Goal: Information Seeking & Learning: Learn about a topic

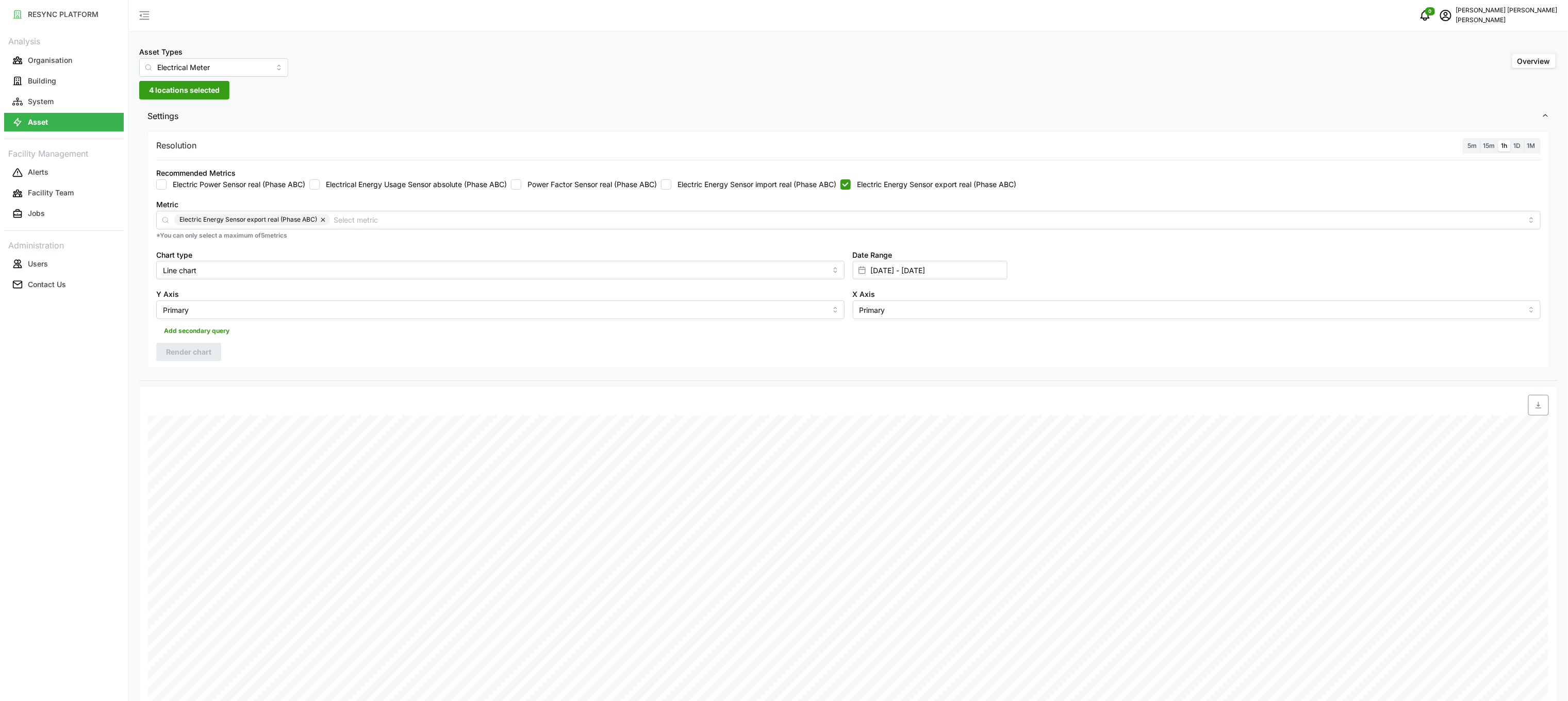
click at [852, 192] on div "Recommended Metrics Electric Power Sensor real (Phase ABC) Electrical Energy Us…" at bounding box center [848, 177] width 1393 height 31
click at [849, 186] on div "Electric Power Sensor real (Phase ABC) Electrical Energy Usage Sensor absolute …" at bounding box center [849, 185] width 1385 height 11
click at [851, 185] on input "Electric Energy Sensor export real (Phase ABC)" at bounding box center [846, 185] width 11 height 11
checkbox input "false"
click at [794, 178] on div "Recommended Metrics Electric Power Sensor real (Phase ABC) Electrical Energy Us…" at bounding box center [849, 178] width 1385 height 23
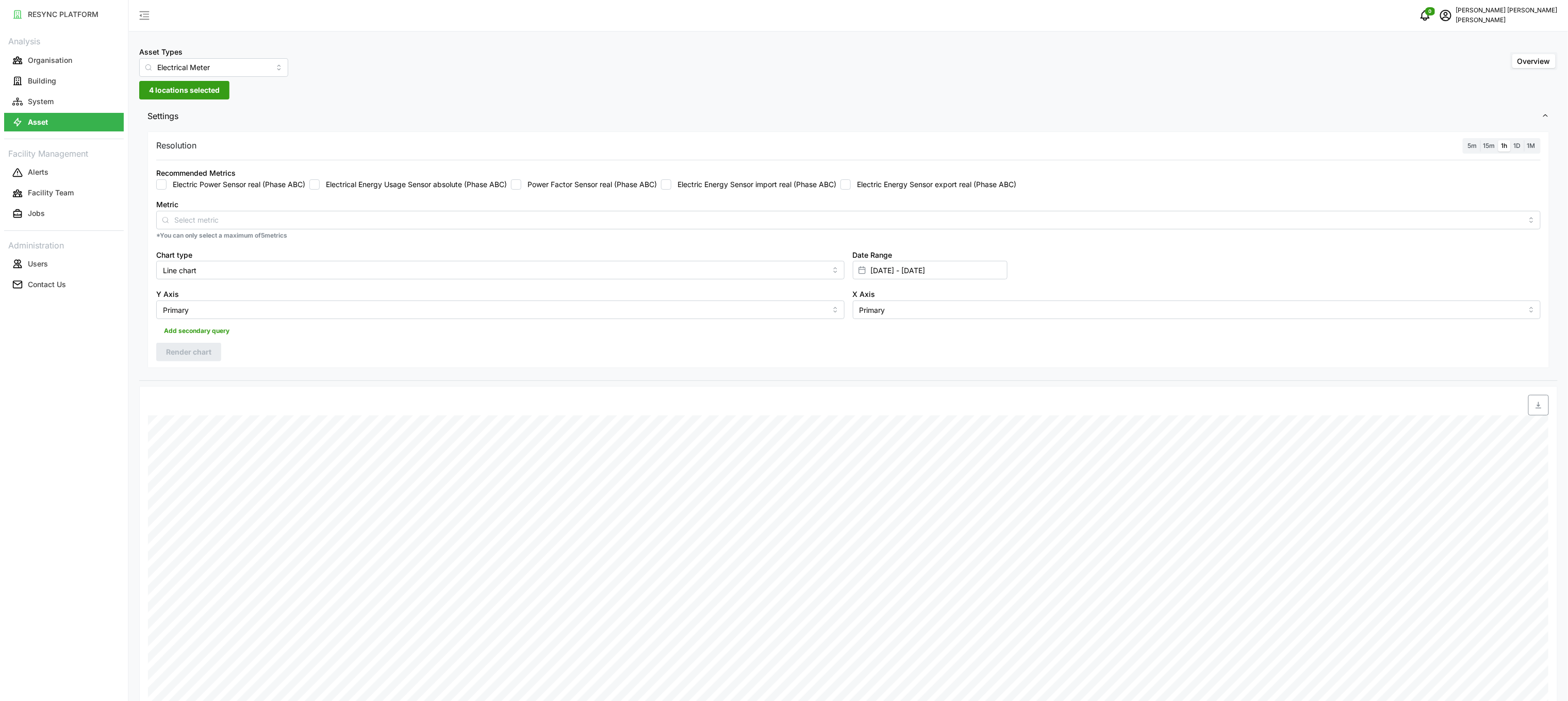
click at [711, 186] on label "Electric Energy Sensor import real (Phase ABC)" at bounding box center [754, 185] width 165 height 11
click at [671, 186] on input "Electric Energy Sensor import real (Phase ABC)" at bounding box center [667, 185] width 11 height 11
checkbox input "true"
click at [937, 267] on input "[DATE] - [DATE]" at bounding box center [931, 270] width 154 height 19
click at [879, 333] on icon "button" at bounding box center [875, 335] width 8 height 8
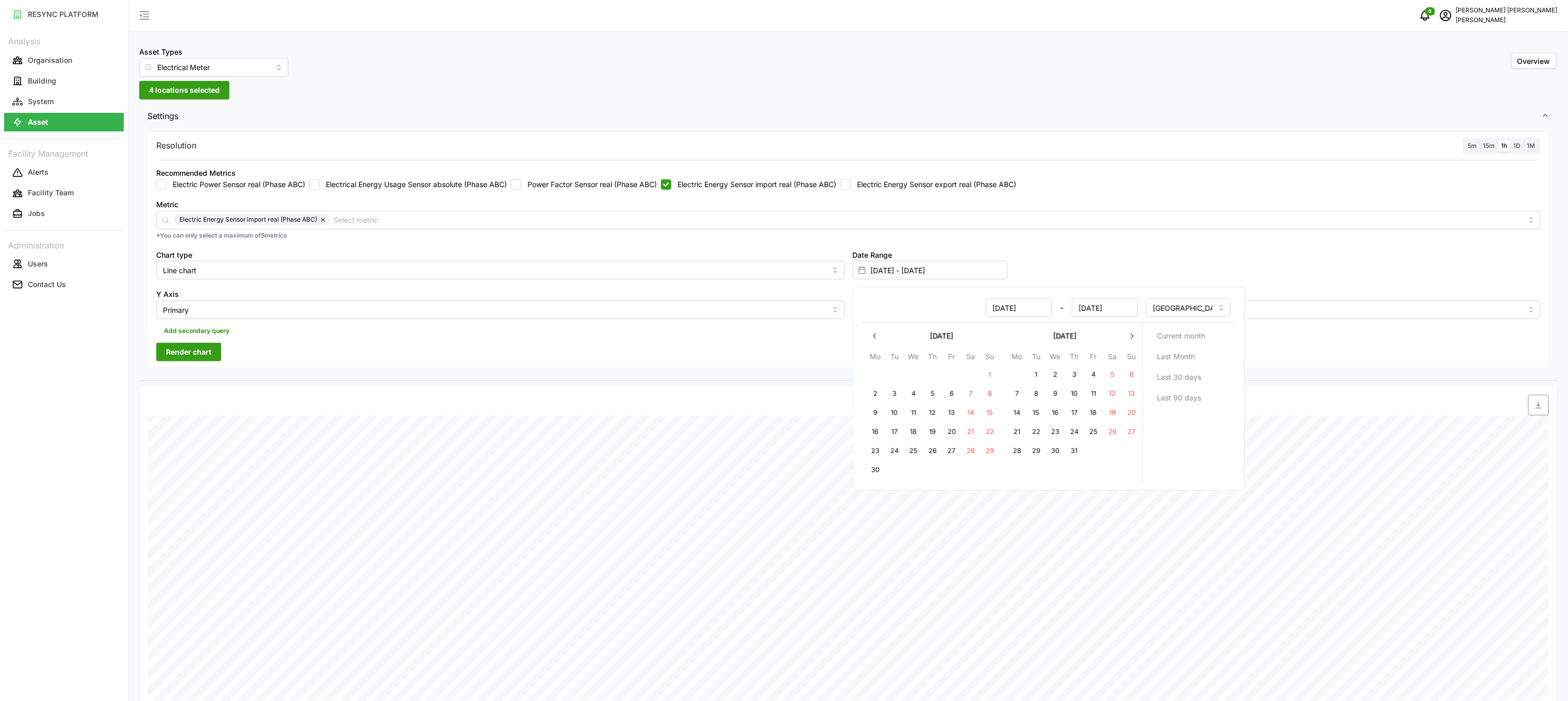
click at [966, 412] on button "14" at bounding box center [970, 413] width 19 height 19
type input "[DATE] - [DATE]"
type input "[DATE]"
click at [971, 416] on button "14" at bounding box center [970, 413] width 19 height 19
type input "[DATE] - [DATE]"
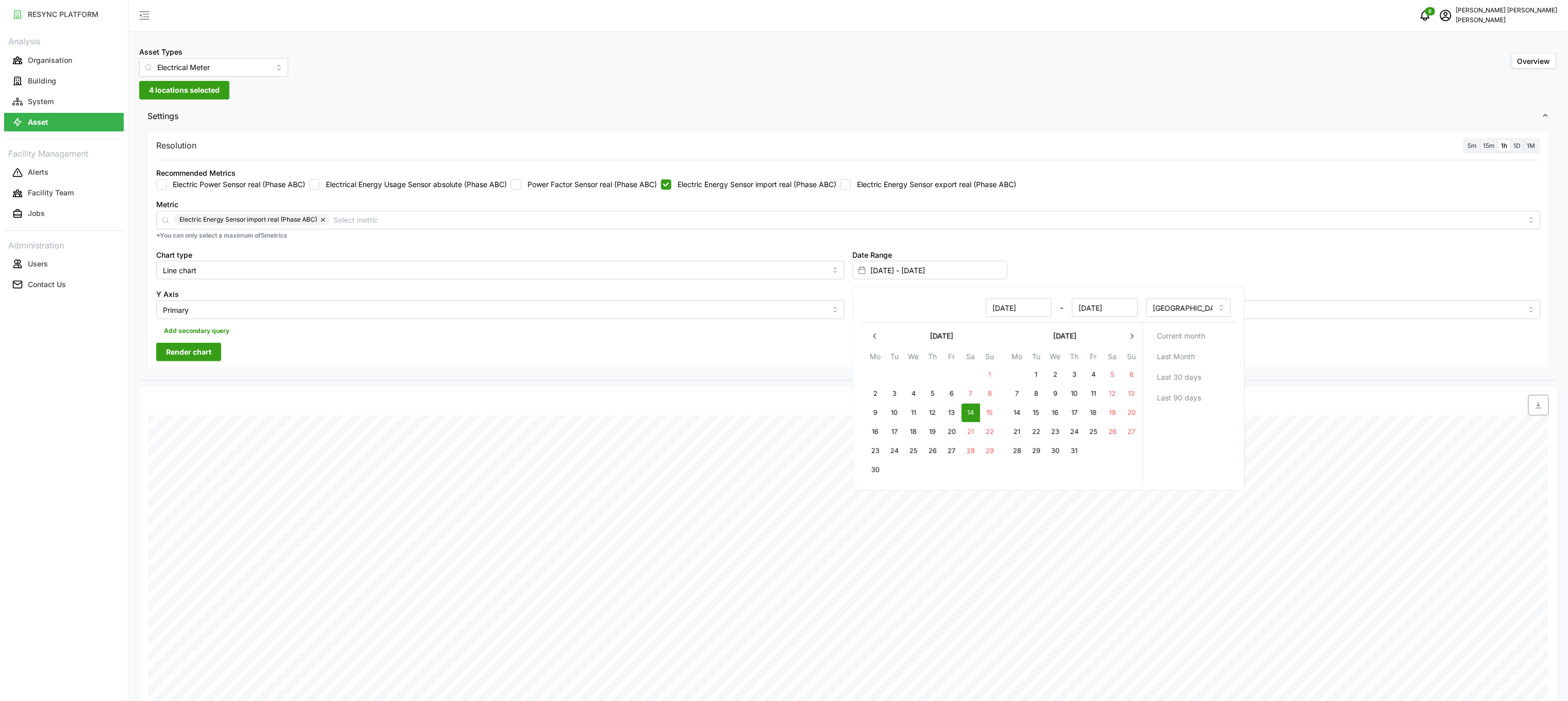
type input "[DATE]"
click at [973, 397] on button "7" at bounding box center [970, 393] width 19 height 19
type input "[DATE] - [DATE]"
type input "[DATE]"
click at [976, 421] on button "14" at bounding box center [970, 413] width 19 height 19
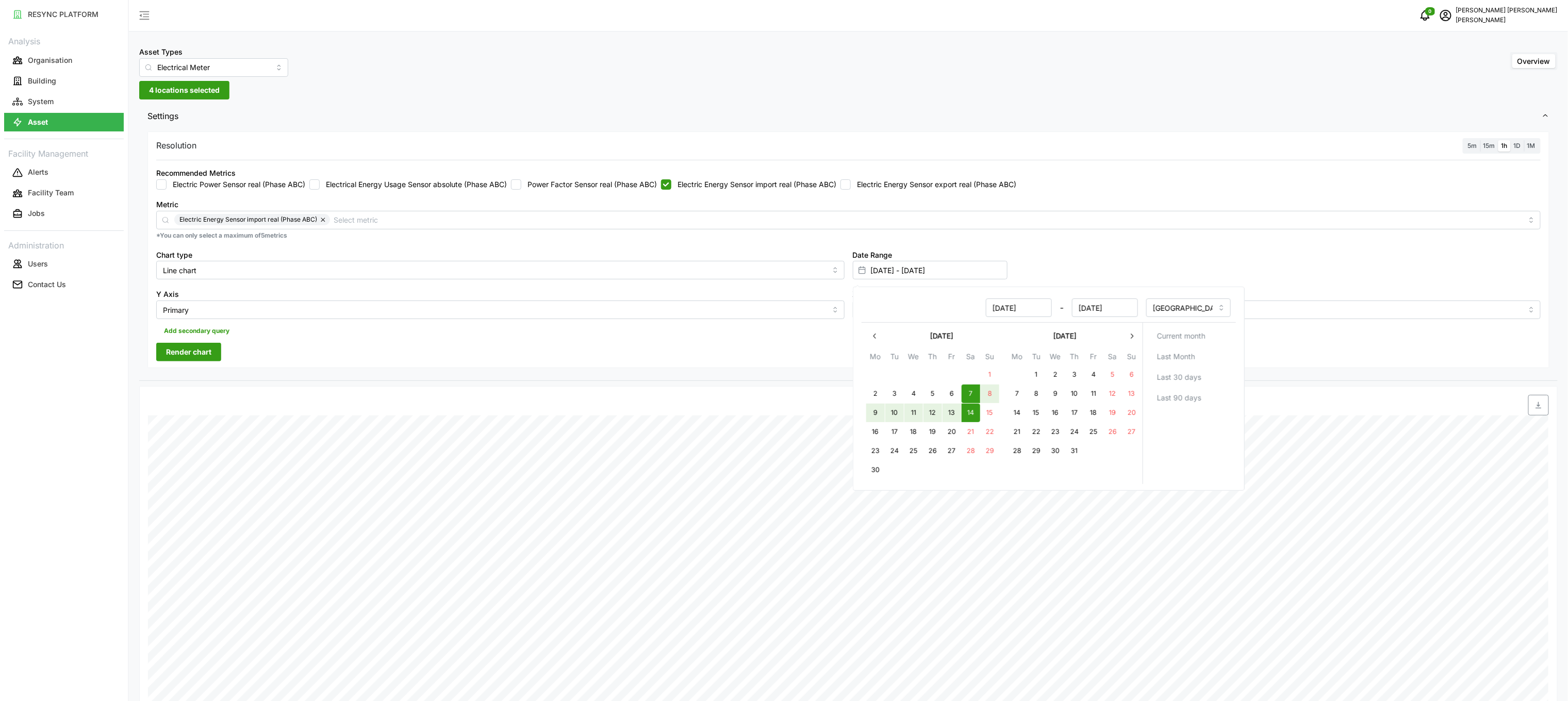
click at [976, 419] on button "14" at bounding box center [970, 413] width 19 height 19
type input "[DATE] - [DATE]"
type input "[DATE]"
click at [983, 413] on button "15" at bounding box center [989, 413] width 19 height 19
type input "[DATE] - [DATE]"
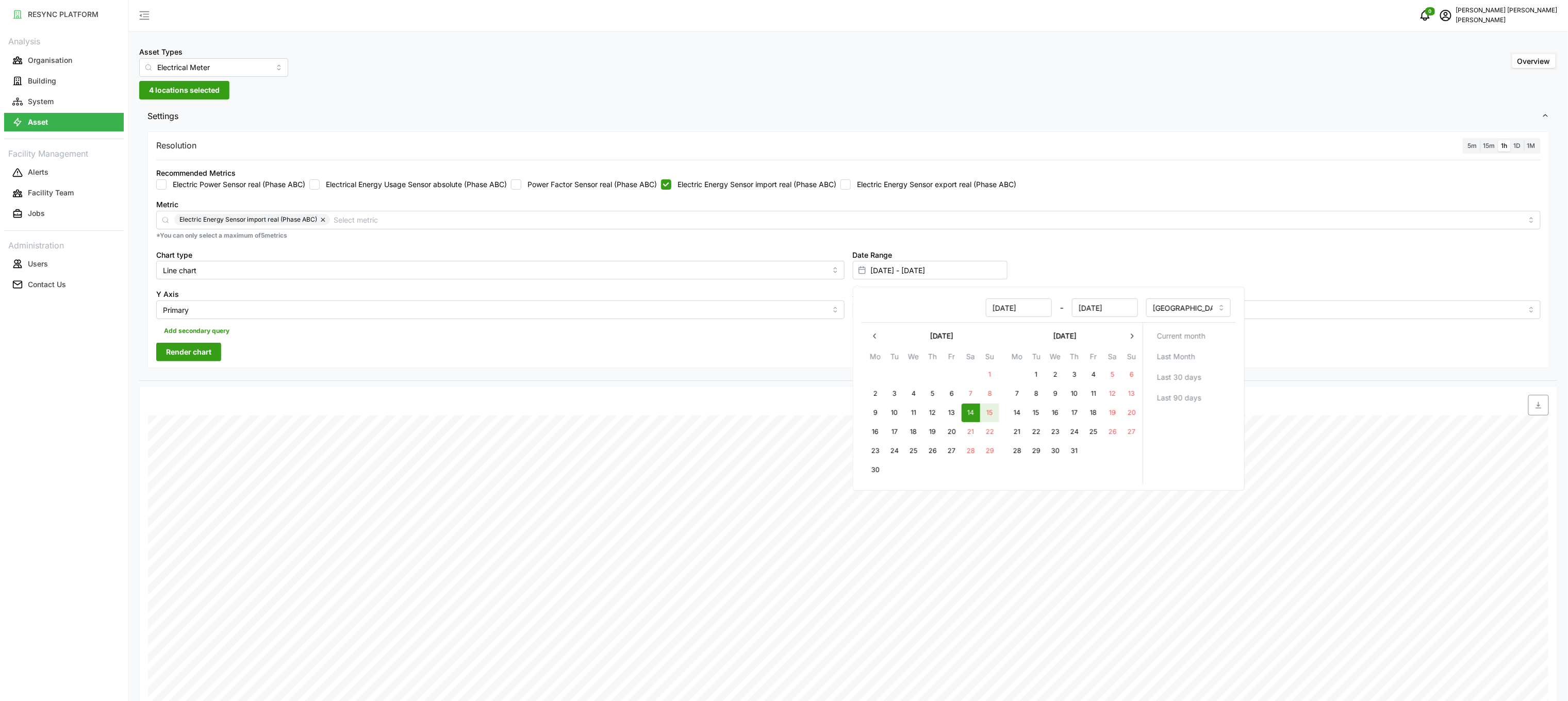
type input "[DATE]"
click at [1027, 412] on button "15" at bounding box center [1036, 413] width 19 height 19
type input "[DATE] - [DATE]"
type input "[DATE]"
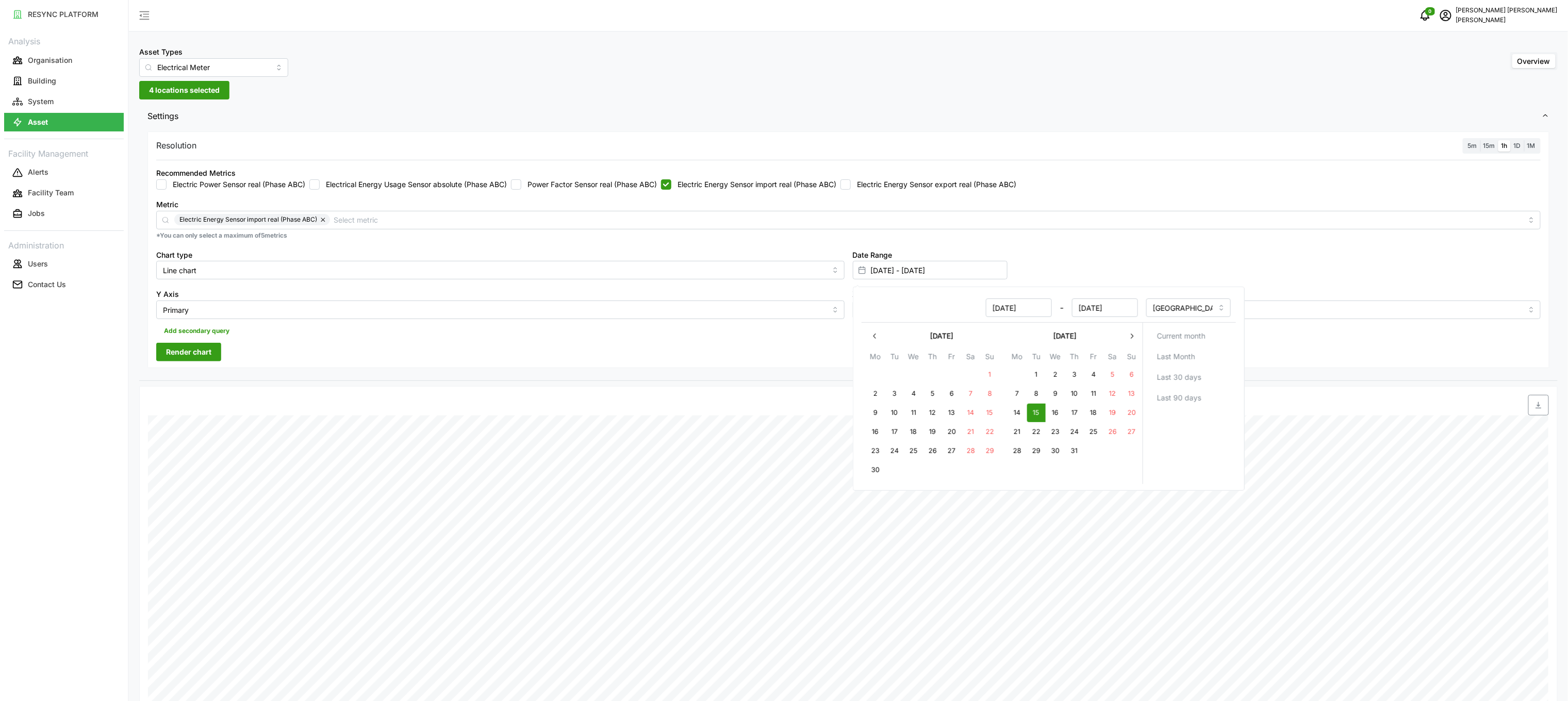
click at [682, 186] on label "Electric Energy Sensor import real (Phase ABC)" at bounding box center [754, 185] width 165 height 11
click at [671, 186] on input "Electric Energy Sensor import real (Phase ABC)" at bounding box center [667, 185] width 11 height 11
checkbox input "false"
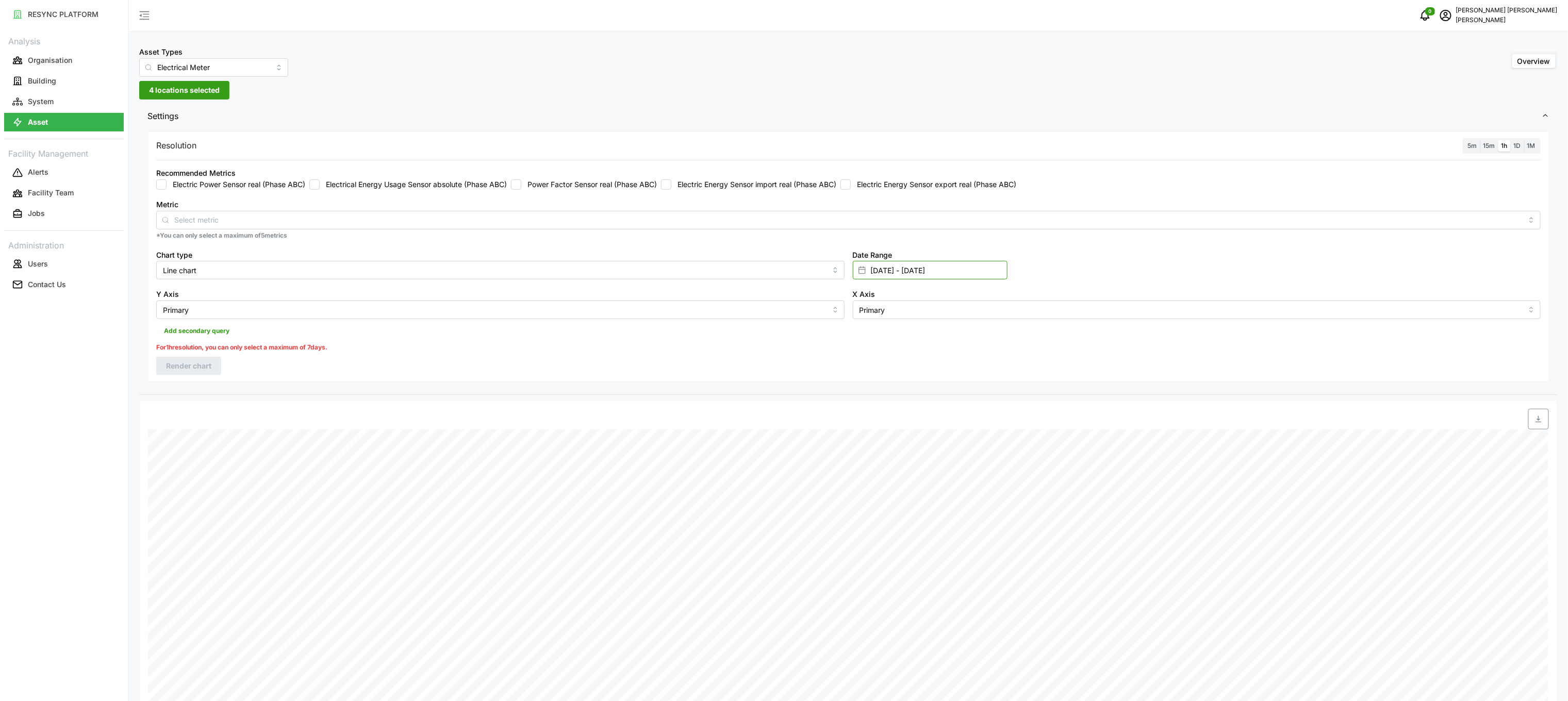
click at [910, 265] on input "[DATE] - [DATE]" at bounding box center [931, 270] width 154 height 19
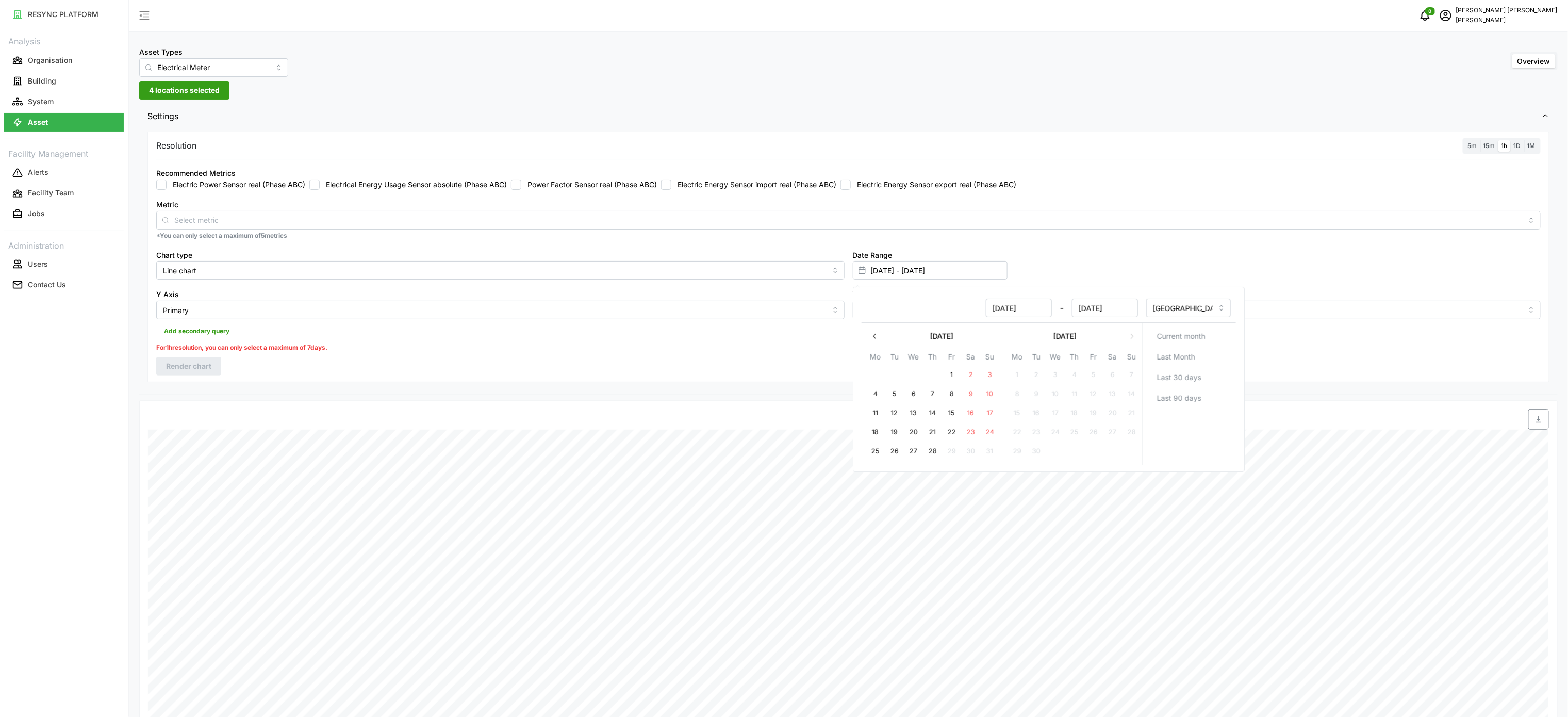
click at [876, 342] on button "button" at bounding box center [875, 336] width 19 height 19
click at [806, 350] on div "For 1h resolution, you can only select a maximum of 7 days." at bounding box center [849, 347] width 1385 height 10
click at [257, 68] on input "Electrical Meter" at bounding box center [214, 68] width 149 height 19
click at [435, 67] on div "Asset Types Electrical Meter Overview" at bounding box center [849, 60] width 1419 height 31
click at [901, 265] on input "[DATE] - [DATE]" at bounding box center [931, 270] width 154 height 19
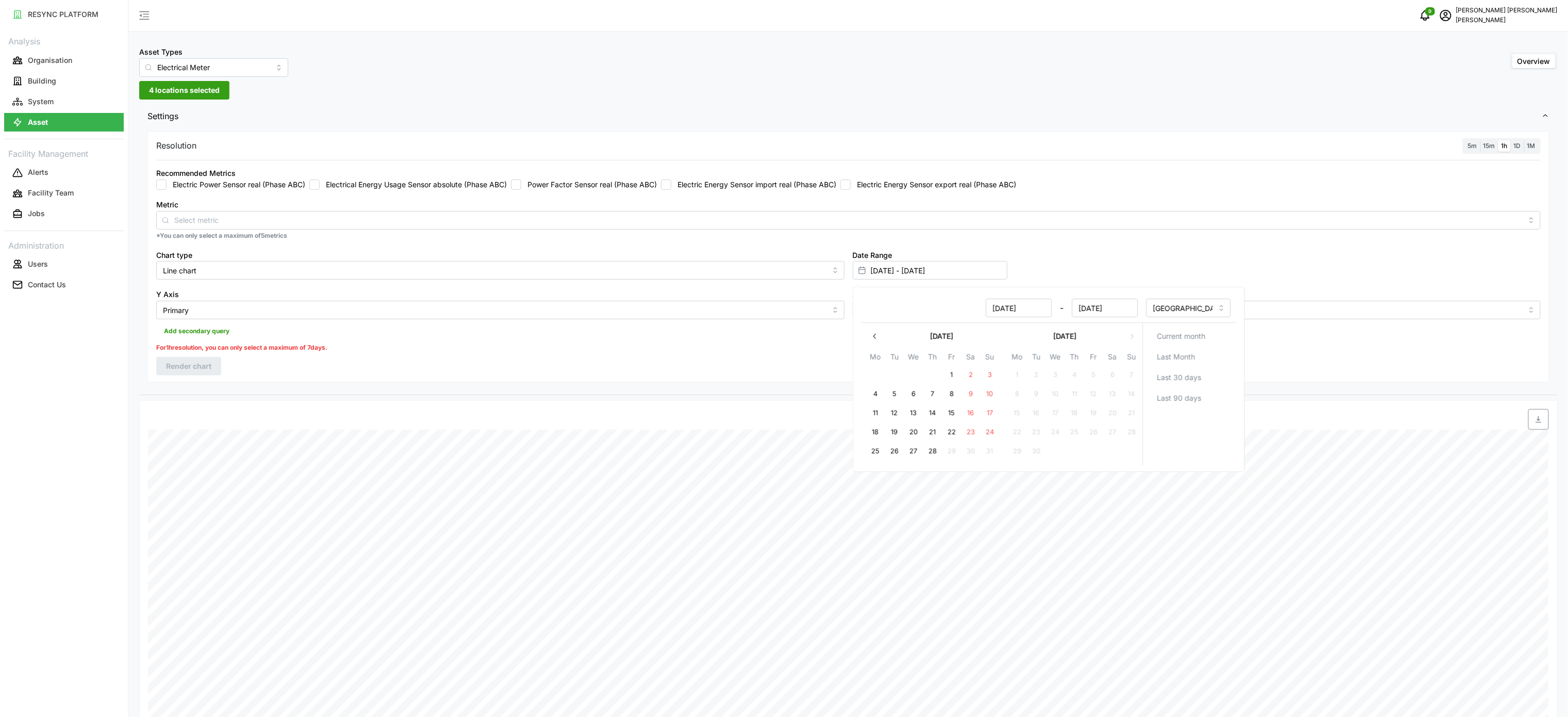
click at [790, 362] on div "Resolution 5m 15m 1h 1D 1M Recommended Metrics Electric Power Sensor real (Phas…" at bounding box center [848, 257] width 1402 height 251
click at [897, 263] on input "[DATE] - [DATE]" at bounding box center [931, 270] width 154 height 19
click at [882, 342] on button "button" at bounding box center [875, 336] width 19 height 19
click at [1041, 418] on button "15" at bounding box center [1036, 413] width 19 height 19
type input "[DATE] - [DATE]"
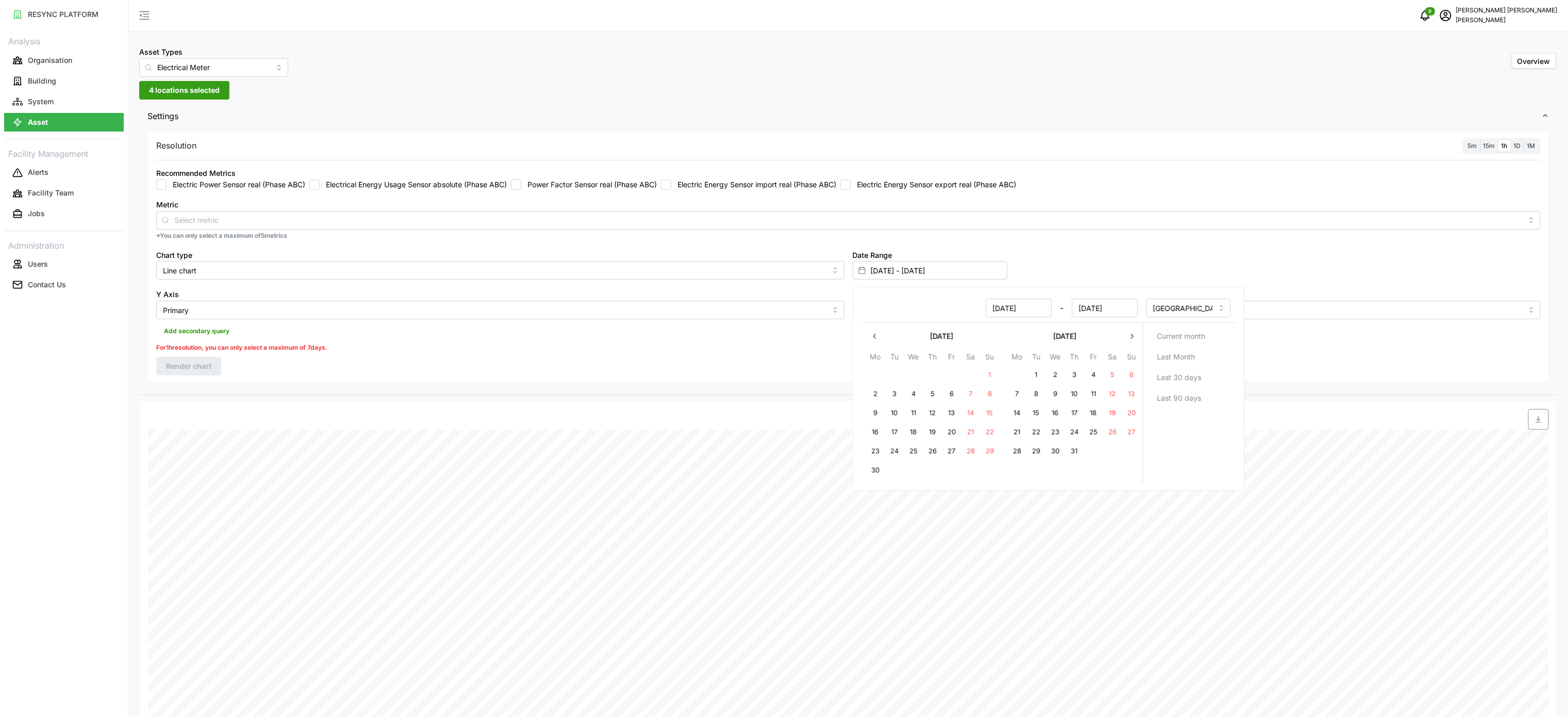
type input "[DATE]"
click at [958, 275] on input "[DATE] - [DATE]" at bounding box center [931, 270] width 154 height 19
click at [937, 269] on input "[DATE] - [DATE]" at bounding box center [931, 270] width 154 height 19
click at [1129, 339] on icon "button" at bounding box center [1131, 336] width 8 height 8
click at [938, 412] on button "14" at bounding box center [932, 413] width 19 height 19
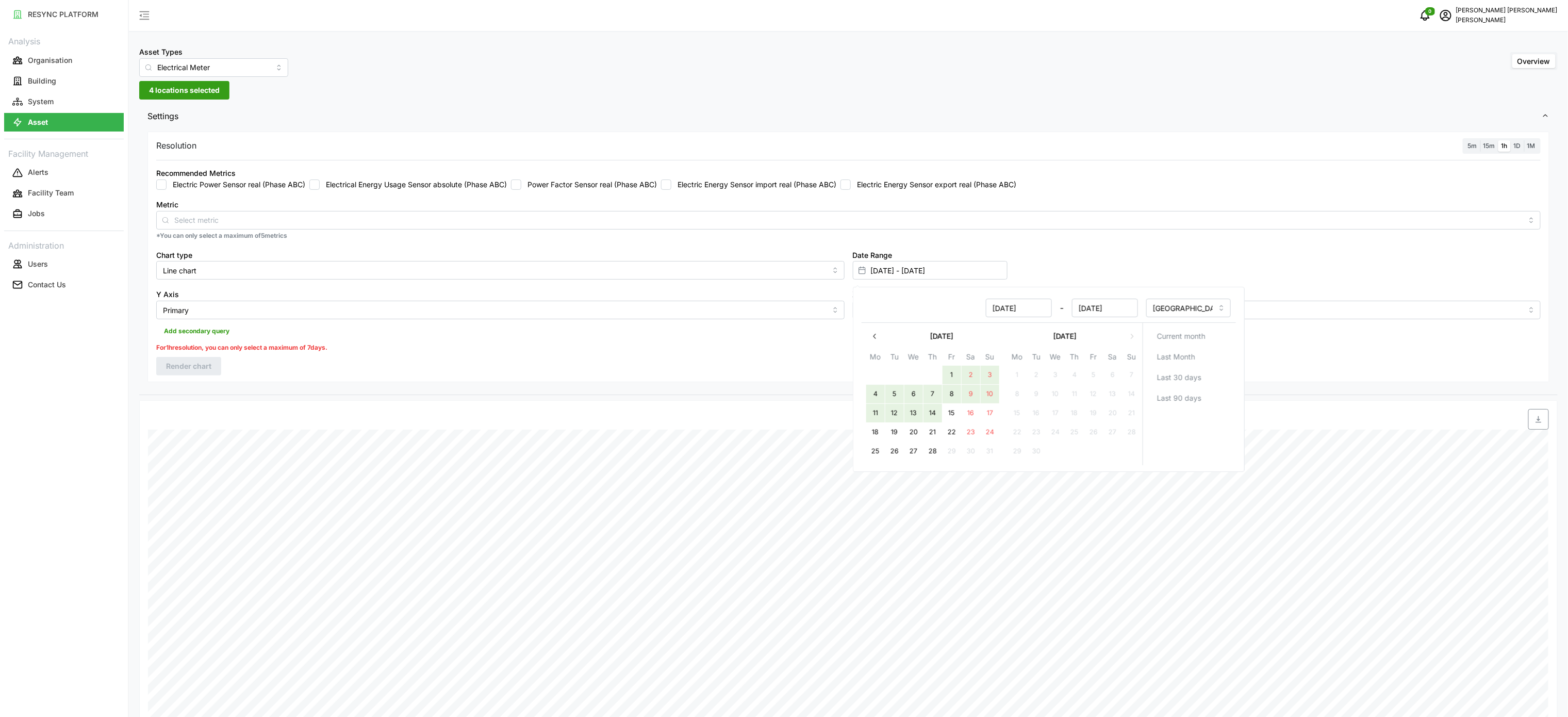
type input "[DATE] - [DATE]"
type input "[DATE]"
click at [235, 60] on input "Electrical Meter" at bounding box center [214, 68] width 149 height 19
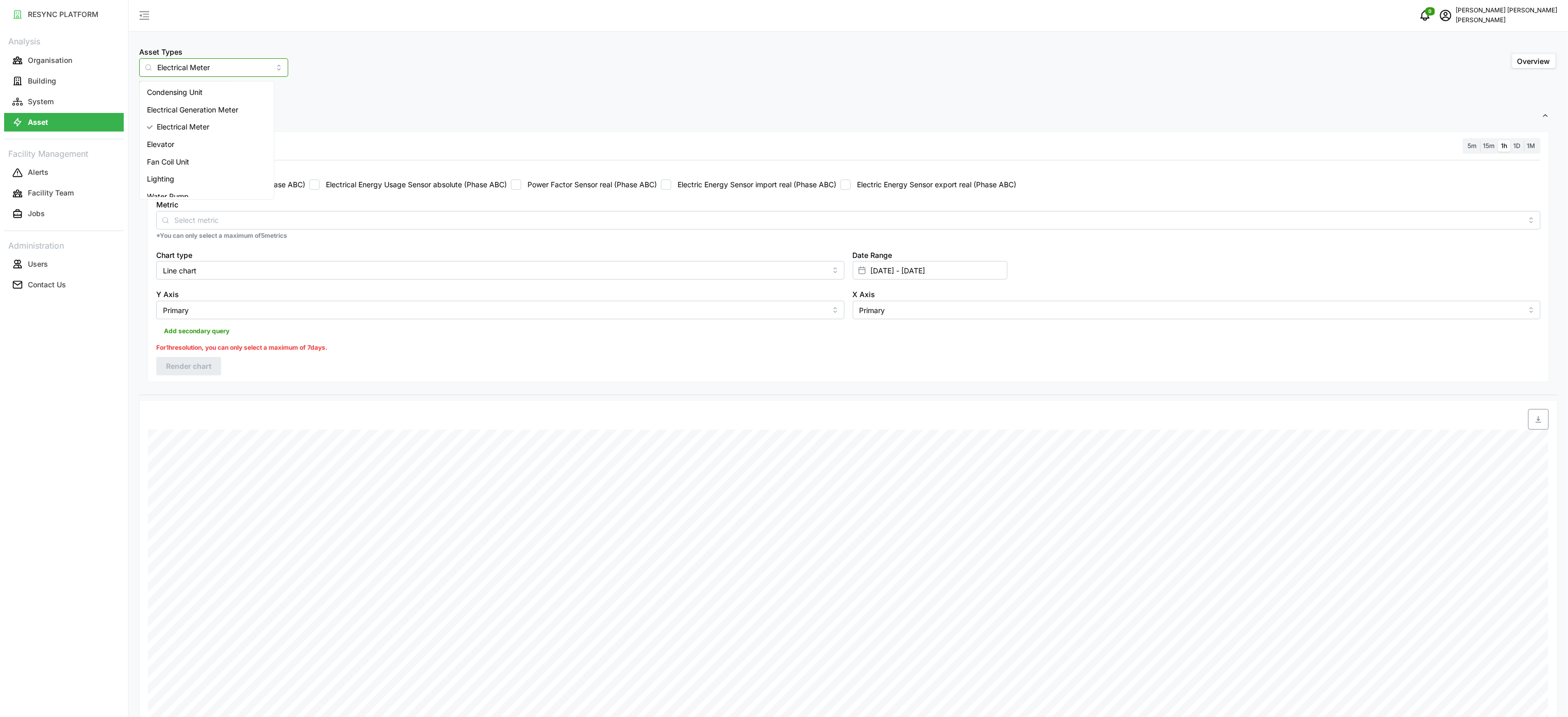
click at [207, 98] on div "Condensing Unit" at bounding box center [207, 92] width 130 height 18
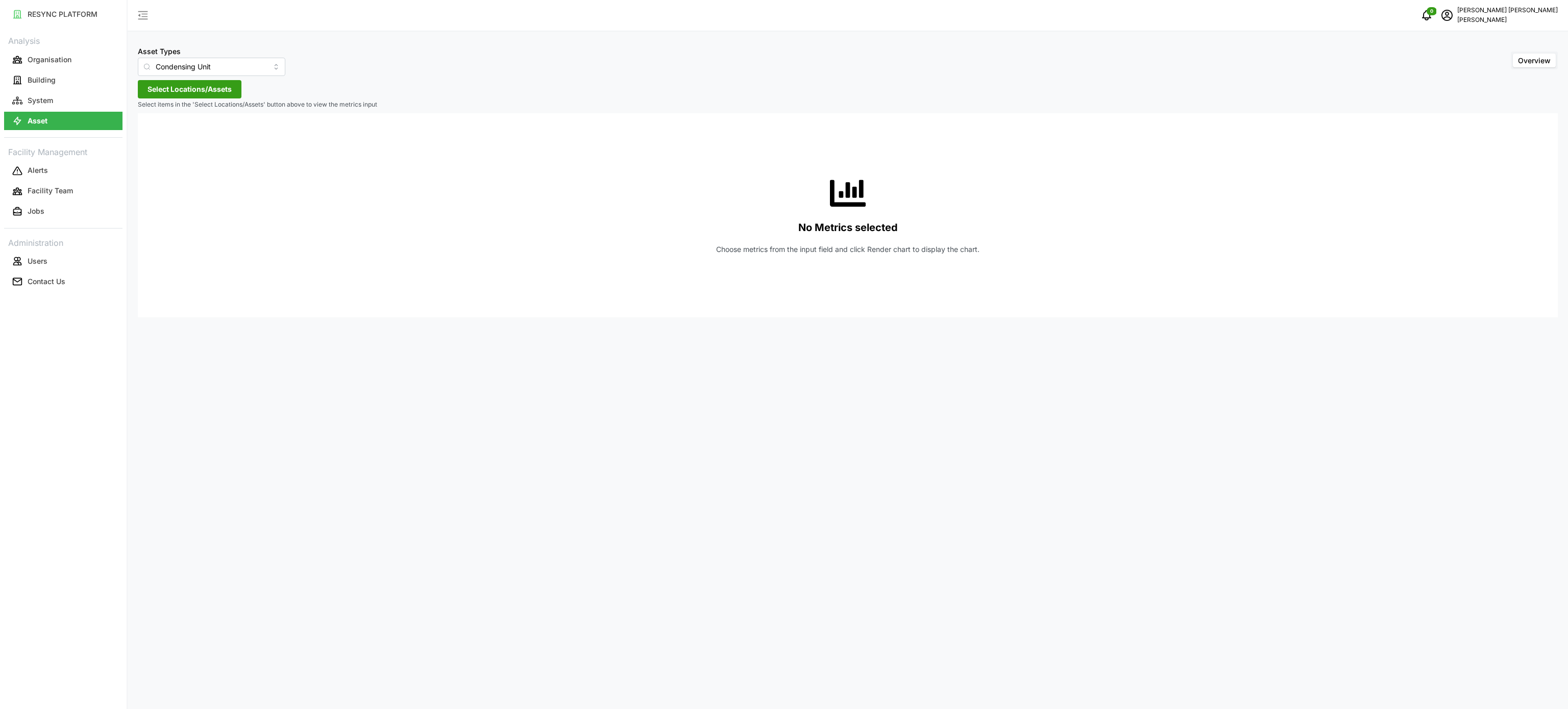
click at [225, 92] on span "Select Locations/Assets" at bounding box center [190, 90] width 84 height 18
click at [162, 135] on span "Select Chuan Lim" at bounding box center [163, 136] width 7 height 7
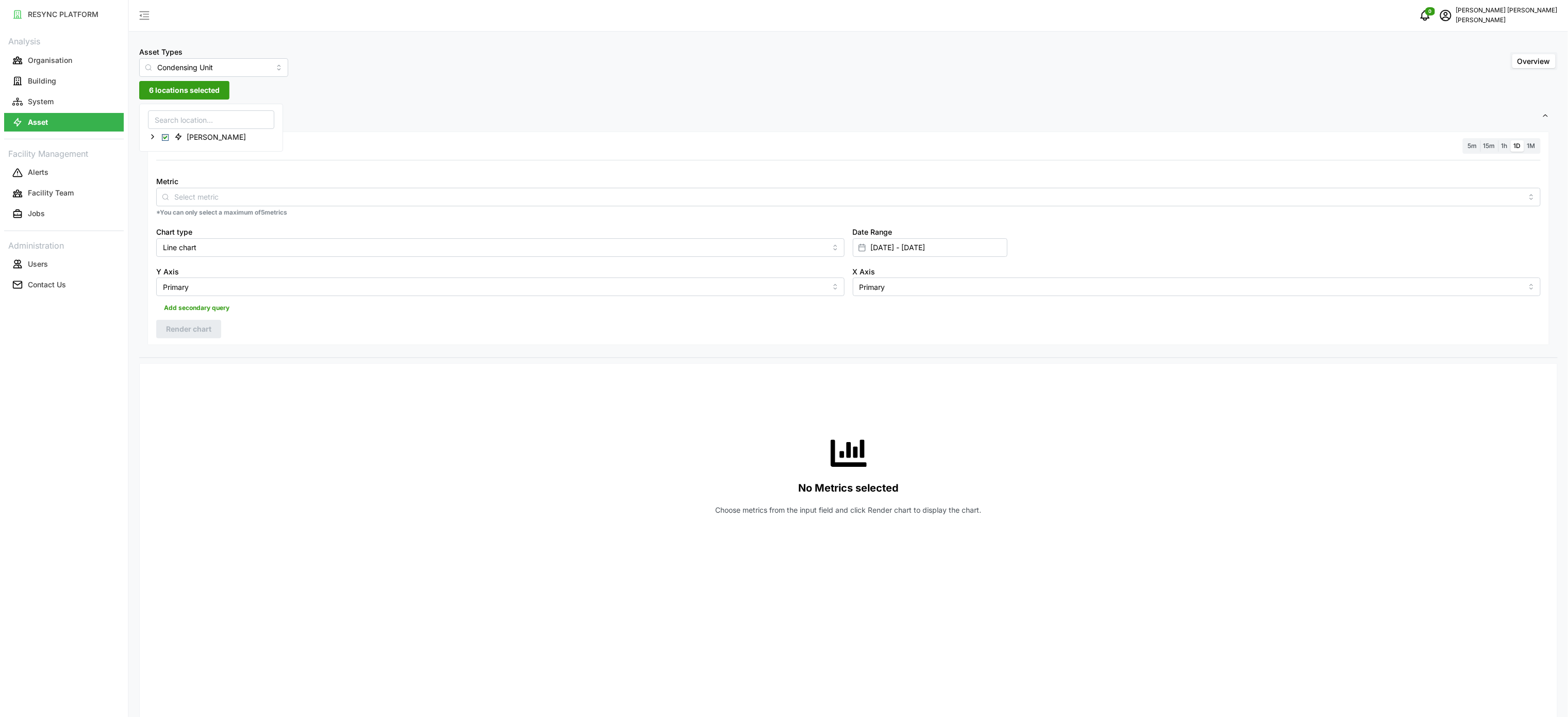
click at [381, 114] on span "Settings" at bounding box center [844, 116] width 1395 height 25
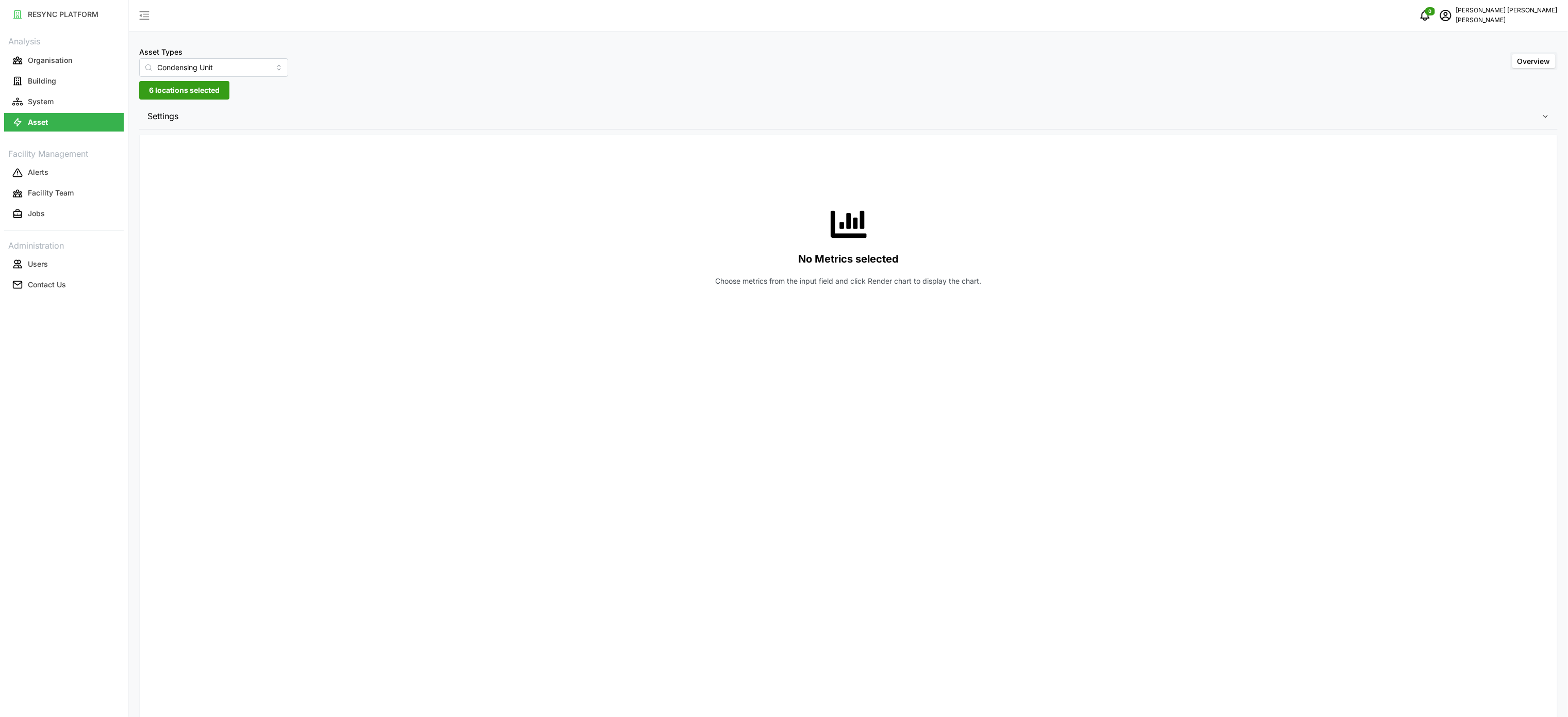
click at [1548, 119] on icon "button" at bounding box center [1546, 116] width 8 height 8
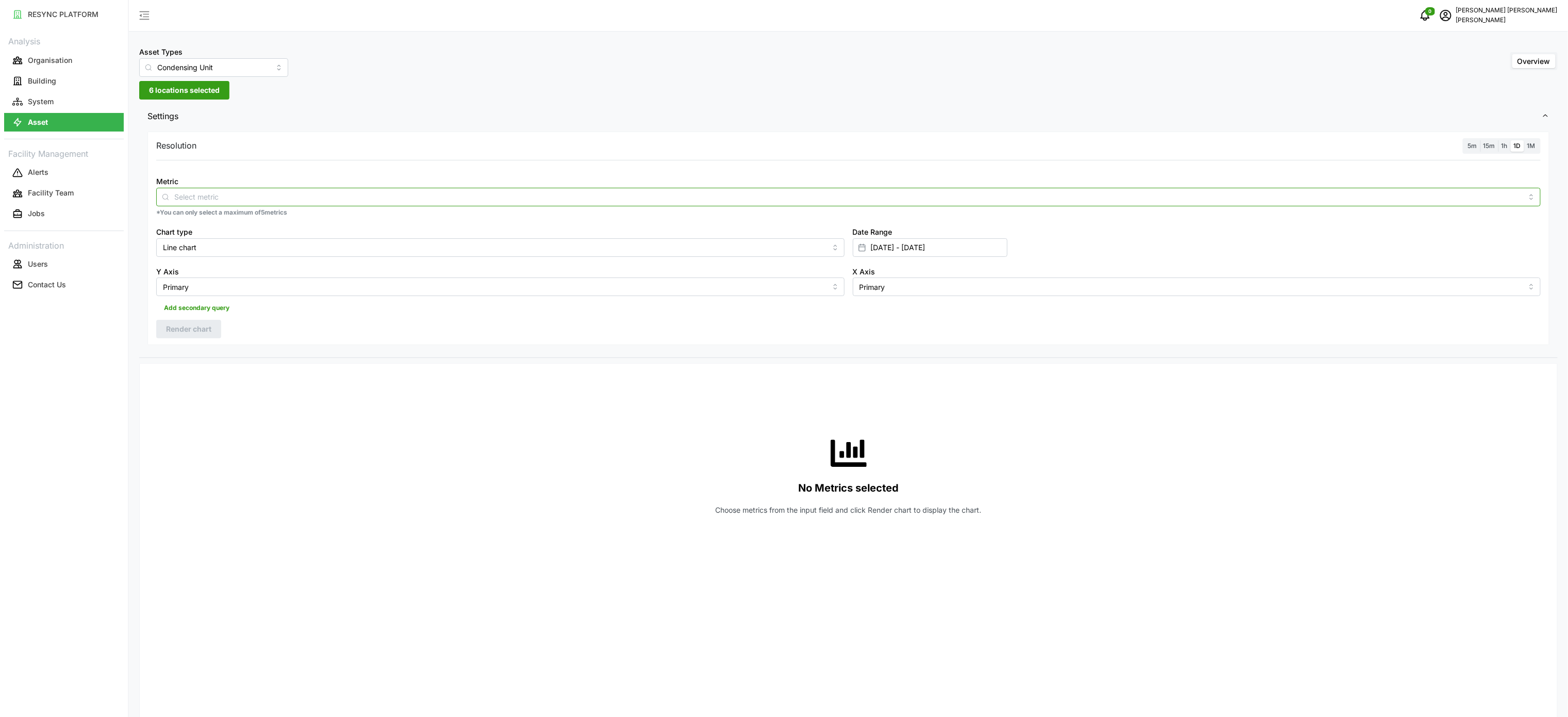
click at [332, 197] on input "Metric" at bounding box center [848, 196] width 1349 height 12
click at [285, 261] on span "Electrical Energy Usage Sensor absolute (Phase ABC)" at bounding box center [255, 257] width 181 height 12
click at [505, 419] on div "No Metrics selected Choose metrics from the input field and click Render chart …" at bounding box center [849, 475] width 1385 height 206
click at [1517, 149] on span "1D" at bounding box center [1517, 146] width 7 height 8
click at [1511, 140] on input "1D" at bounding box center [1511, 140] width 0 height 0
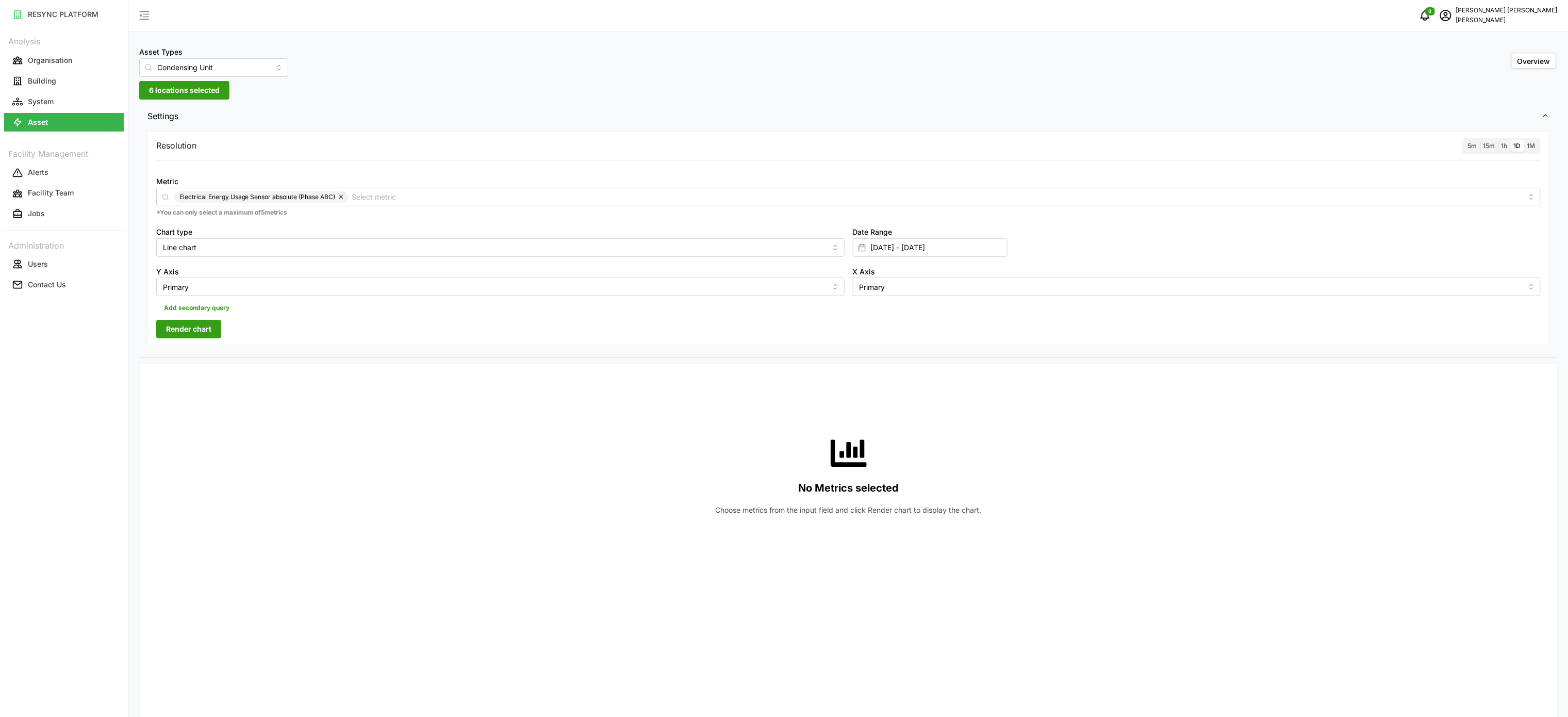
click at [206, 330] on span "Render chart" at bounding box center [188, 330] width 45 height 18
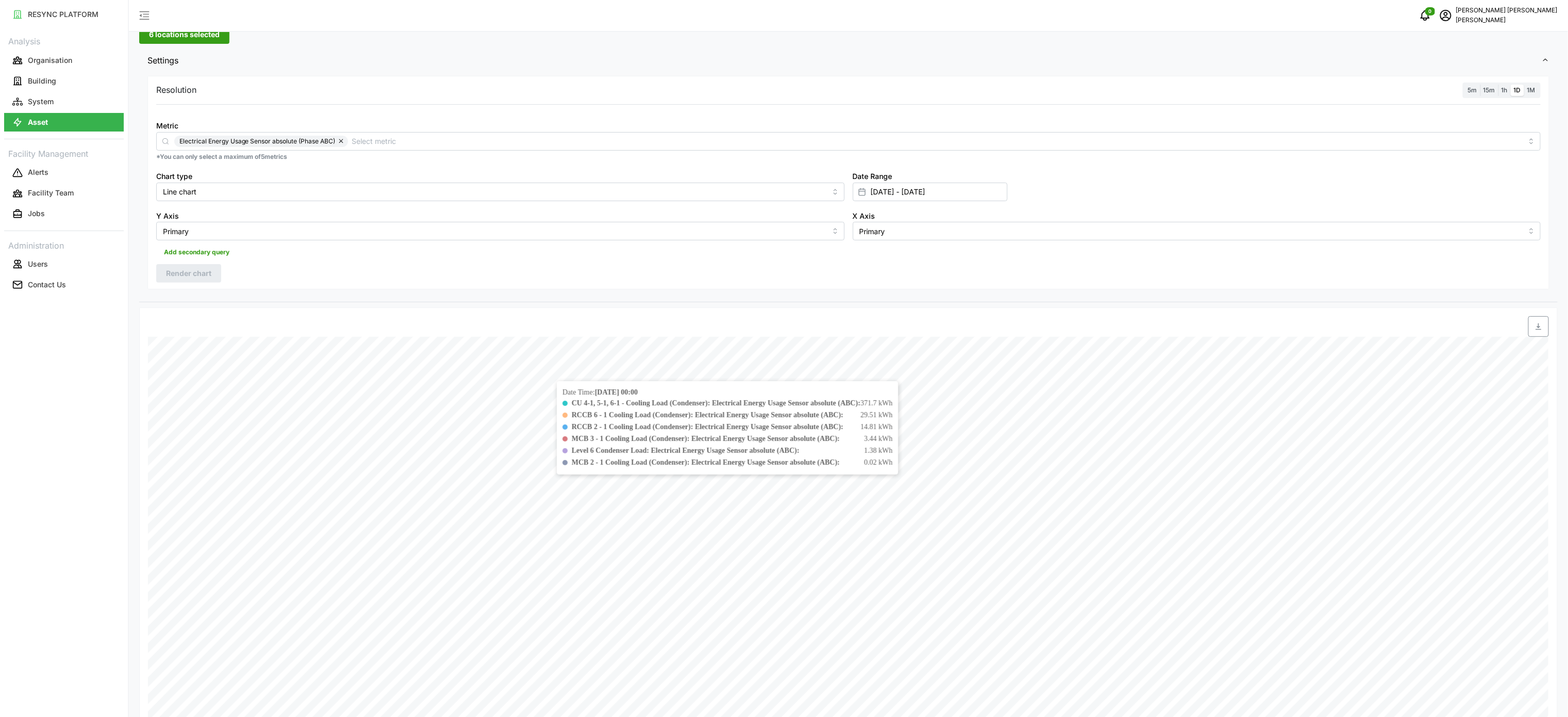
scroll to position [103, 0]
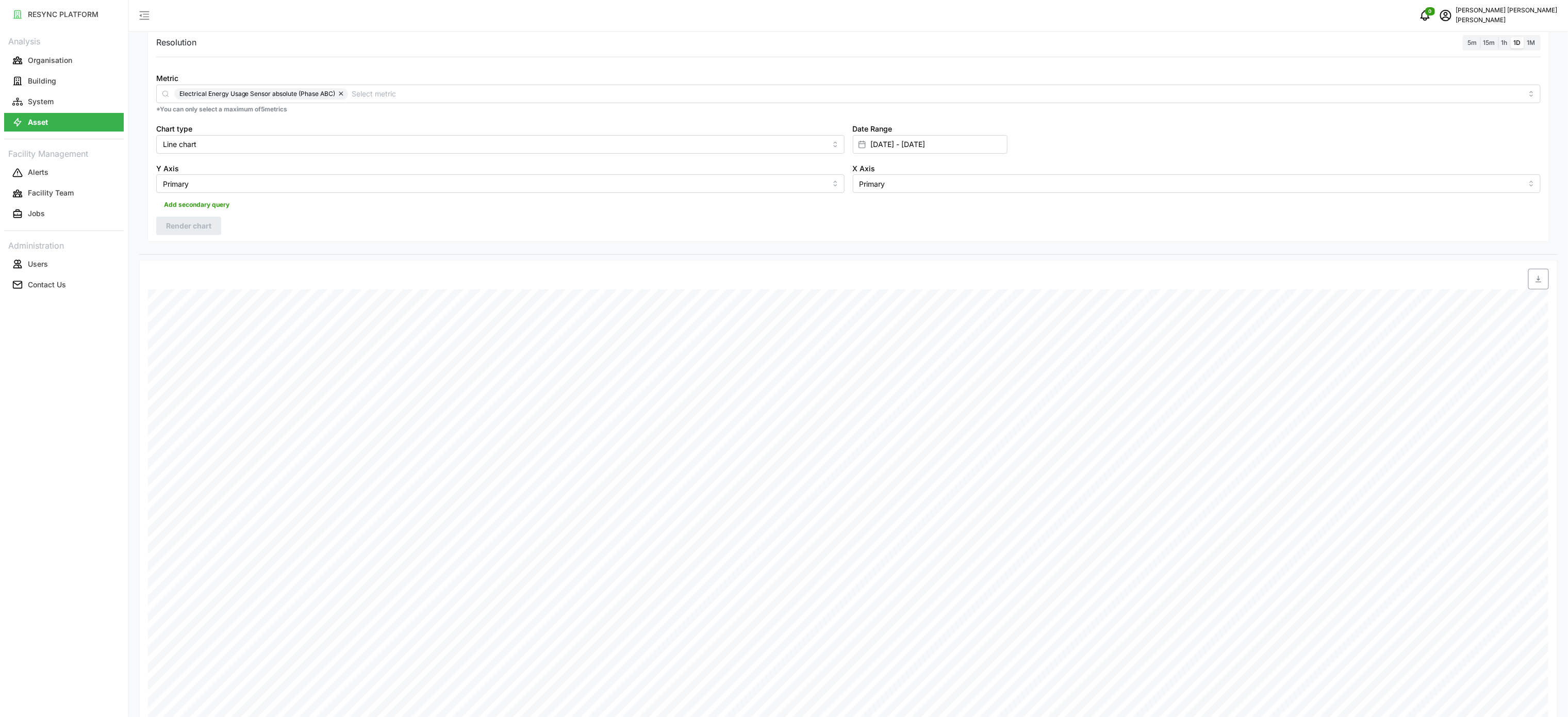
click at [1539, 282] on icon "button" at bounding box center [1539, 280] width 5 height 7
click at [1532, 41] on span "1M" at bounding box center [1532, 43] width 8 height 8
click at [1524, 37] on input "1M" at bounding box center [1524, 37] width 0 height 0
click at [203, 228] on span "Render chart" at bounding box center [188, 227] width 45 height 18
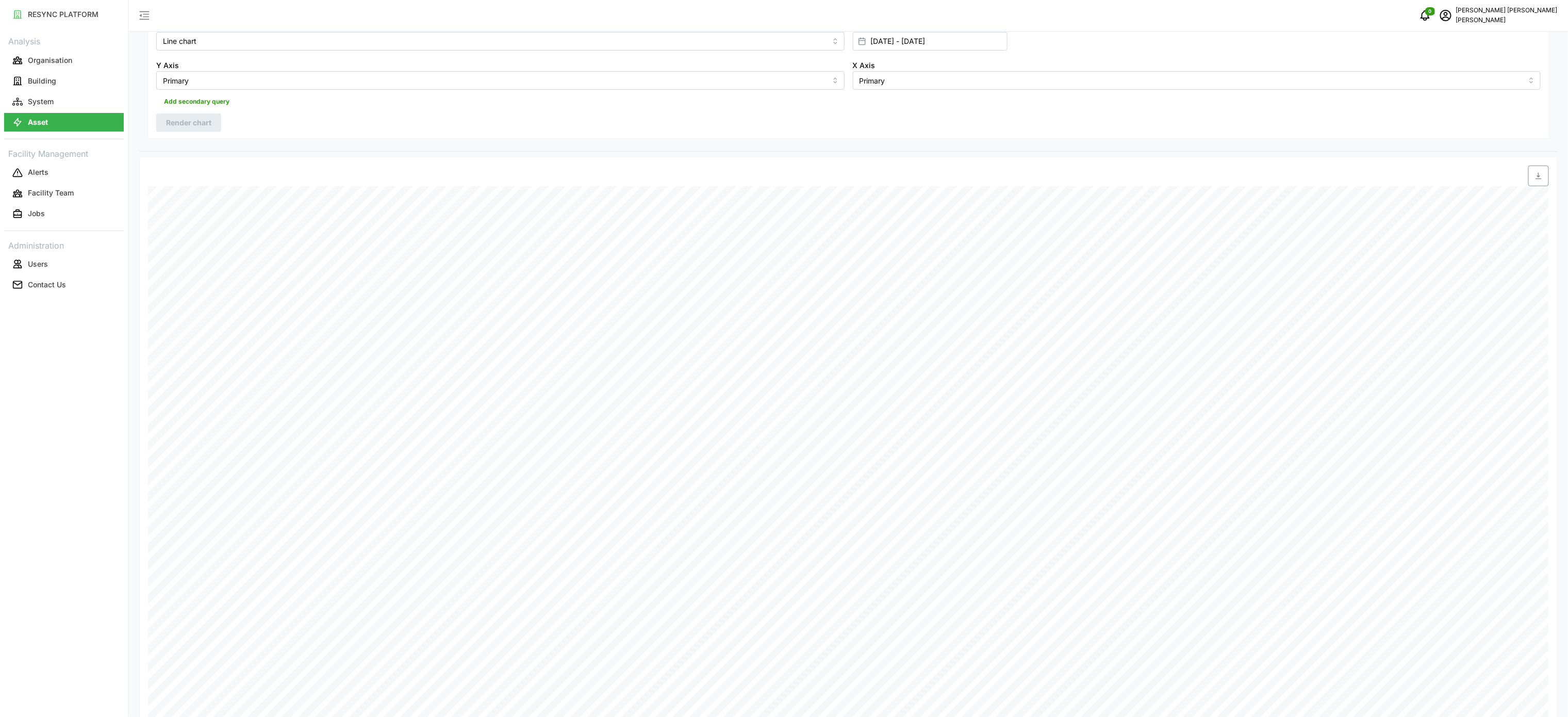
click at [1534, 180] on span "button" at bounding box center [1539, 176] width 20 height 20
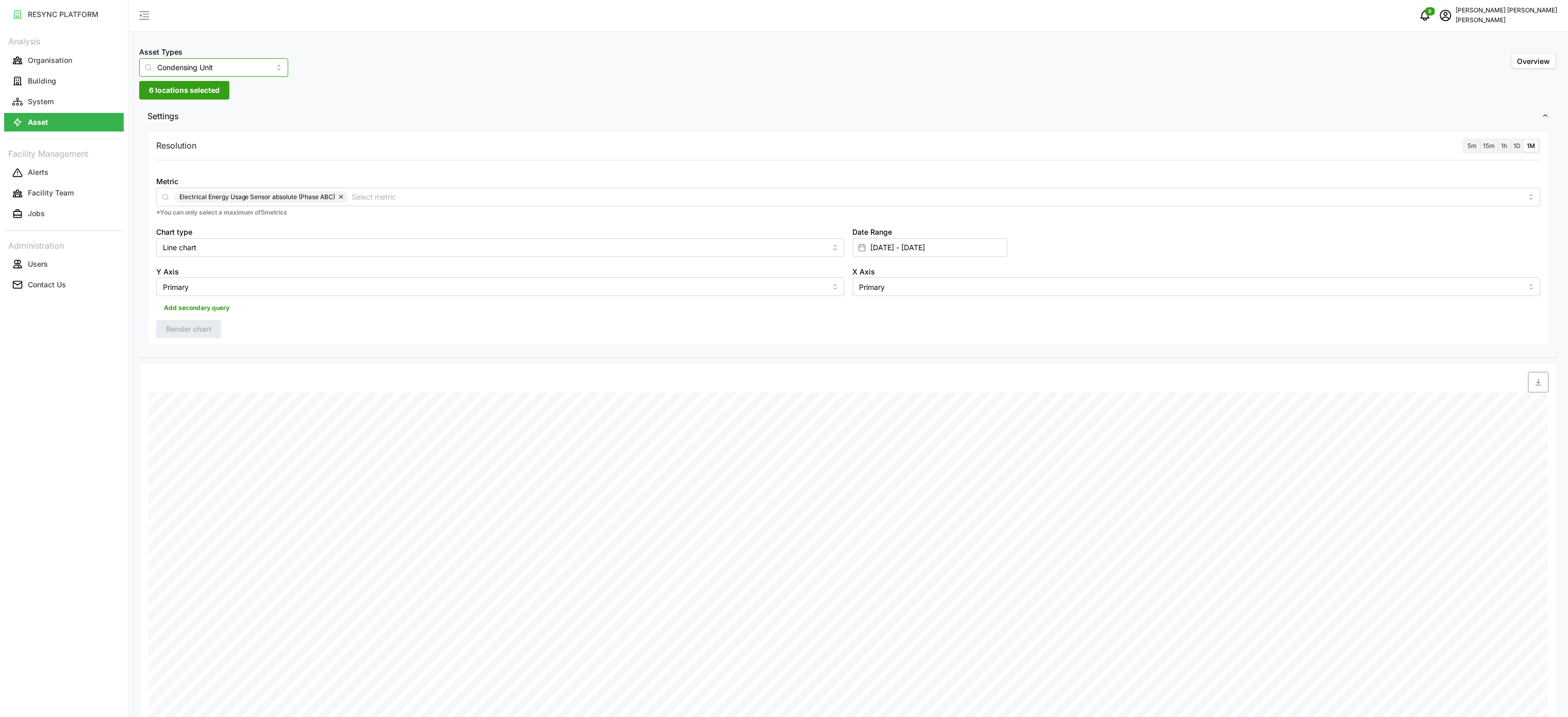
click at [247, 69] on input "Condensing Unit" at bounding box center [214, 68] width 149 height 19
click at [217, 148] on div "Elevator" at bounding box center [207, 145] width 130 height 18
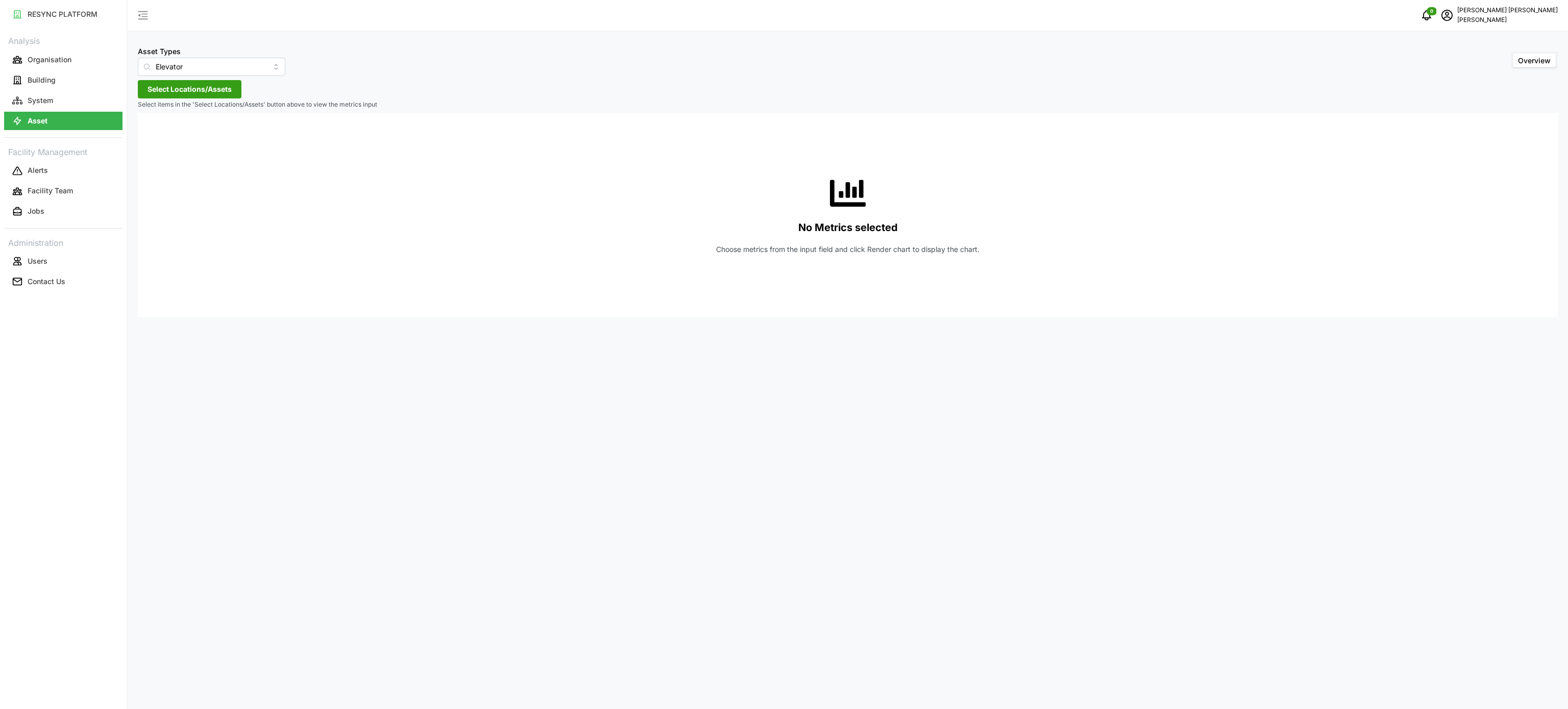
click at [1500, 137] on div "No Metrics selected Choose metrics from the input field and click Render chart …" at bounding box center [847, 215] width 1404 height 204
click at [235, 94] on button "Select Locations/Assets" at bounding box center [190, 89] width 104 height 18
click at [163, 140] on div "[PERSON_NAME]" at bounding box center [208, 135] width 124 height 15
click at [165, 137] on span "Select Chuan Lim" at bounding box center [163, 136] width 7 height 7
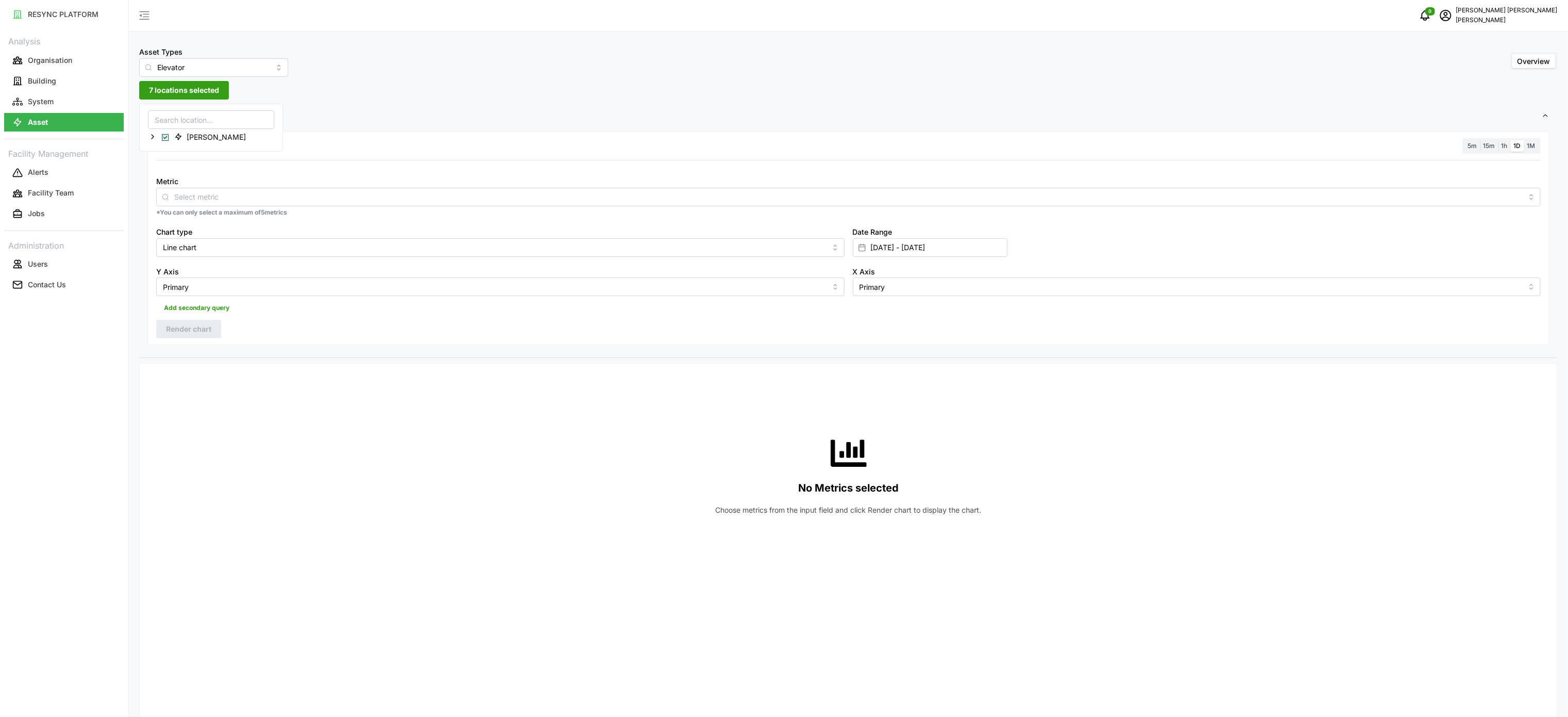
click at [1024, 108] on span "Settings" at bounding box center [844, 116] width 1395 height 25
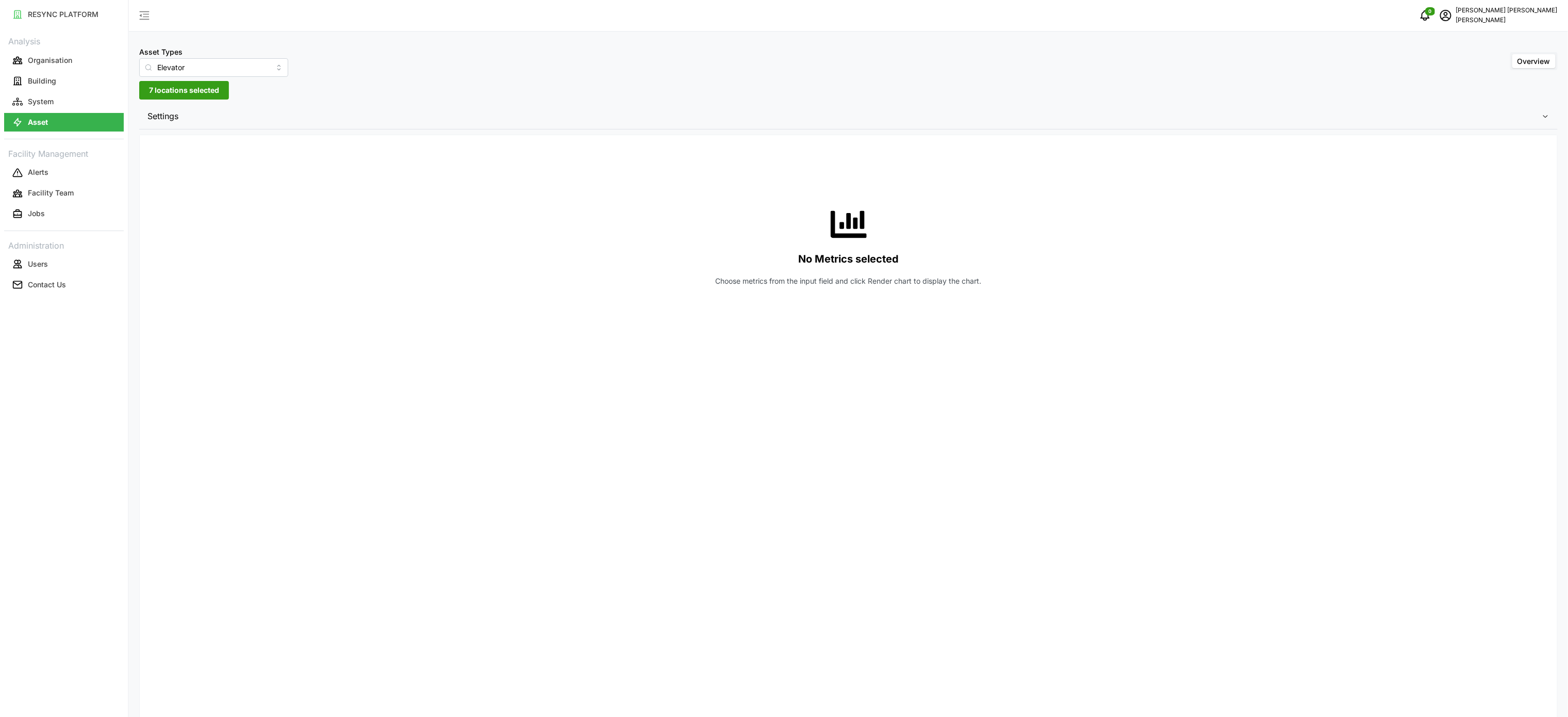
click at [1544, 121] on button "Settings" at bounding box center [849, 116] width 1419 height 25
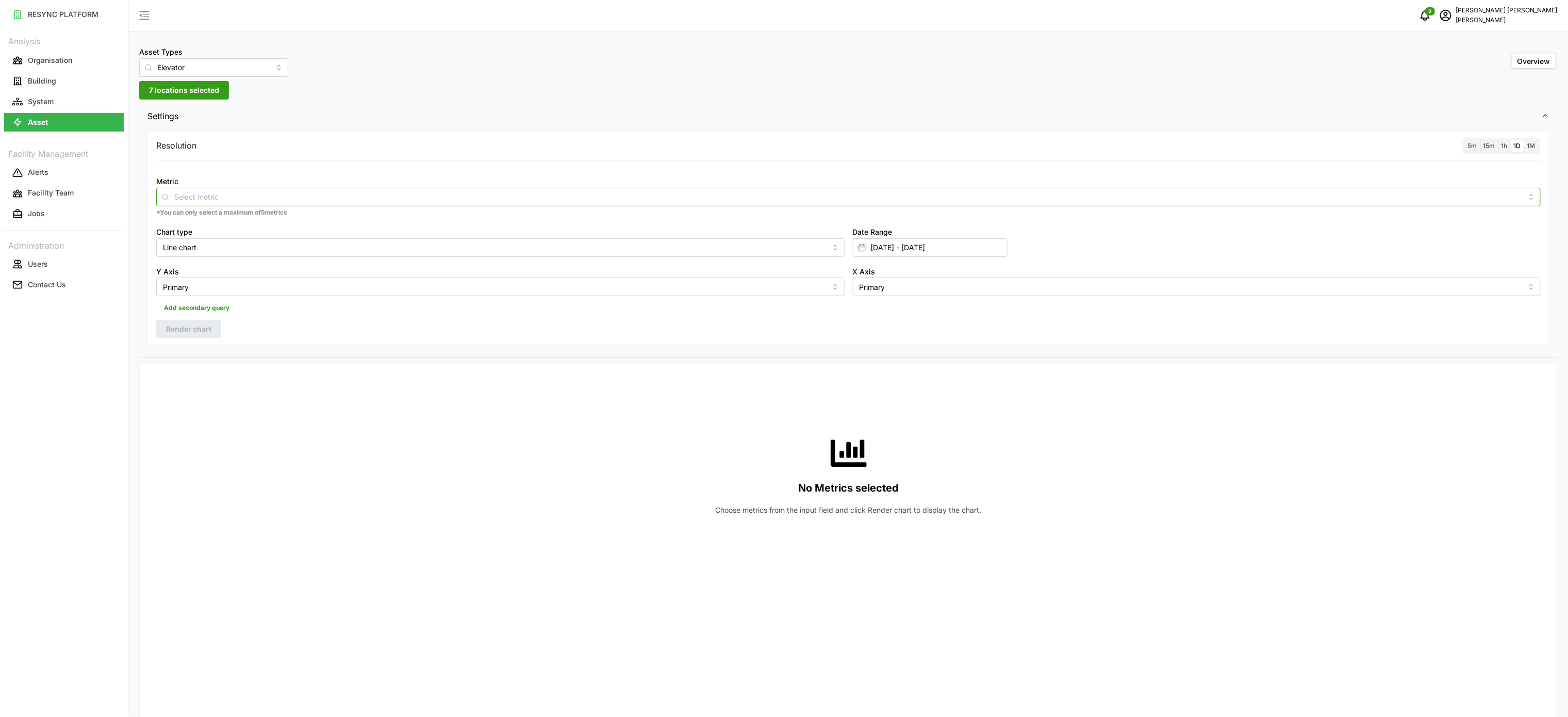
click at [634, 202] on input "Metric" at bounding box center [848, 196] width 1349 height 12
click at [337, 252] on span "Electrical Energy Usage Sensor absolute (Phase ABC)" at bounding box center [255, 257] width 181 height 12
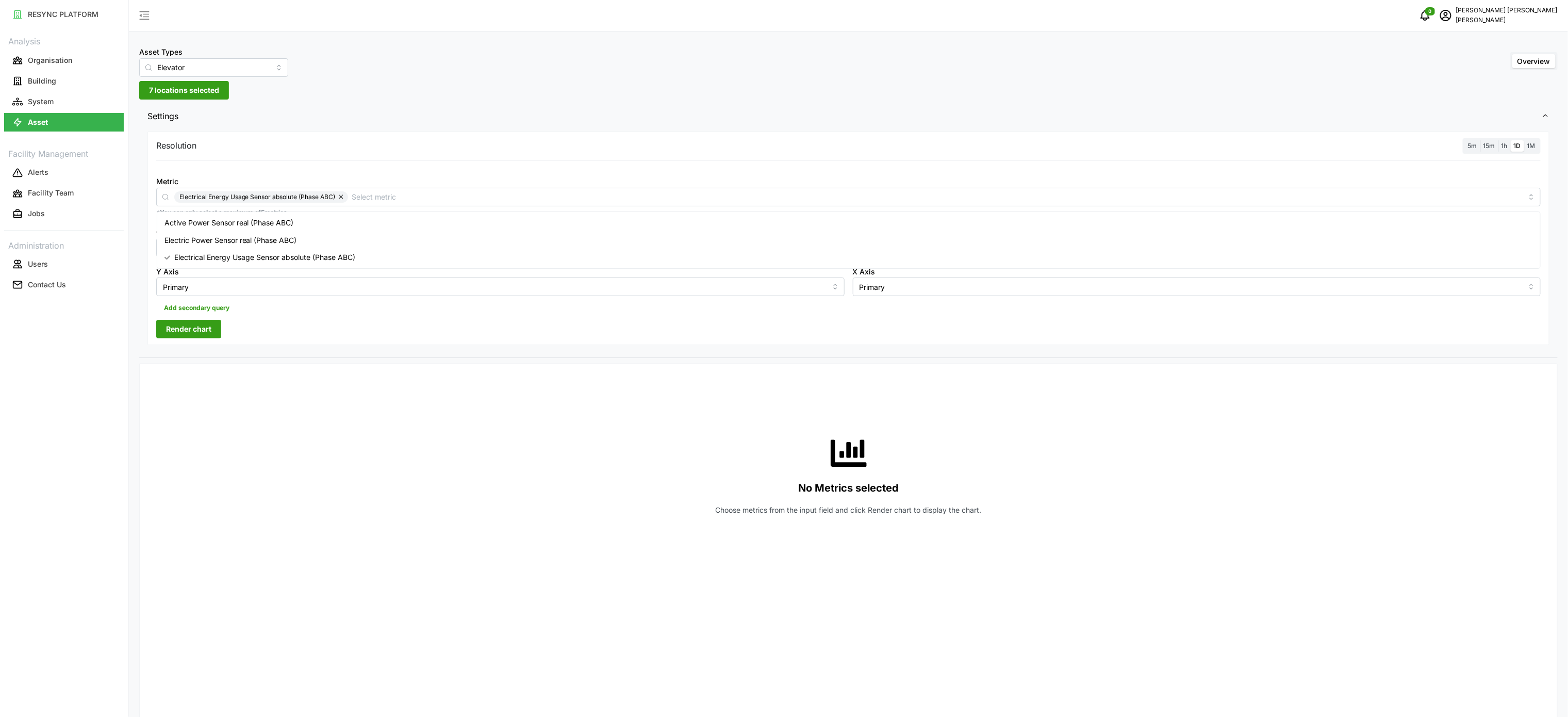
click at [1077, 422] on div "No Metrics selected Choose metrics from the input field and click Render chart …" at bounding box center [849, 475] width 1385 height 206
click at [187, 338] on span "Render chart" at bounding box center [188, 330] width 45 height 18
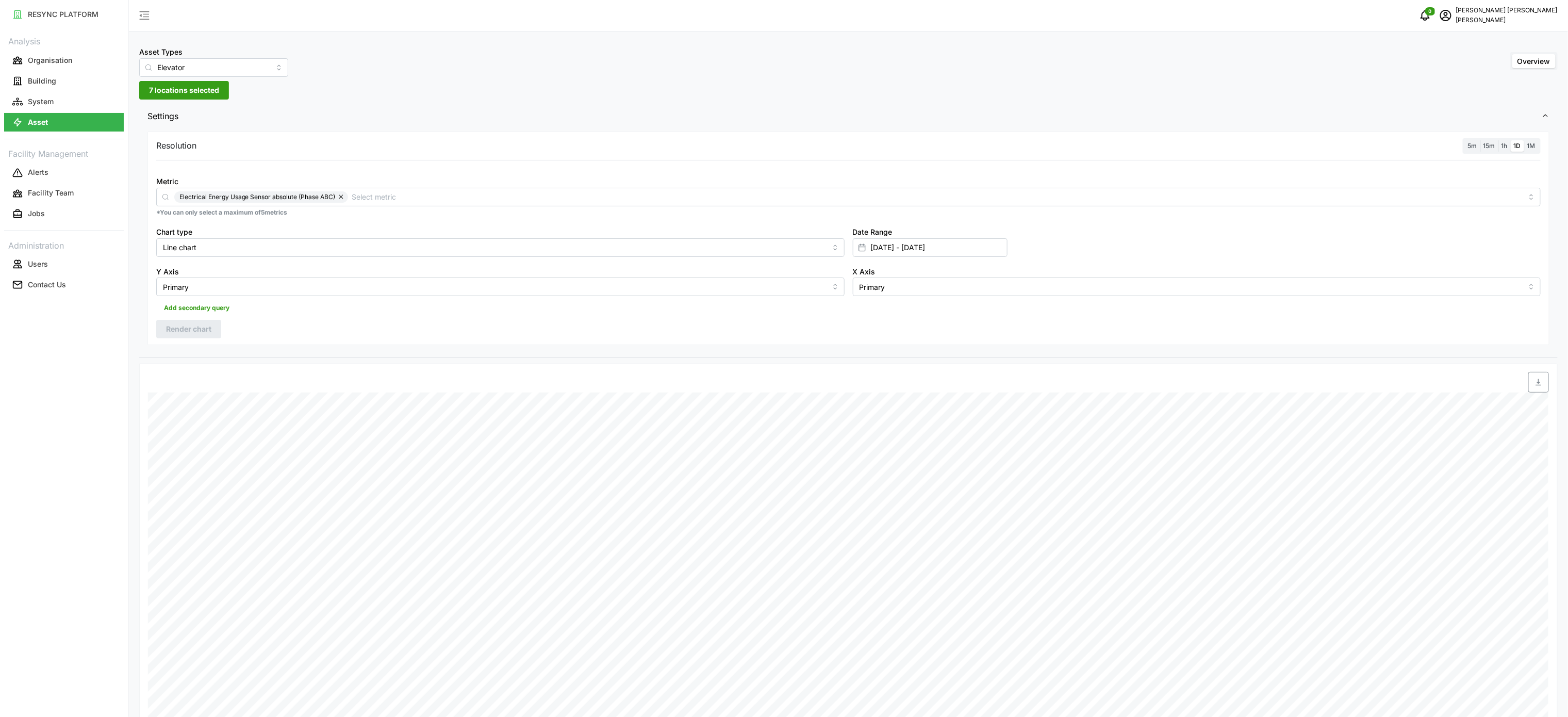
click at [1532, 147] on span "1M" at bounding box center [1532, 146] width 8 height 8
click at [1524, 140] on input "1M" at bounding box center [1524, 140] width 0 height 0
click at [1540, 382] on icon "button" at bounding box center [1539, 382] width 8 height 8
click at [212, 331] on button "Render chart" at bounding box center [188, 329] width 65 height 19
click at [1539, 379] on span "button" at bounding box center [1539, 382] width 20 height 20
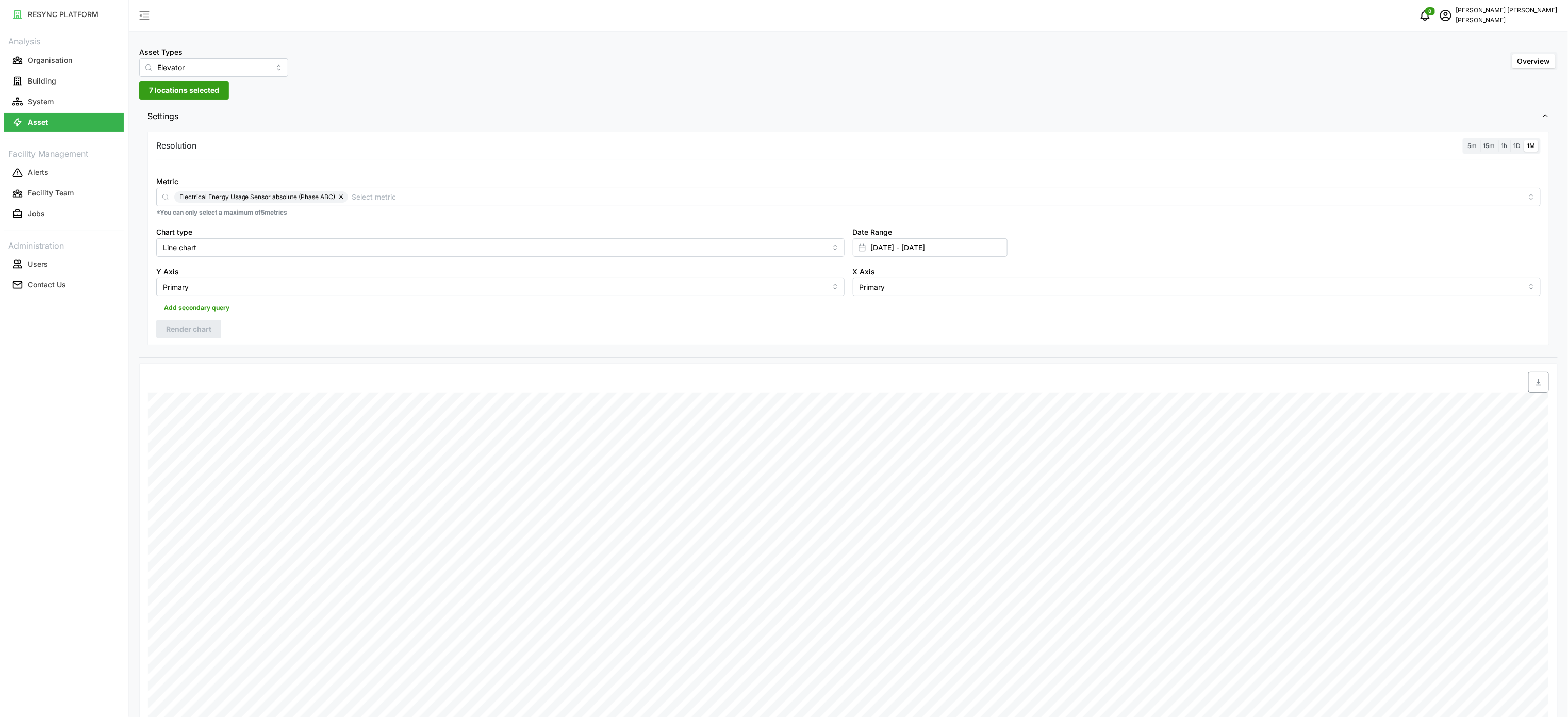
click at [447, 320] on div "Resolution 5m 15m 1h 1D 1M Metric Electrical Energy Usage Sensor absolute (Phas…" at bounding box center [848, 238] width 1402 height 214
click at [260, 74] on input "Elevator" at bounding box center [214, 68] width 149 height 19
click at [209, 132] on div "Crane" at bounding box center [207, 137] width 130 height 18
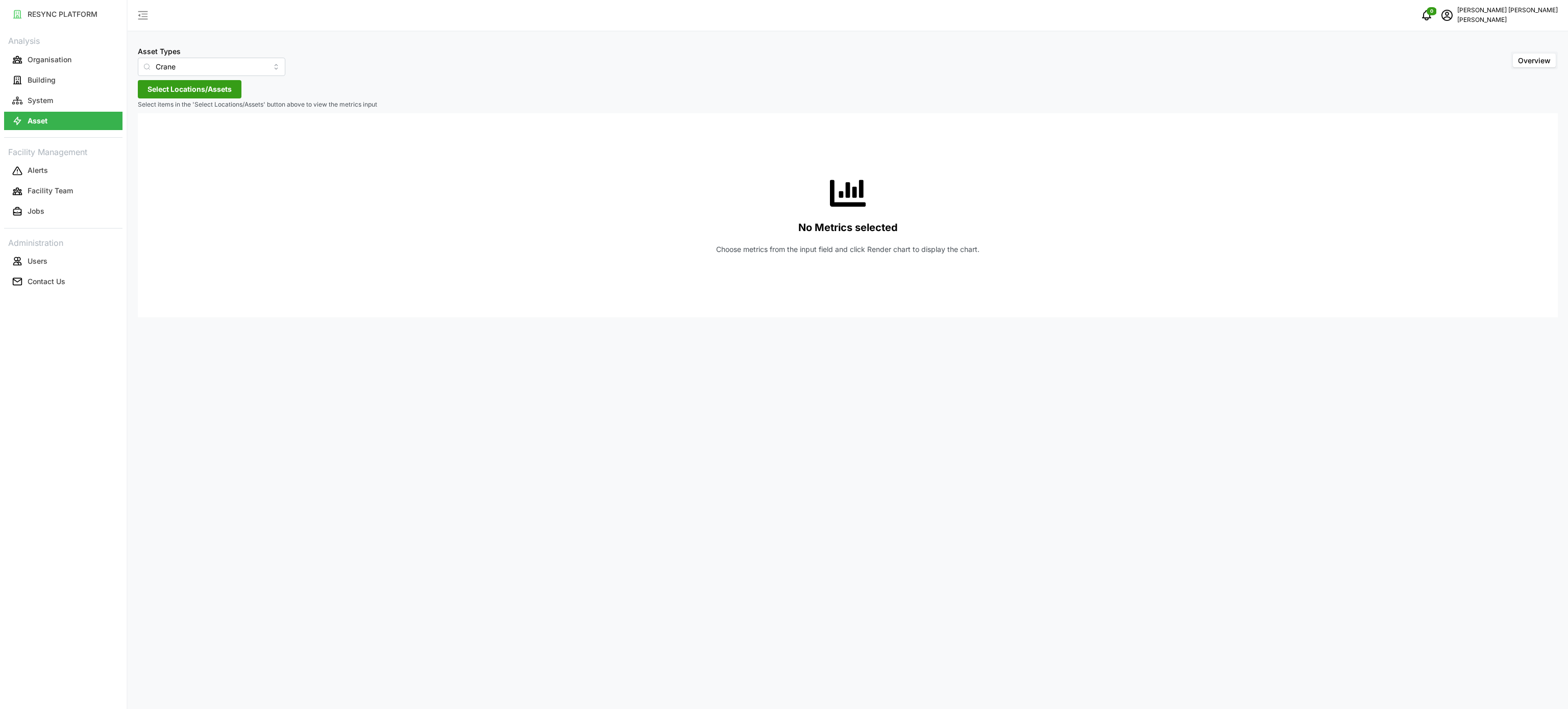
click at [205, 95] on span "Select Locations/Assets" at bounding box center [190, 90] width 84 height 18
click at [160, 140] on div "[PERSON_NAME]" at bounding box center [208, 135] width 124 height 15
click at [165, 137] on span "Select Chuan Lim" at bounding box center [163, 136] width 7 height 7
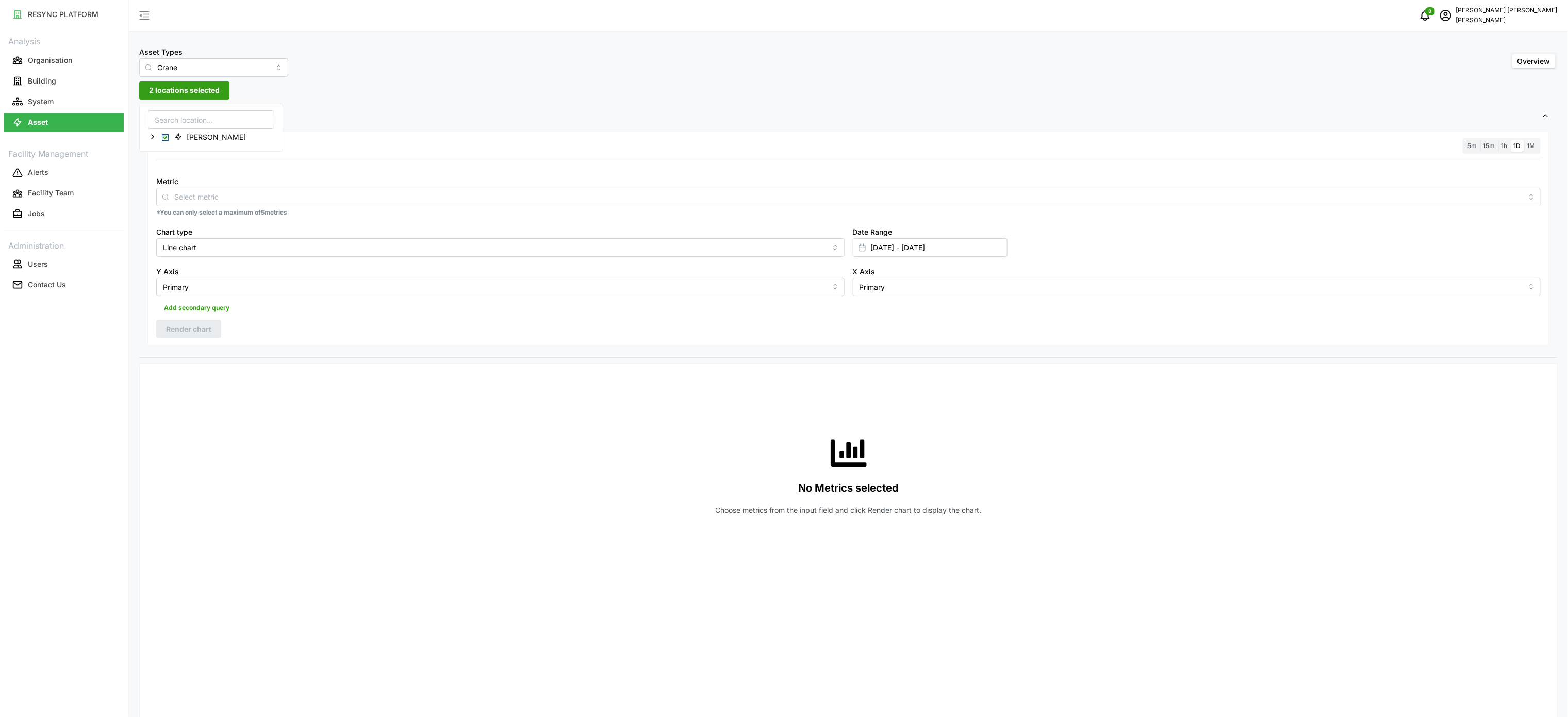
click at [779, 92] on div "Asset Types Crane Overview 2 locations selected Settings Resolution 5m 15m 1h 1…" at bounding box center [848, 606] width 1439 height 1212
click at [482, 202] on input "Metric" at bounding box center [848, 196] width 1349 height 12
click at [310, 259] on span "Electrical Energy Usage Sensor absolute (Phase ABC)" at bounding box center [255, 257] width 181 height 12
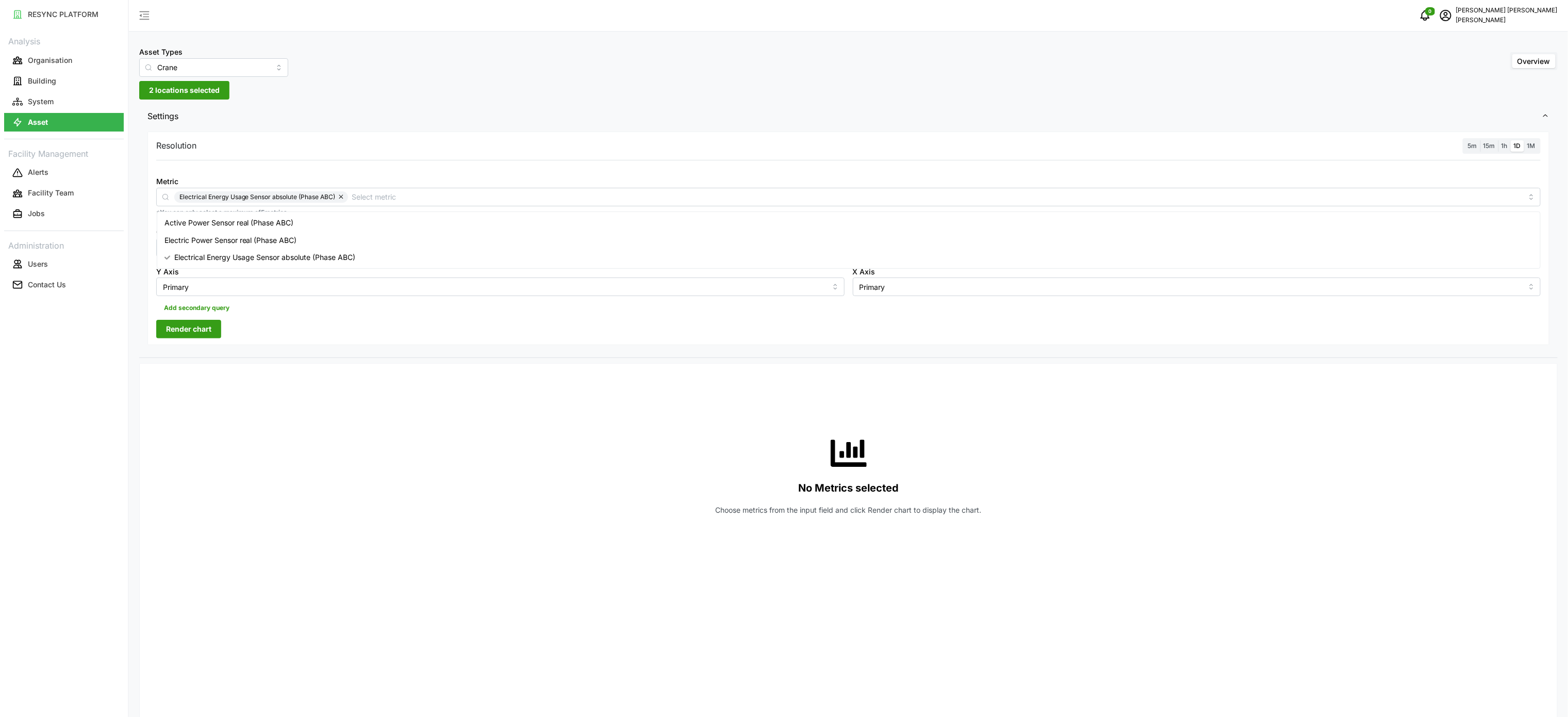
click at [582, 149] on div "Resolution 5m 15m 1h 1D 1M" at bounding box center [849, 147] width 1385 height 16
click at [1532, 148] on span "1M" at bounding box center [1532, 146] width 8 height 8
click at [1524, 140] on input "1M" at bounding box center [1524, 140] width 0 height 0
click at [203, 328] on span "Render chart" at bounding box center [188, 330] width 45 height 18
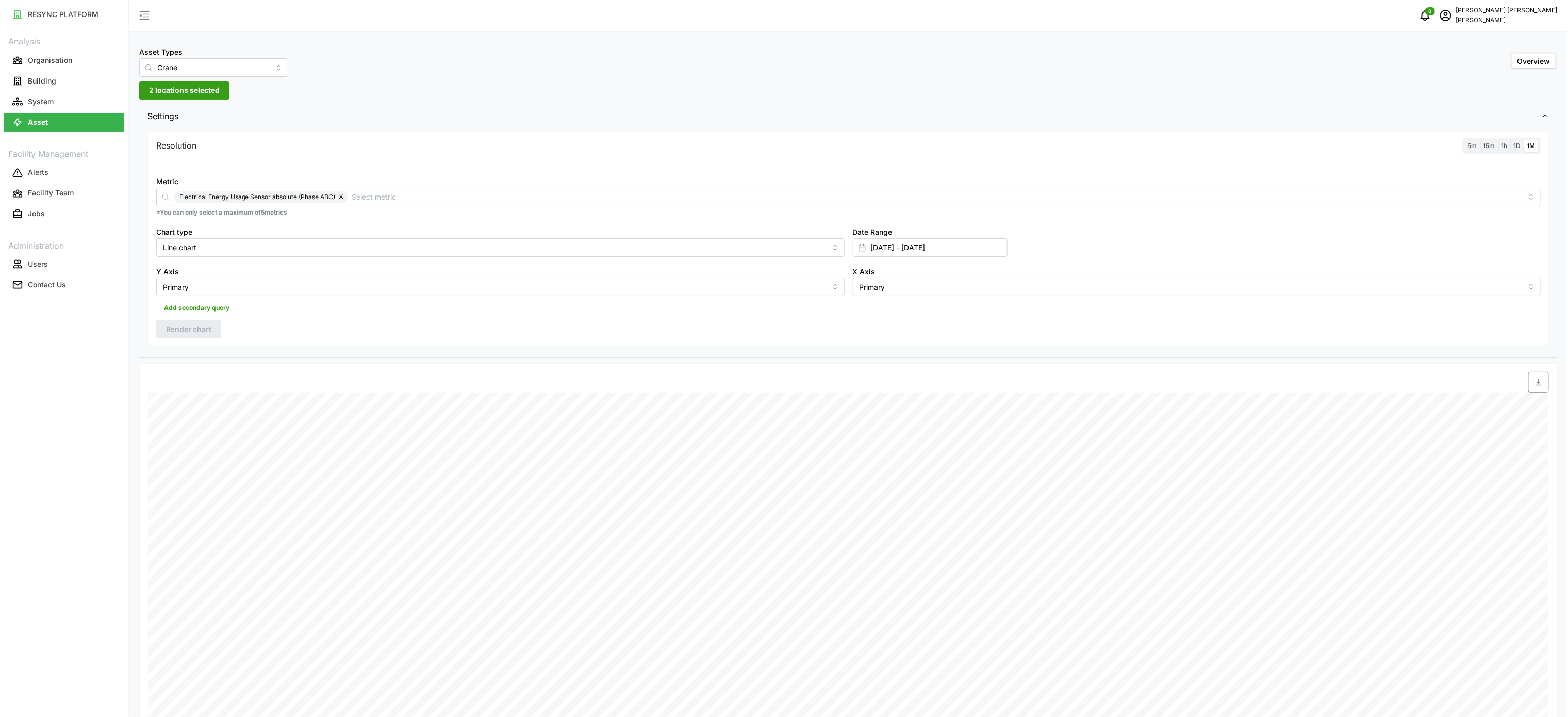
click at [1548, 389] on span "button" at bounding box center [1539, 382] width 20 height 20
click at [265, 67] on input "Crane" at bounding box center [214, 68] width 149 height 19
click at [192, 171] on span "Roller Shutter" at bounding box center [170, 171] width 45 height 12
type input "Roller Shutter"
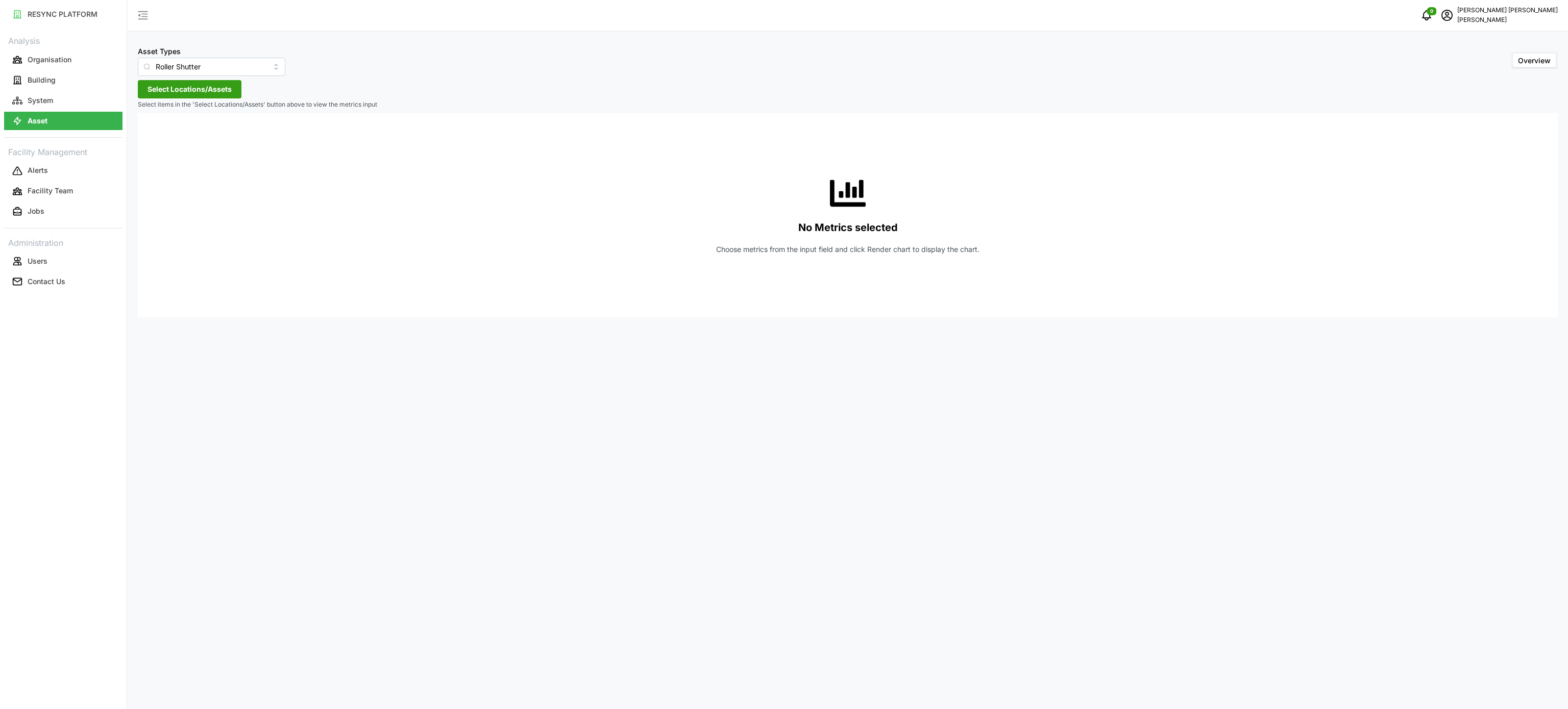
click at [1174, 63] on div "Asset Types Roller Shutter Overview" at bounding box center [848, 60] width 1420 height 31
click at [207, 83] on span "Select Locations/Assets" at bounding box center [190, 90] width 84 height 18
click at [163, 143] on div "[PERSON_NAME]" at bounding box center [208, 135] width 124 height 15
click at [166, 134] on span "Select Chuan Lim" at bounding box center [163, 136] width 7 height 7
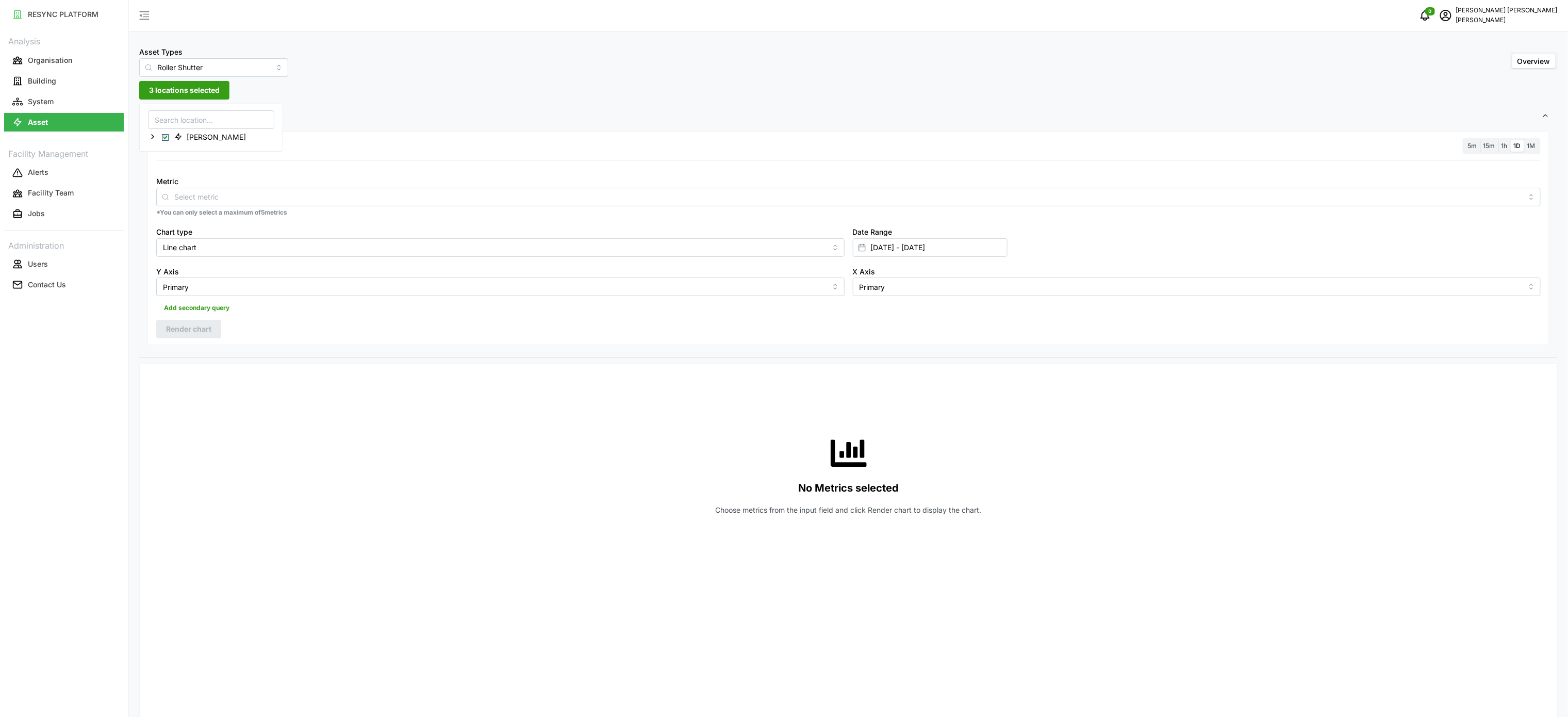
click at [1537, 147] on label "1M" at bounding box center [1532, 146] width 14 height 12
click at [1524, 140] on input "1M" at bounding box center [1524, 140] width 0 height 0
click at [645, 325] on div "Resolution 5m 15m 1h 1D 1M Metric *You can only select a maximum of 5 metrics C…" at bounding box center [848, 238] width 1402 height 214
click at [273, 202] on input "Metric" at bounding box center [848, 196] width 1349 height 12
click at [295, 256] on span "Electrical Energy Usage Sensor absolute (Phase ABC)" at bounding box center [255, 257] width 181 height 12
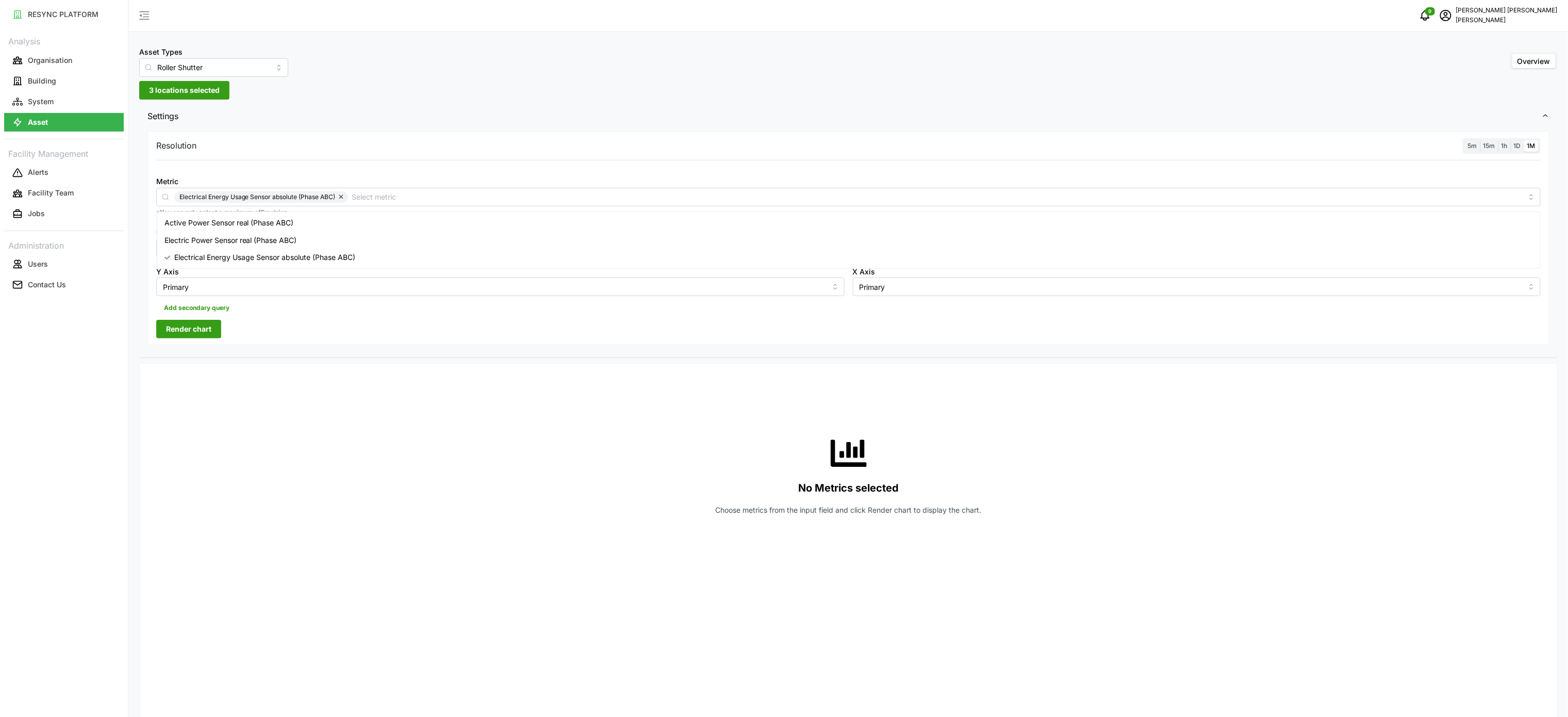
click at [179, 337] on span "Render chart" at bounding box center [188, 330] width 45 height 18
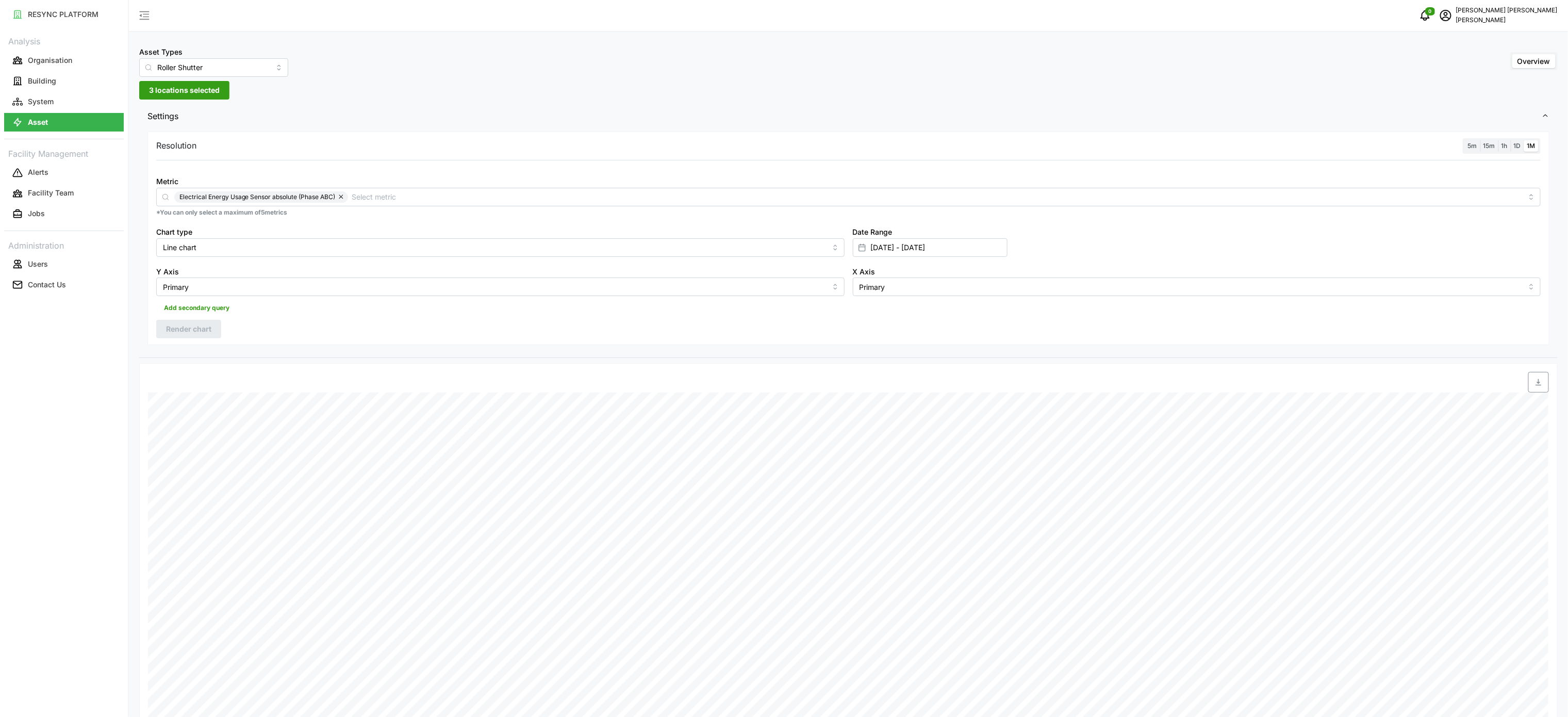
click at [1542, 381] on icon "button" at bounding box center [1539, 382] width 8 height 8
click at [66, 99] on button "System" at bounding box center [64, 101] width 120 height 19
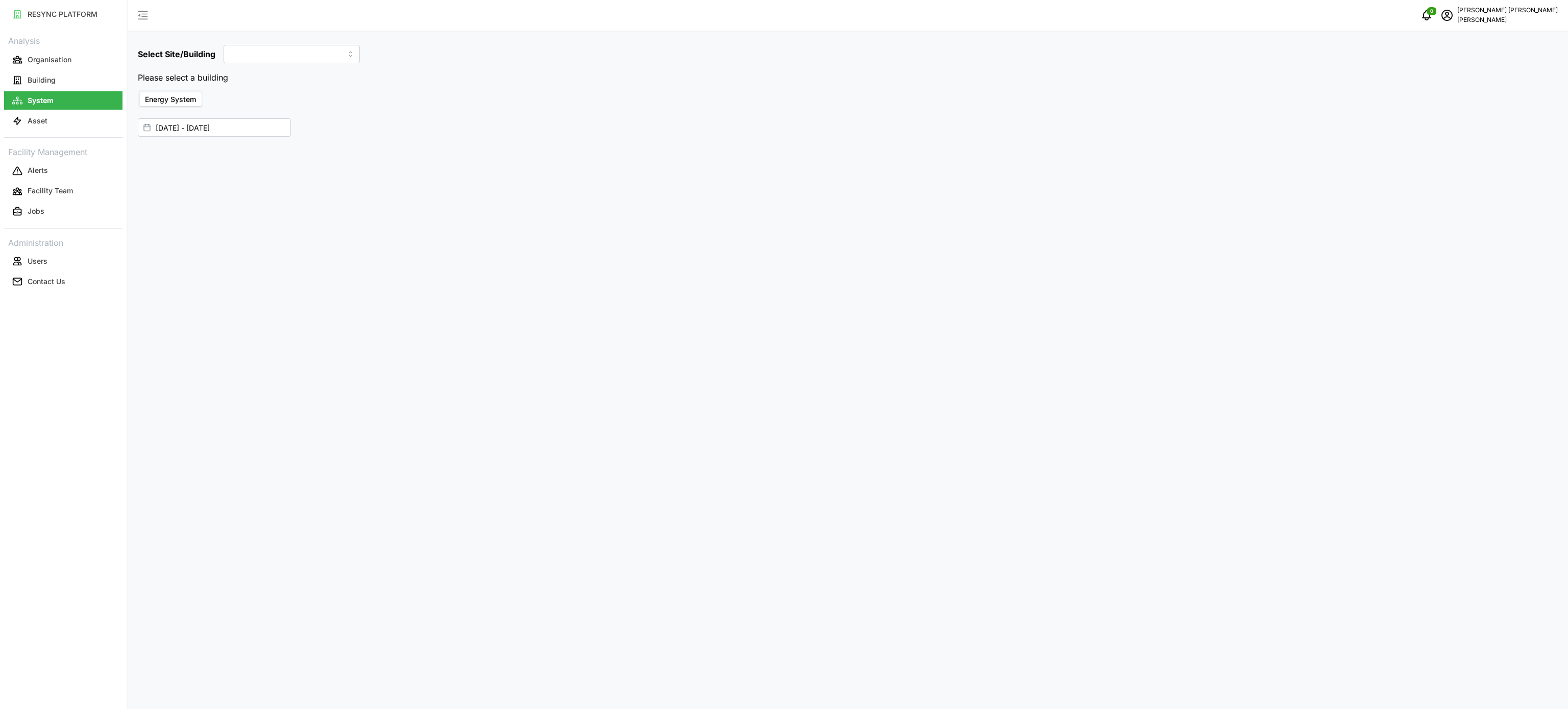
type input "[GEOGRAPHIC_DATA]"
click at [235, 110] on input "[DATE] - [DATE]" at bounding box center [214, 107] width 153 height 18
click at [778, 433] on div "Select Site/Building Dormitory Building Energy System [DATE] - [DATE] Energy Co…" at bounding box center [847, 354] width 1441 height 709
click at [564, 413] on div "Select Site/Building Dormitory Building Energy System [DATE] - [DATE] Energy Co…" at bounding box center [847, 354] width 1441 height 709
click at [251, 104] on input "[DATE] - [DATE]" at bounding box center [214, 107] width 153 height 18
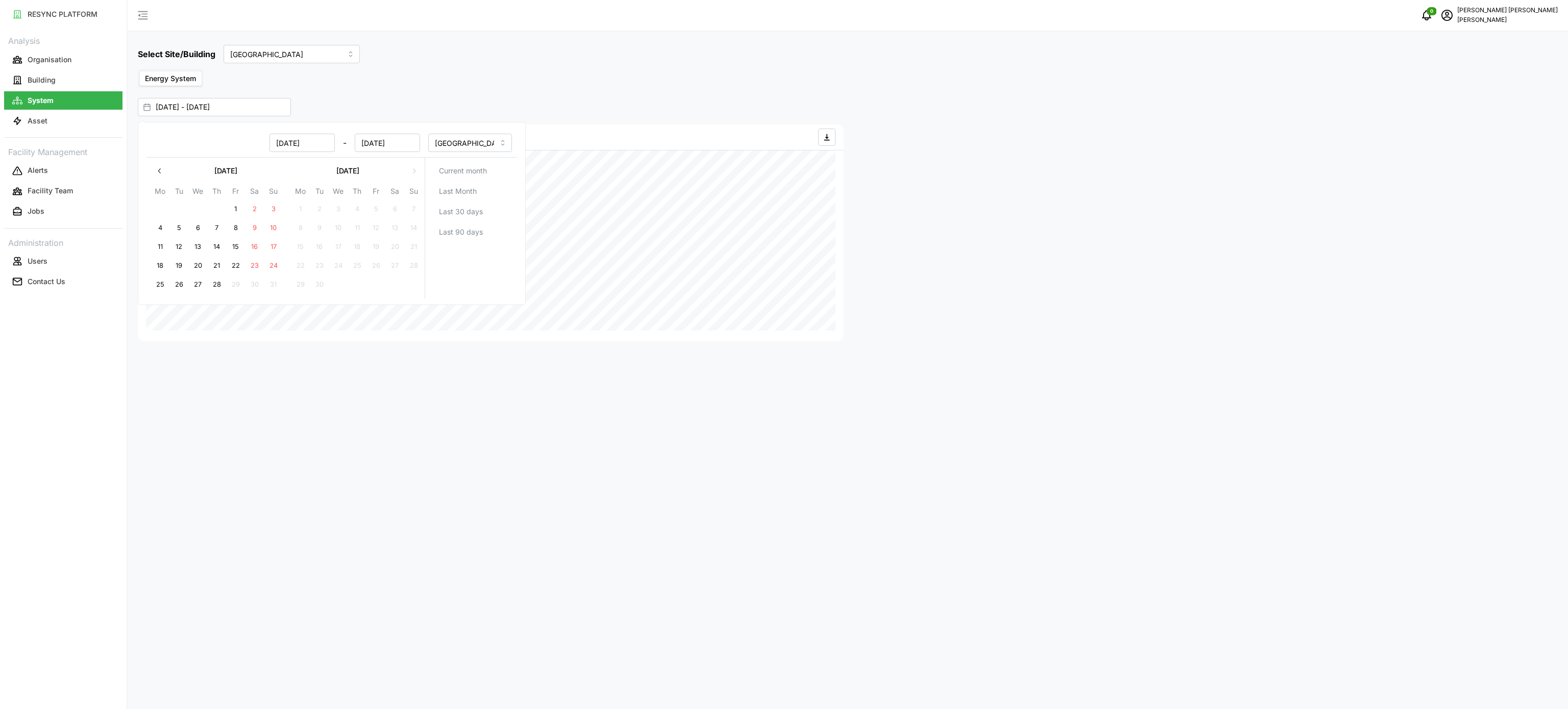
click at [616, 68] on div "Select Site/Building Dormitory Building Energy System [DATE] - [DATE] Energy Co…" at bounding box center [847, 354] width 1441 height 709
click at [706, 457] on div "Select Site/Building Dormitory Building Energy System [DATE] - [DATE] Energy Co…" at bounding box center [847, 354] width 1441 height 709
click at [465, 90] on div "Select Site/Building Dormitory Building Energy System [DATE] - [DATE] Energy Co…" at bounding box center [847, 354] width 1441 height 709
click at [56, 80] on button "Building" at bounding box center [63, 80] width 119 height 18
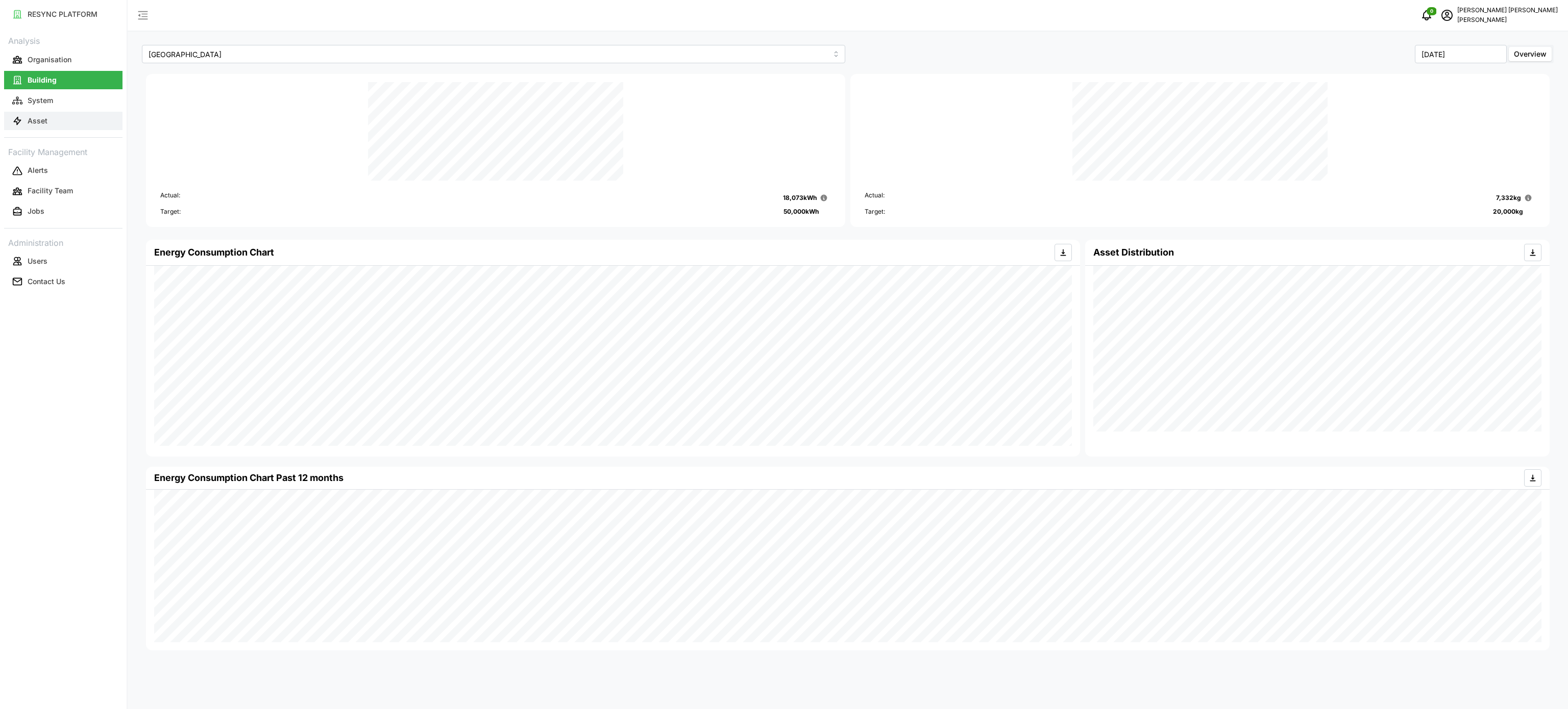
click at [71, 116] on button "Asset" at bounding box center [63, 120] width 119 height 18
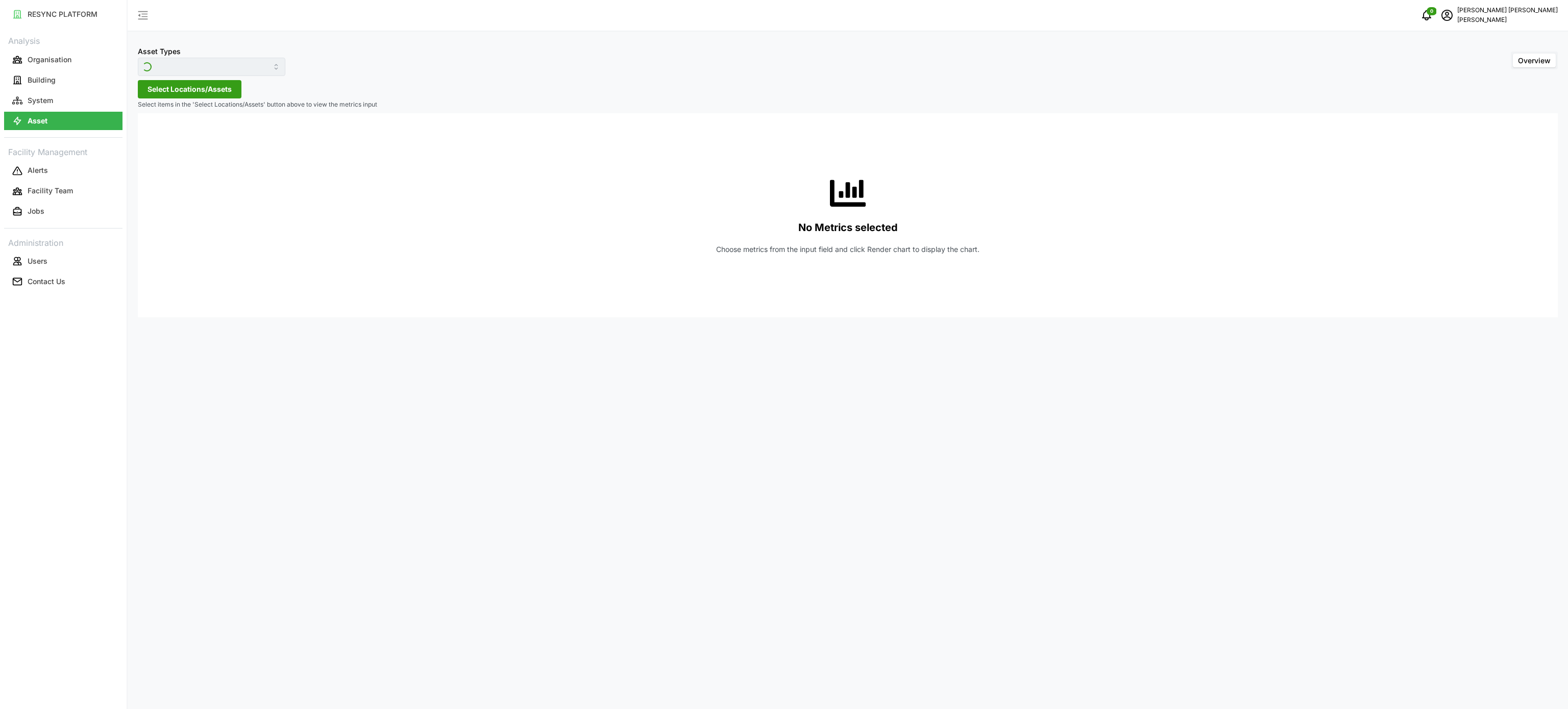
type input "Condensing Unit"
click at [261, 63] on input "Condensing Unit" at bounding box center [212, 67] width 148 height 18
click at [262, 125] on div "Electrical Meter" at bounding box center [205, 126] width 128 height 18
drag, startPoint x: 262, startPoint y: 125, endPoint x: 338, endPoint y: 97, distance: 81.0
click at [338, 97] on div "Asset Types Condensing Unit Overview Select Locations/Assets Select items in th…" at bounding box center [847, 354] width 1441 height 709
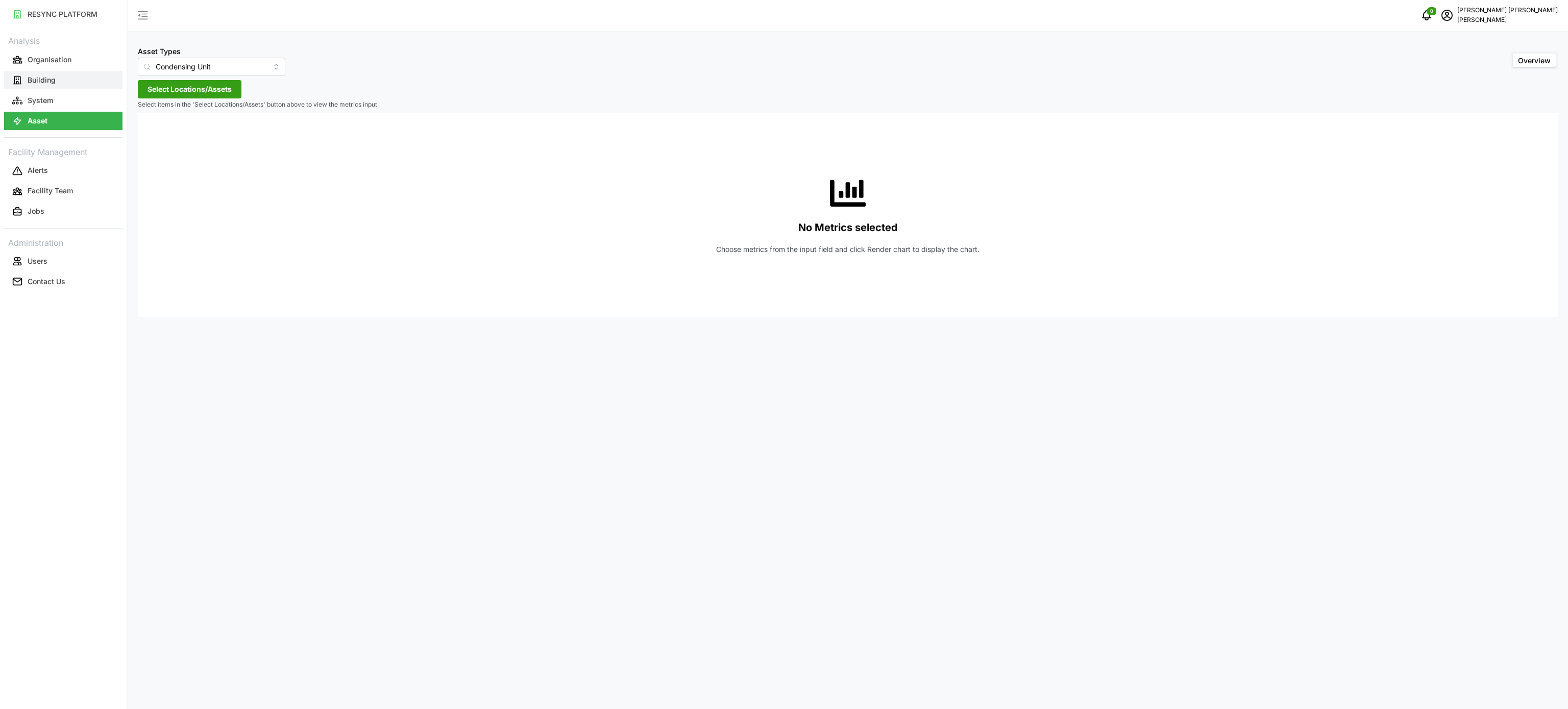
click at [90, 78] on button "Building" at bounding box center [63, 80] width 119 height 18
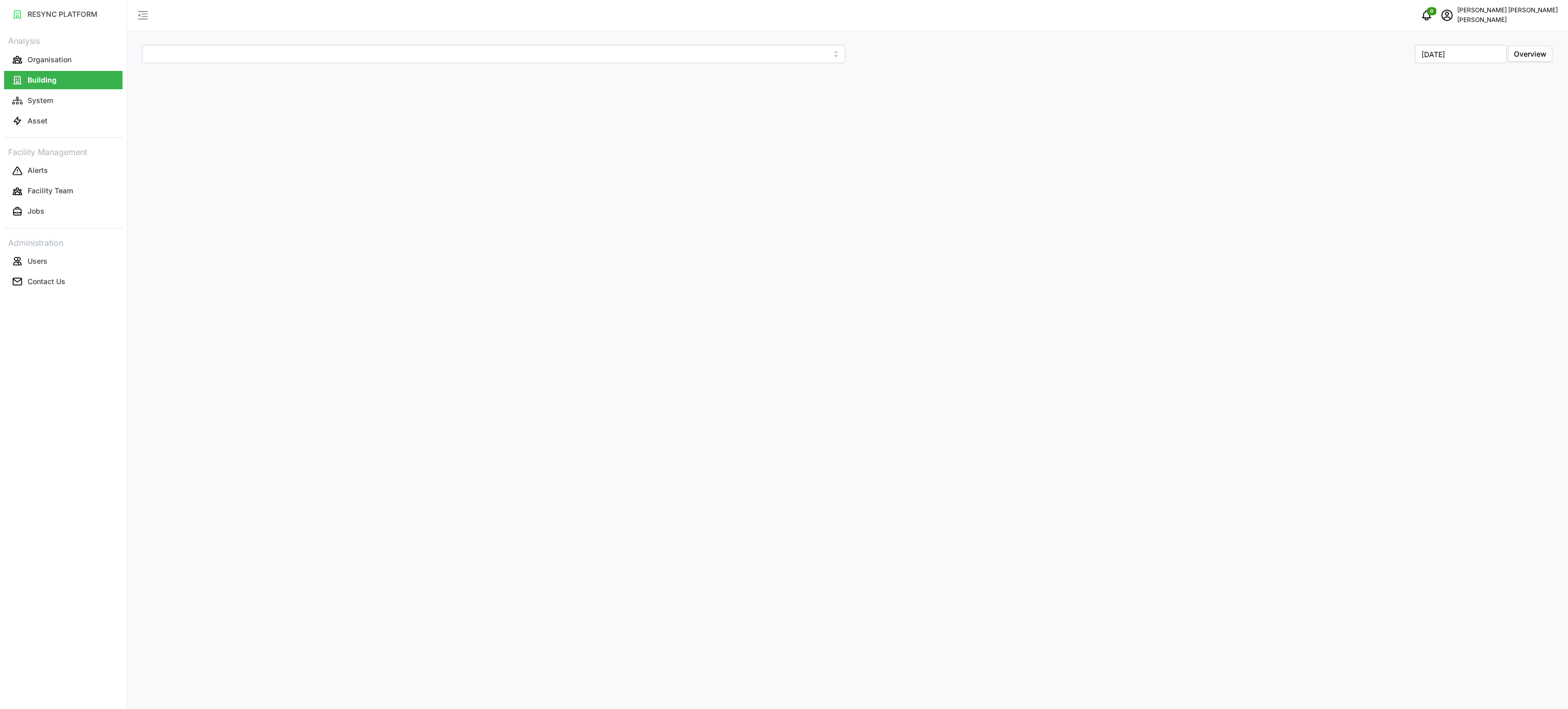
type input "[GEOGRAPHIC_DATA]"
click at [1464, 59] on input "[DATE]" at bounding box center [1461, 54] width 92 height 18
click at [1395, 144] on button "[DATE]" at bounding box center [1396, 140] width 44 height 18
click at [1470, 61] on input "[DATE]" at bounding box center [1461, 54] width 92 height 18
click at [1447, 141] on button "Aug" at bounding box center [1441, 140] width 44 height 18
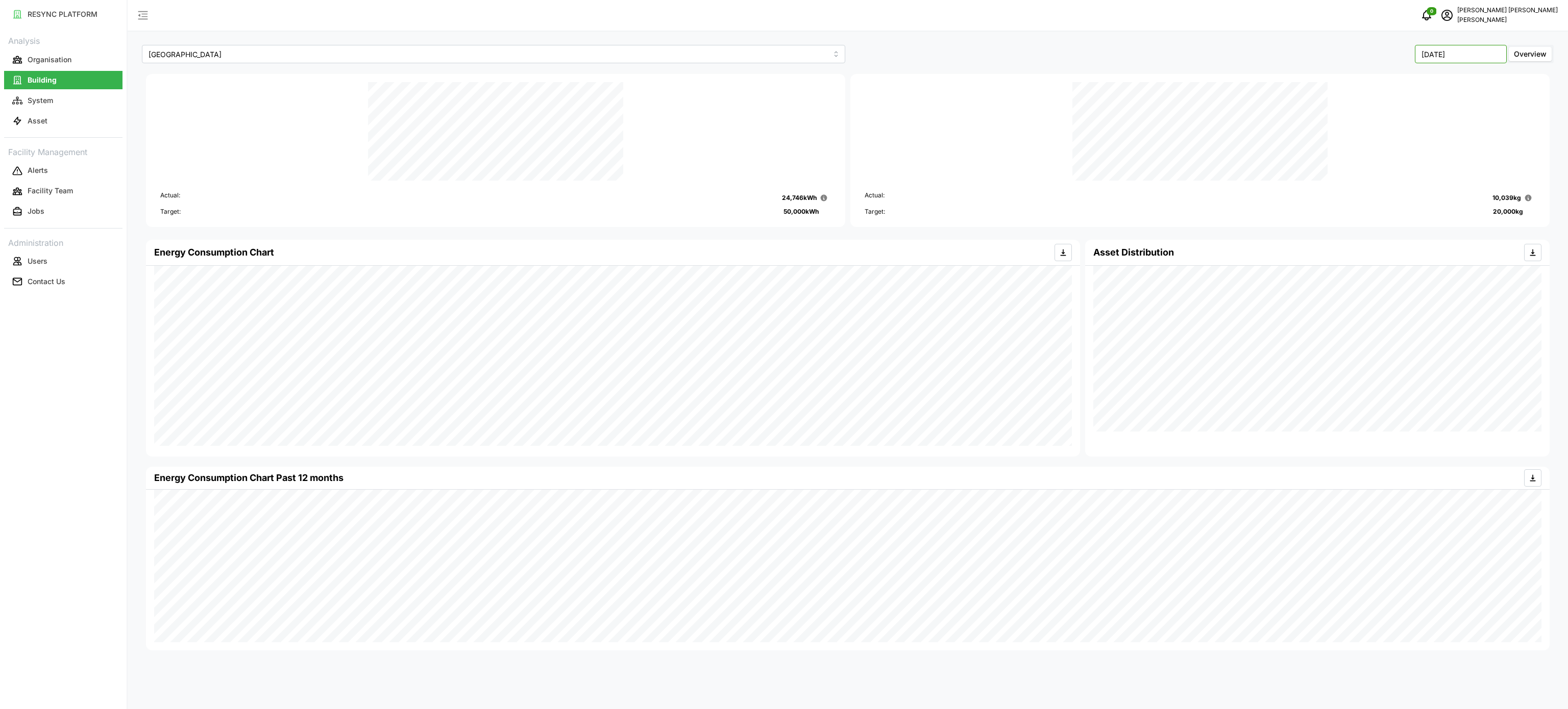
click at [1435, 51] on input "[DATE]" at bounding box center [1461, 54] width 92 height 18
click at [1410, 138] on button "[DATE]" at bounding box center [1396, 140] width 44 height 18
type input "[DATE]"
click at [71, 115] on button "Asset" at bounding box center [63, 120] width 119 height 18
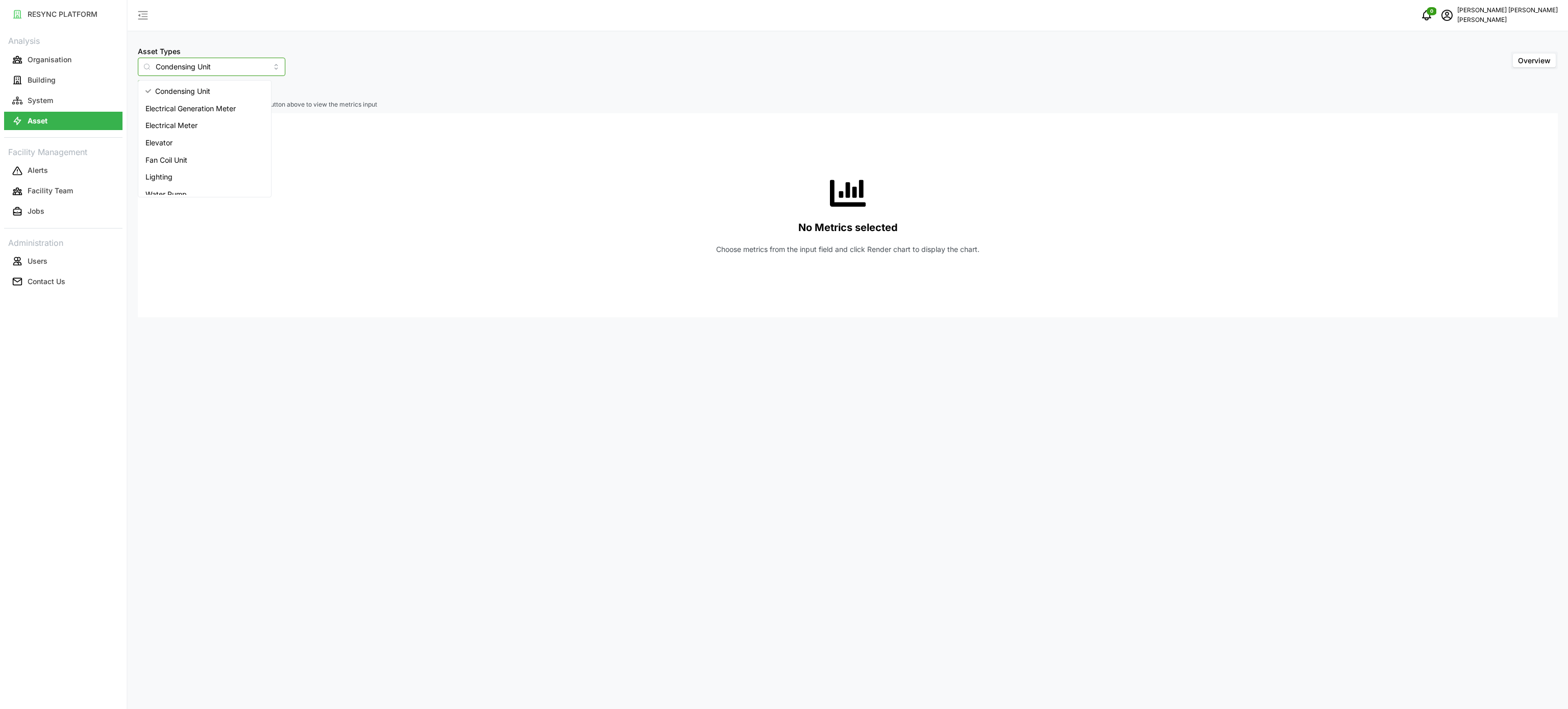
click at [185, 70] on input "Condensing Unit" at bounding box center [212, 67] width 148 height 18
click at [178, 122] on span "Electrical Meter" at bounding box center [171, 126] width 52 height 11
click at [232, 61] on input "Electrical Meter" at bounding box center [212, 67] width 148 height 18
click at [243, 224] on div "No Metrics selected Choose metrics from the input field and click Render chart …" at bounding box center [847, 215] width 1404 height 204
click at [231, 85] on span "Select Locations/Assets" at bounding box center [190, 90] width 84 height 18
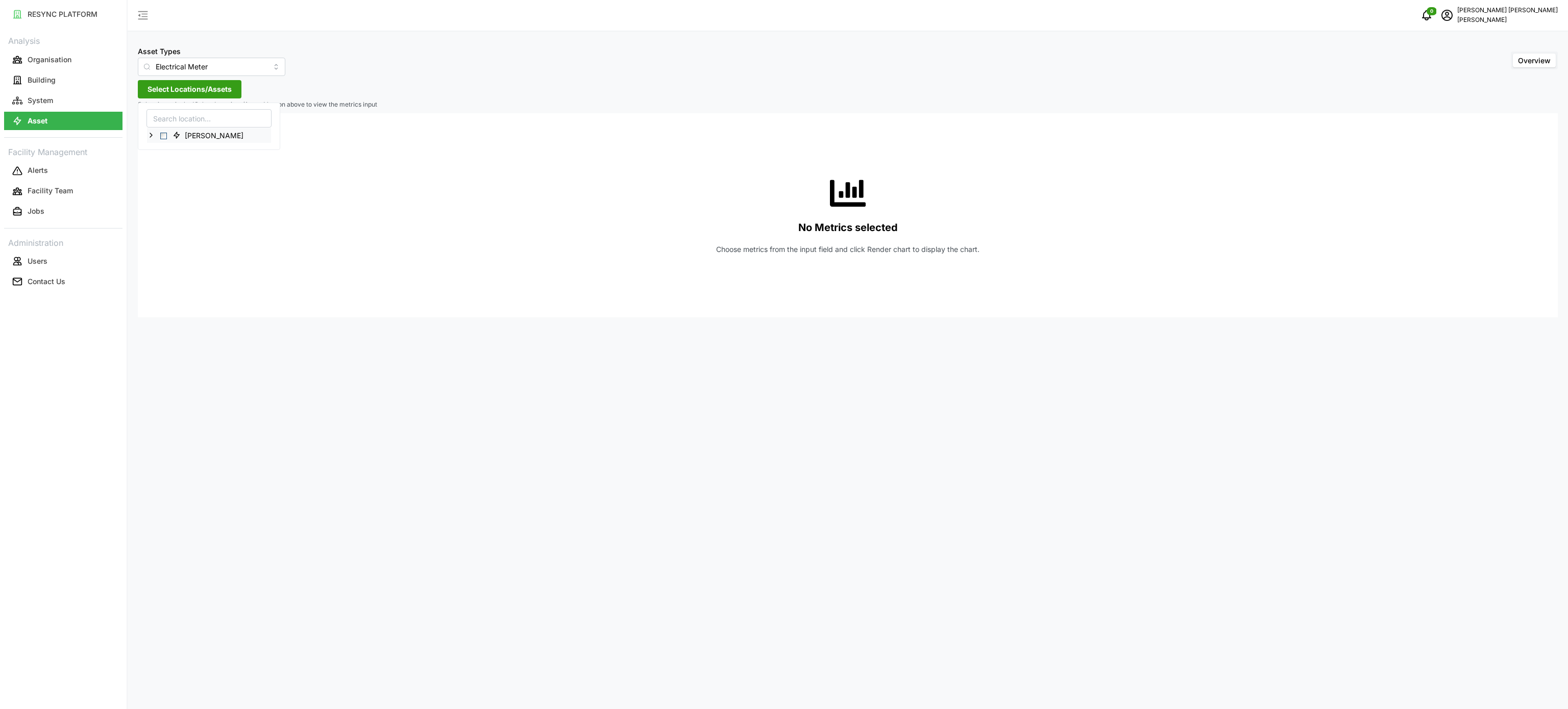
click at [149, 138] on icon at bounding box center [150, 134] width 8 height 8
click at [178, 155] on span "[GEOGRAPHIC_DATA]" at bounding box center [225, 150] width 97 height 12
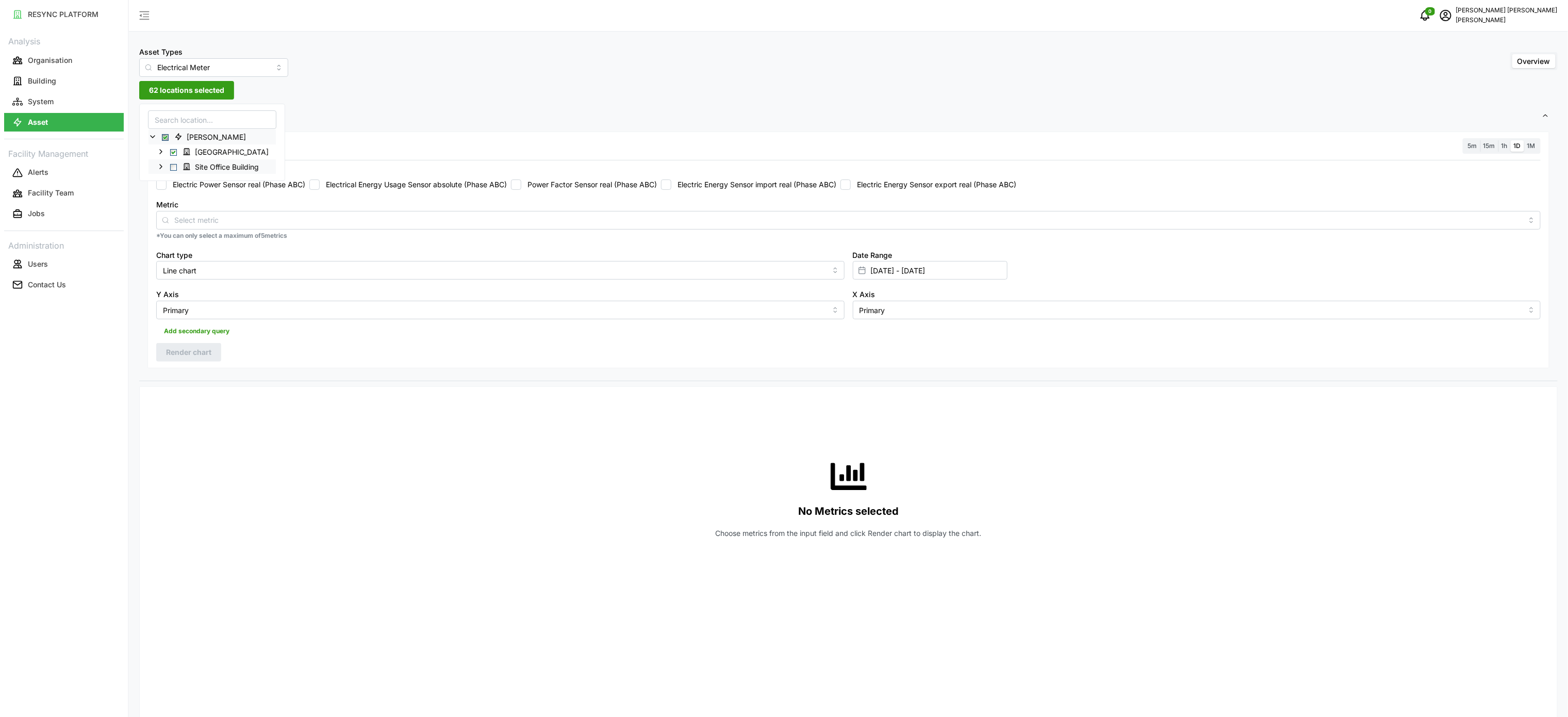
click at [173, 167] on span "Select Site Office Building" at bounding box center [174, 167] width 7 height 7
click at [240, 62] on input "Electrical Meter" at bounding box center [214, 68] width 149 height 19
click at [428, 52] on div "Asset Types Electrical Meter Overview" at bounding box center [849, 60] width 1419 height 31
click at [241, 69] on input "Electrical Meter" at bounding box center [214, 68] width 149 height 19
click at [210, 127] on span "Electrical Meter" at bounding box center [183, 127] width 52 height 12
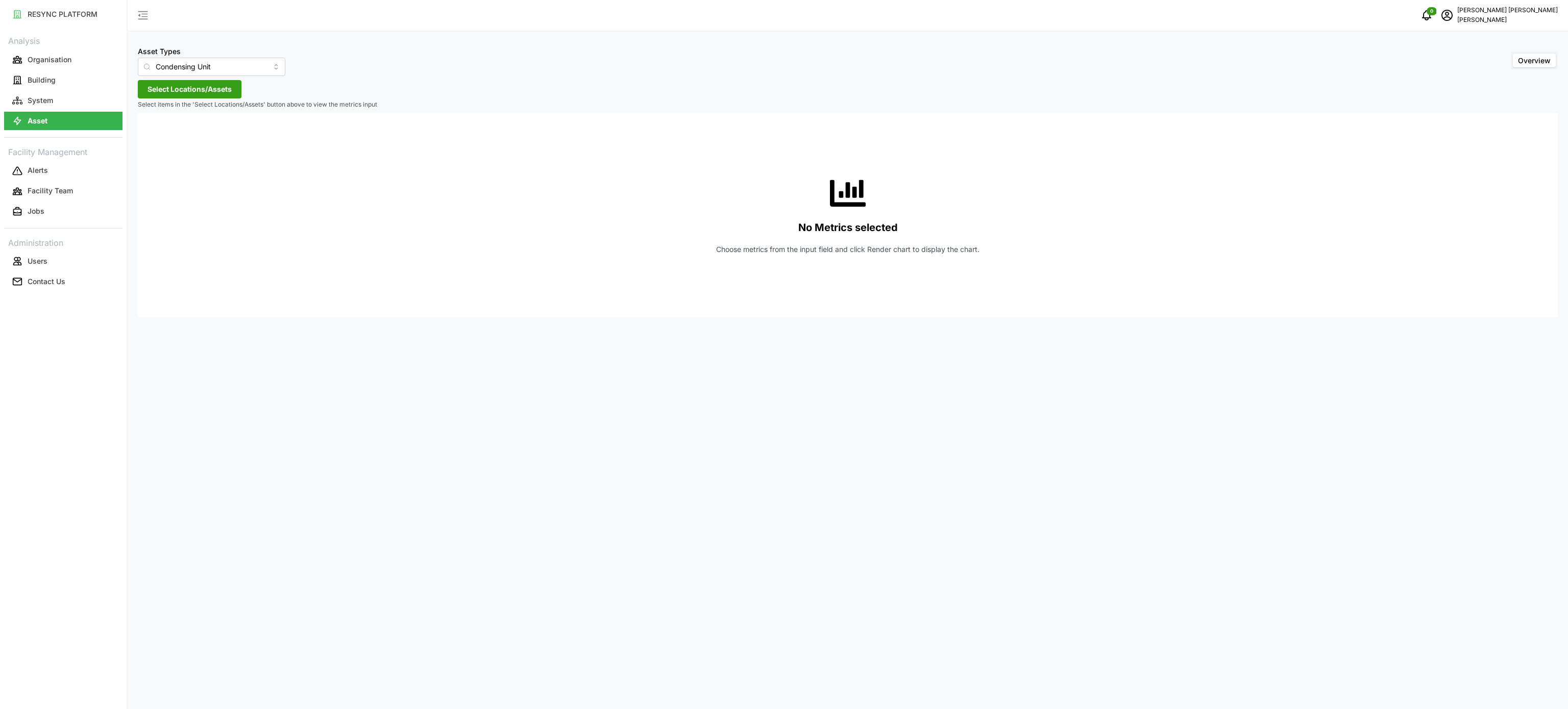
click at [254, 130] on div "No Metrics selected Choose metrics from the input field and click Render chart …" at bounding box center [847, 215] width 1404 height 204
click at [259, 74] on input "Condensing Unit" at bounding box center [212, 67] width 148 height 18
click at [226, 128] on div "Electrical Meter" at bounding box center [205, 126] width 128 height 18
type input "Electrical Meter"
click at [200, 93] on span "Select Locations/Assets" at bounding box center [190, 90] width 84 height 18
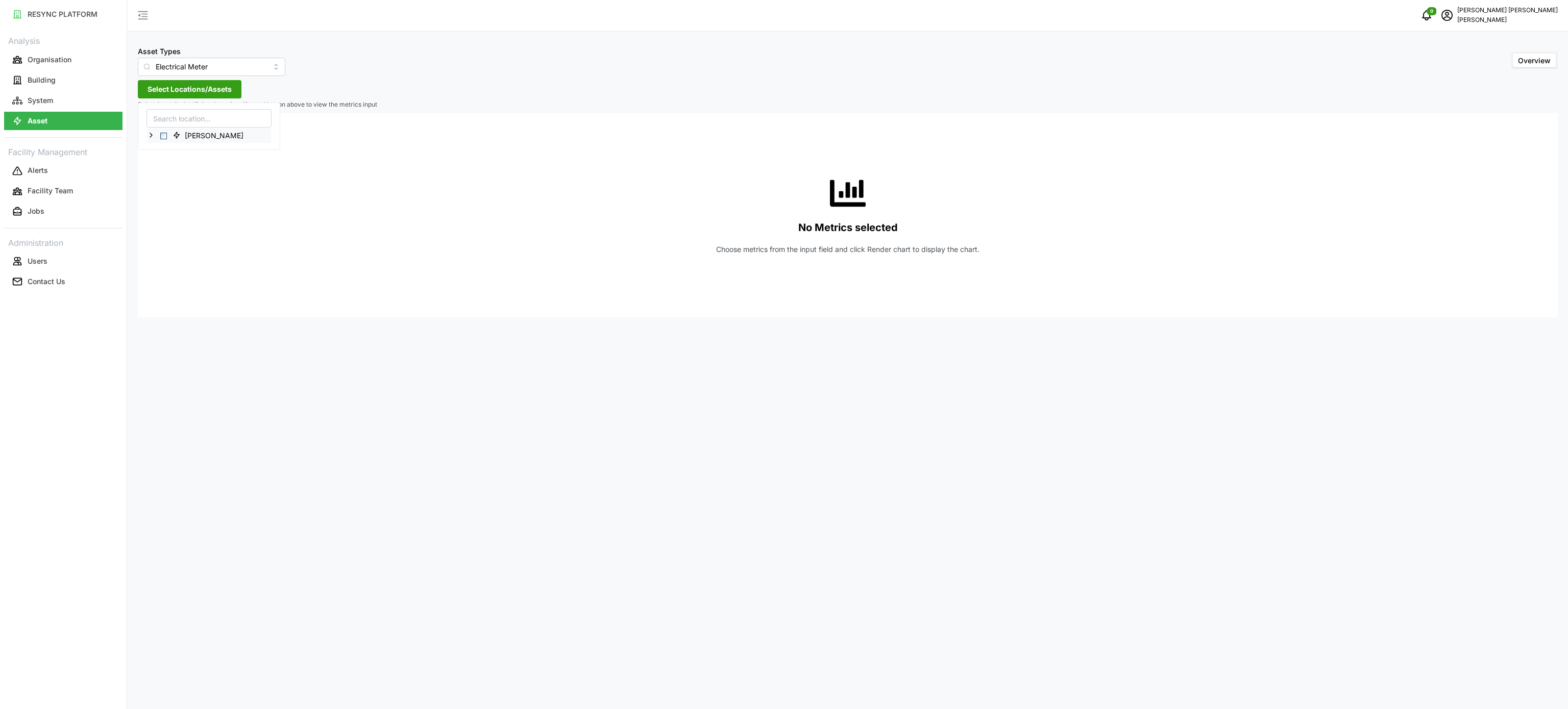
click at [153, 137] on icon at bounding box center [150, 134] width 8 height 8
click at [159, 154] on icon at bounding box center [159, 149] width 8 height 8
click at [179, 166] on span "Select Dormitory Building Virtual Meter" at bounding box center [180, 165] width 7 height 7
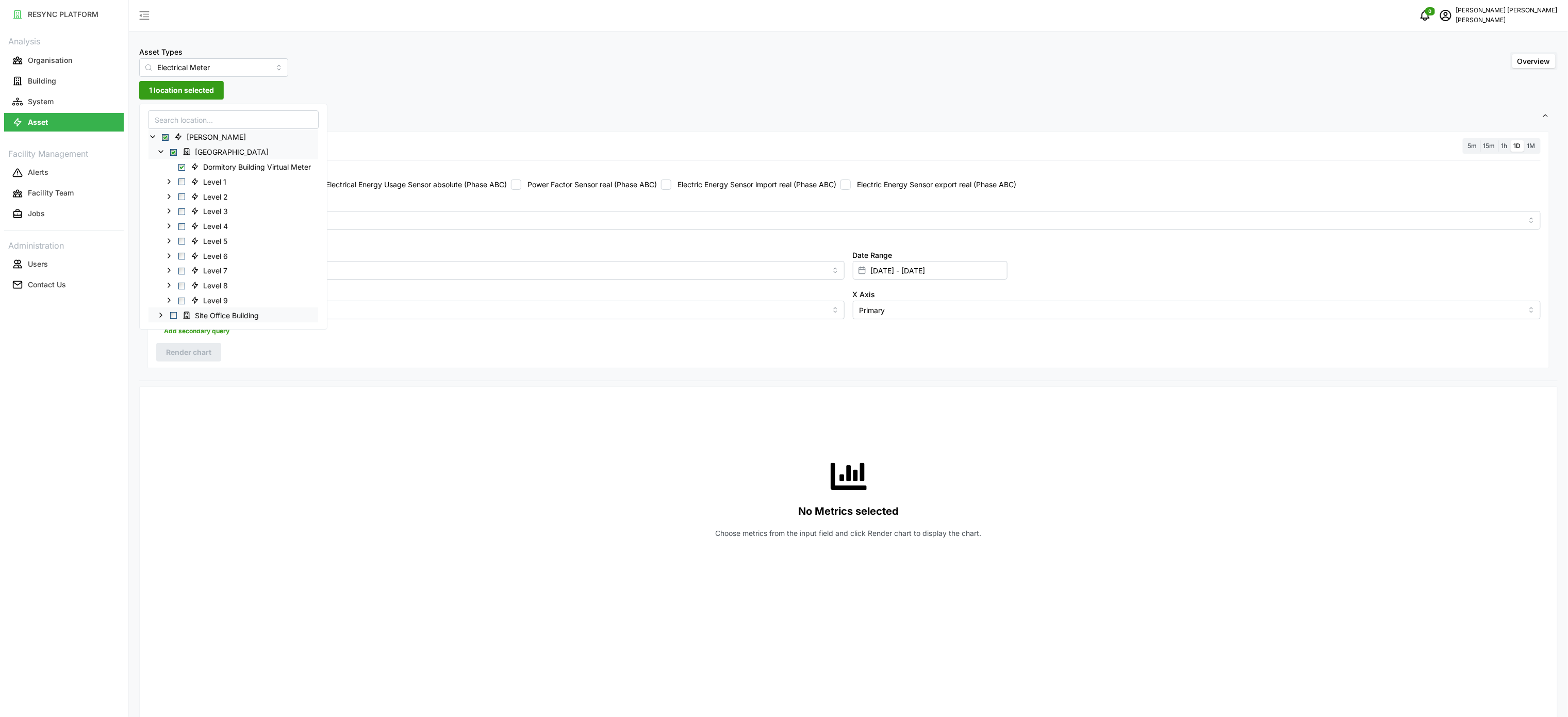
click at [164, 315] on icon at bounding box center [161, 315] width 8 height 8
click at [171, 330] on icon at bounding box center [169, 330] width 8 height 8
click at [184, 314] on div "Site Office Building Virtual Meter" at bounding box center [234, 317] width 171 height 15
click at [179, 318] on span "Select Site Office Building Virtual Meter" at bounding box center [182, 318] width 7 height 7
click at [312, 460] on div "No Metrics selected Choose metrics from the input field and click Render chart …" at bounding box center [849, 498] width 1385 height 206
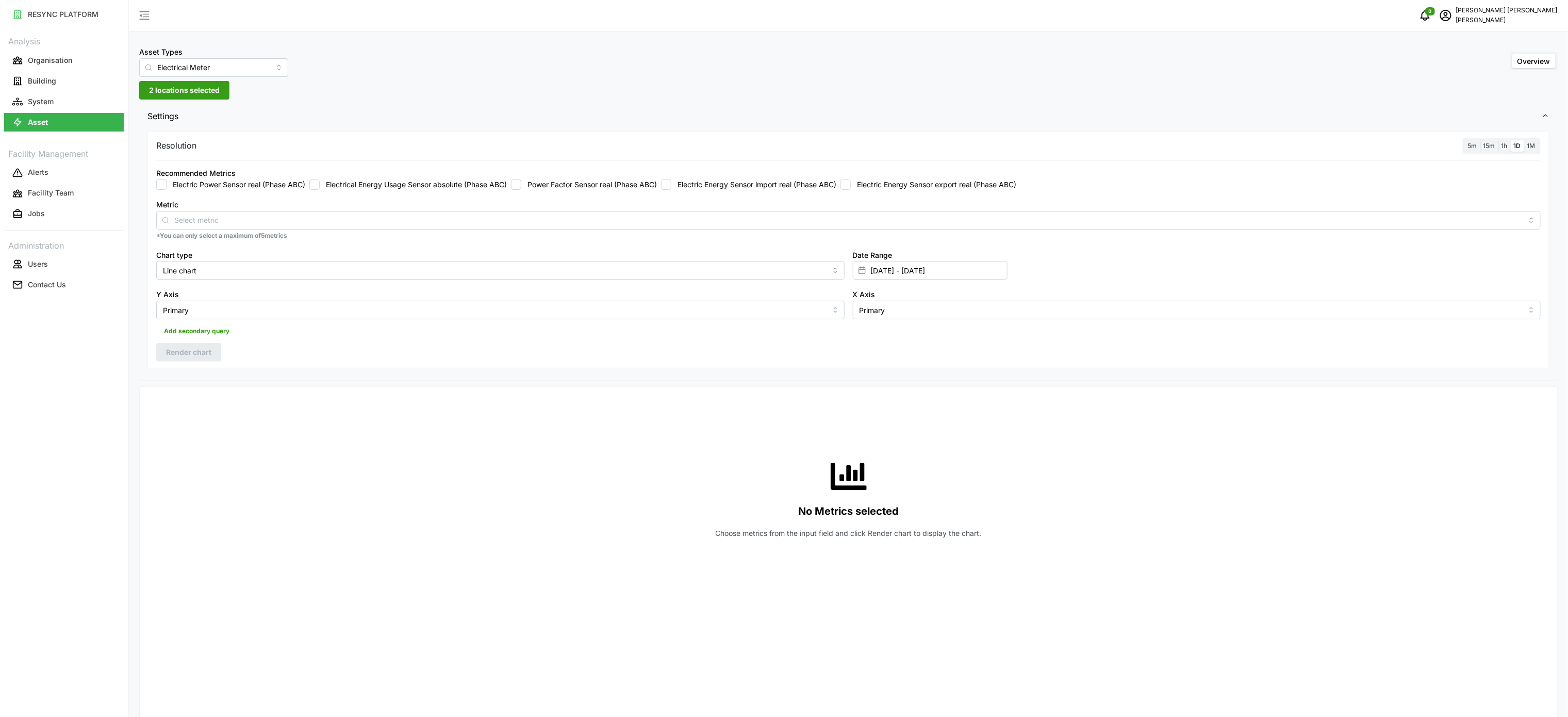
click at [323, 179] on label "Electrical Energy Usage Sensor absolute (Phase ABC)" at bounding box center [413, 185] width 187 height 11
click at [320, 179] on input "Electrical Energy Usage Sensor absolute (Phase ABC)" at bounding box center [315, 185] width 11 height 11
checkbox input "true"
click at [916, 267] on input "[DATE] - [DATE]" at bounding box center [931, 270] width 154 height 19
click at [949, 419] on button "15" at bounding box center [951, 413] width 19 height 19
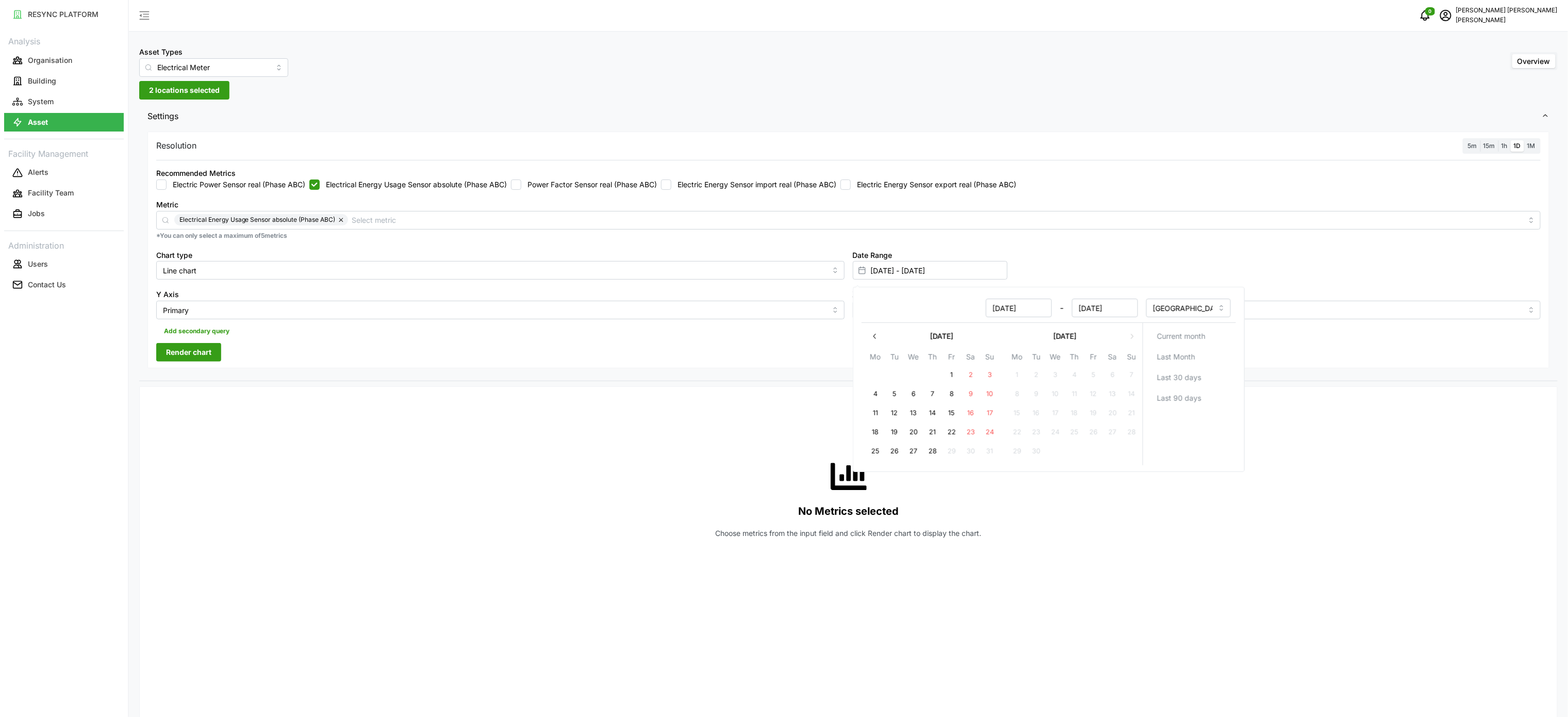
type input "[DATE] - [DATE]"
type input "[DATE]"
click at [951, 269] on input "[DATE] - [DATE]" at bounding box center [931, 270] width 154 height 19
click at [876, 338] on icon "button" at bounding box center [875, 336] width 8 height 8
click at [1043, 410] on button "15" at bounding box center [1036, 413] width 19 height 19
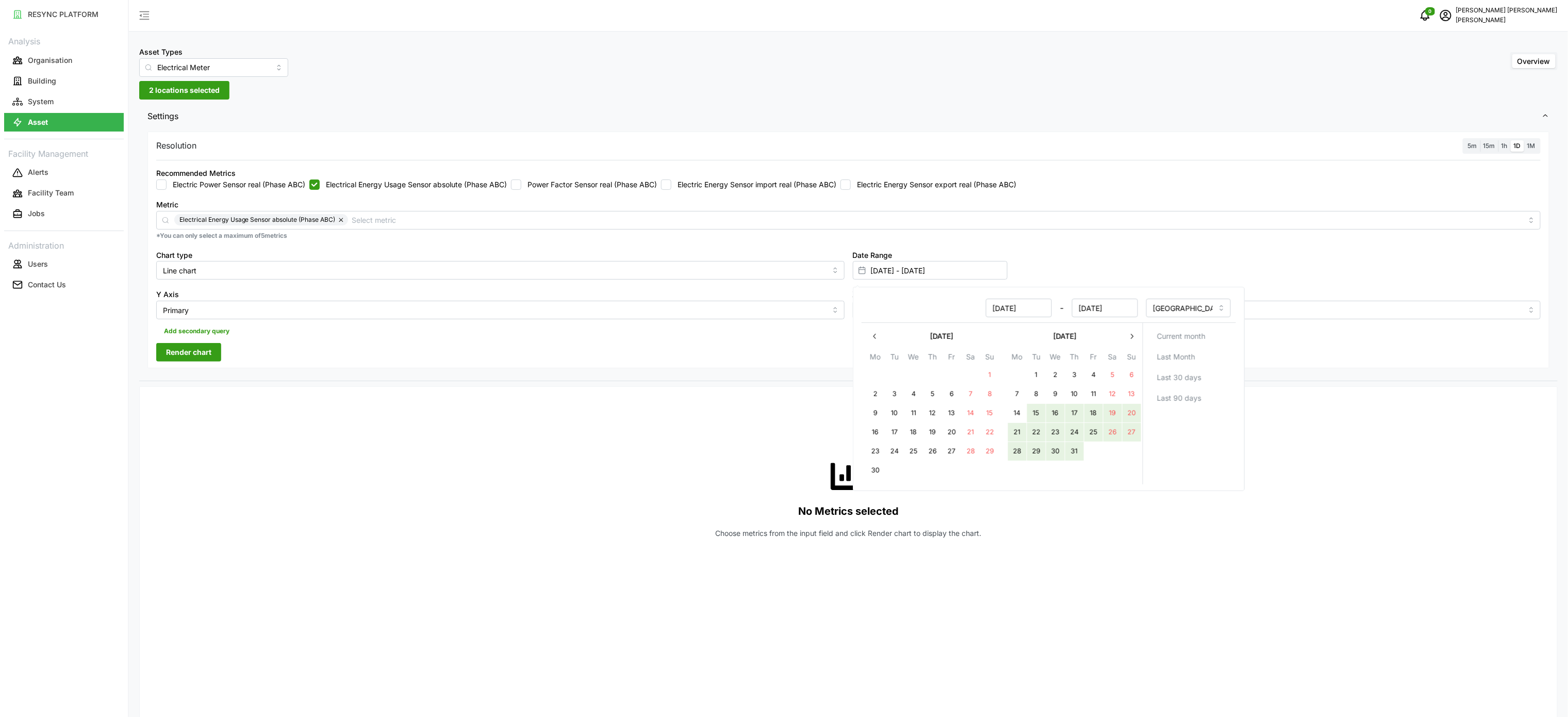
type input "[DATE] - [DATE]"
type input "[DATE]"
click at [946, 267] on input "[DATE] - [DATE]" at bounding box center [931, 270] width 154 height 19
click at [946, 267] on input "[DATE] - [DATE]" at bounding box center [931, 270] width 154 height 19
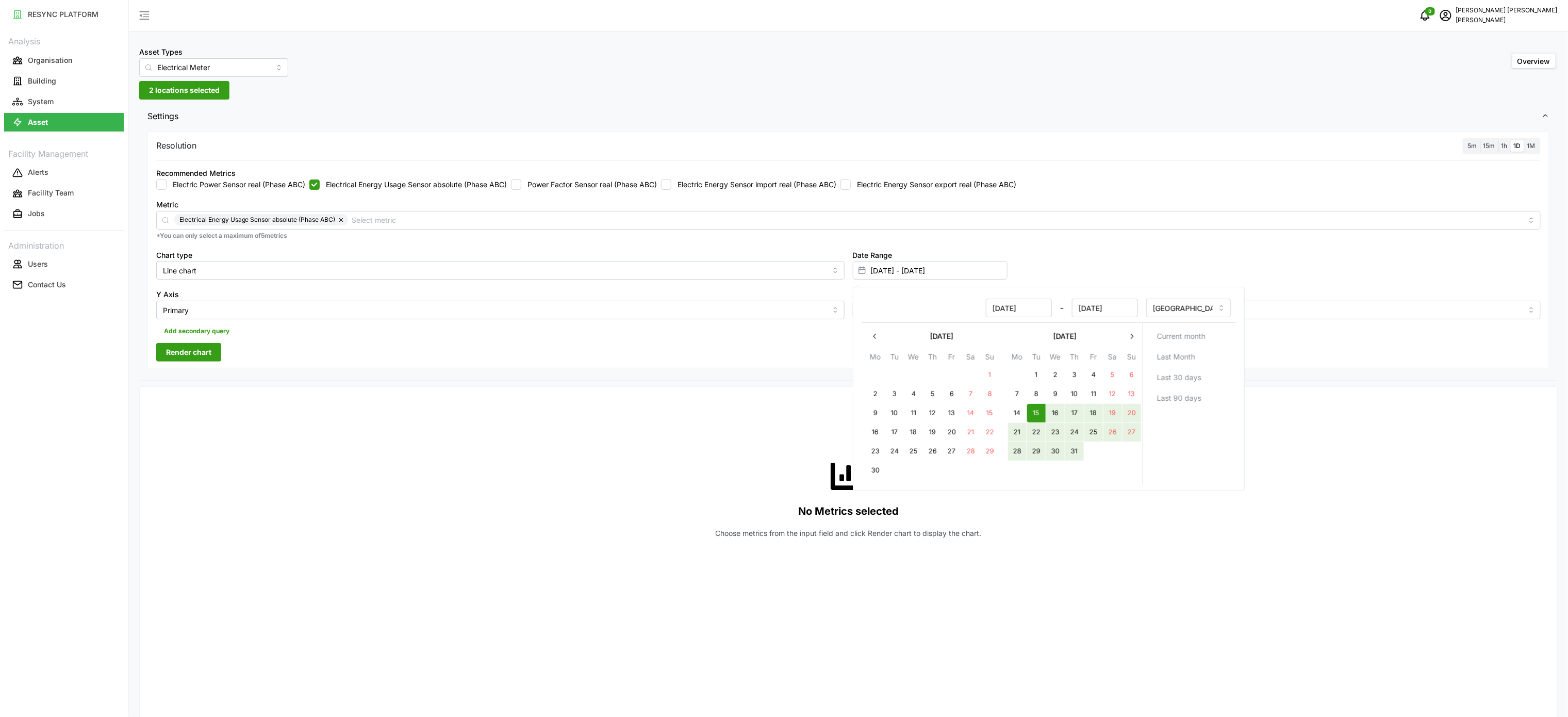
click at [1134, 342] on button "button" at bounding box center [1132, 336] width 19 height 19
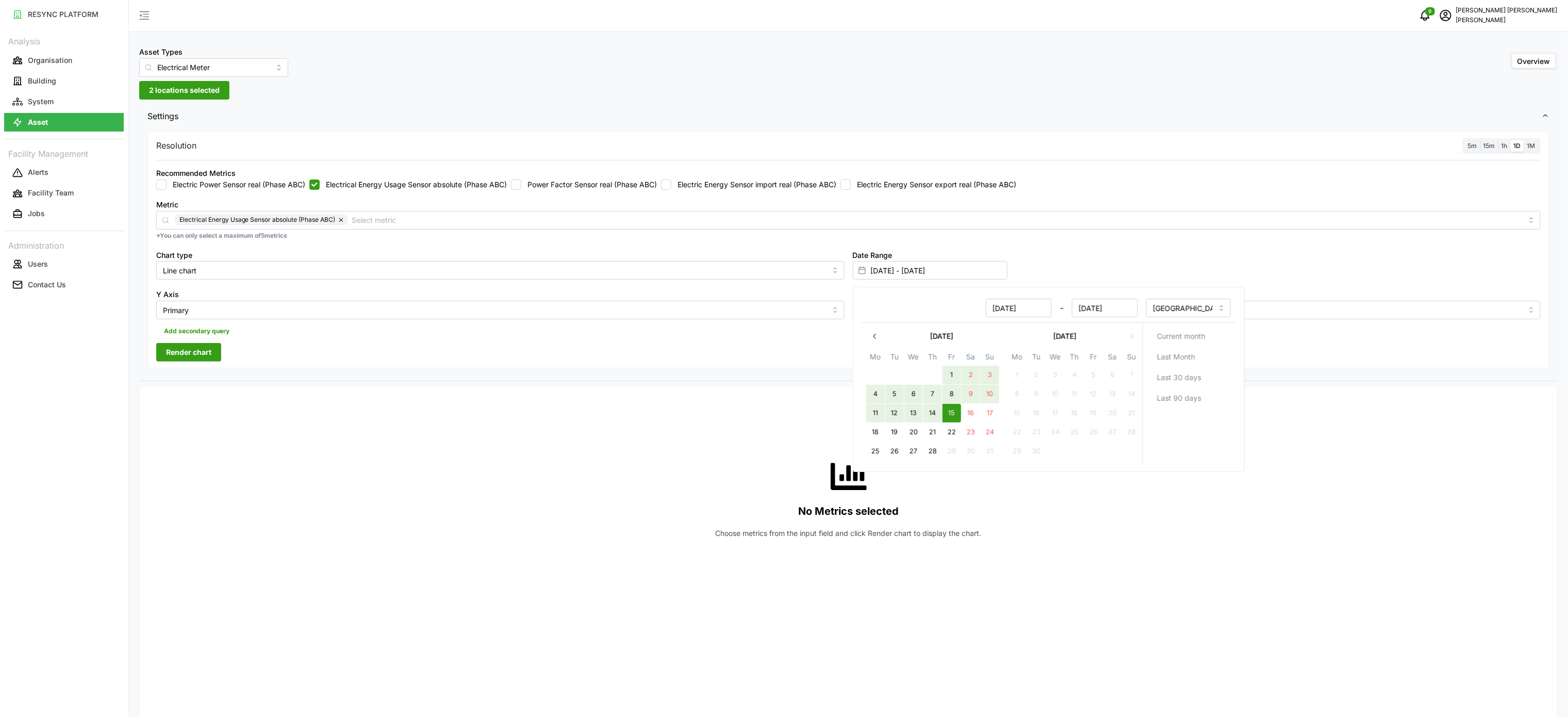
click at [931, 422] on button "14" at bounding box center [932, 413] width 19 height 19
type input "[DATE] - [DATE]"
type input "[DATE]"
click at [933, 266] on input "[DATE] - [DATE]" at bounding box center [931, 270] width 154 height 19
click at [901, 394] on button "5" at bounding box center [894, 394] width 19 height 19
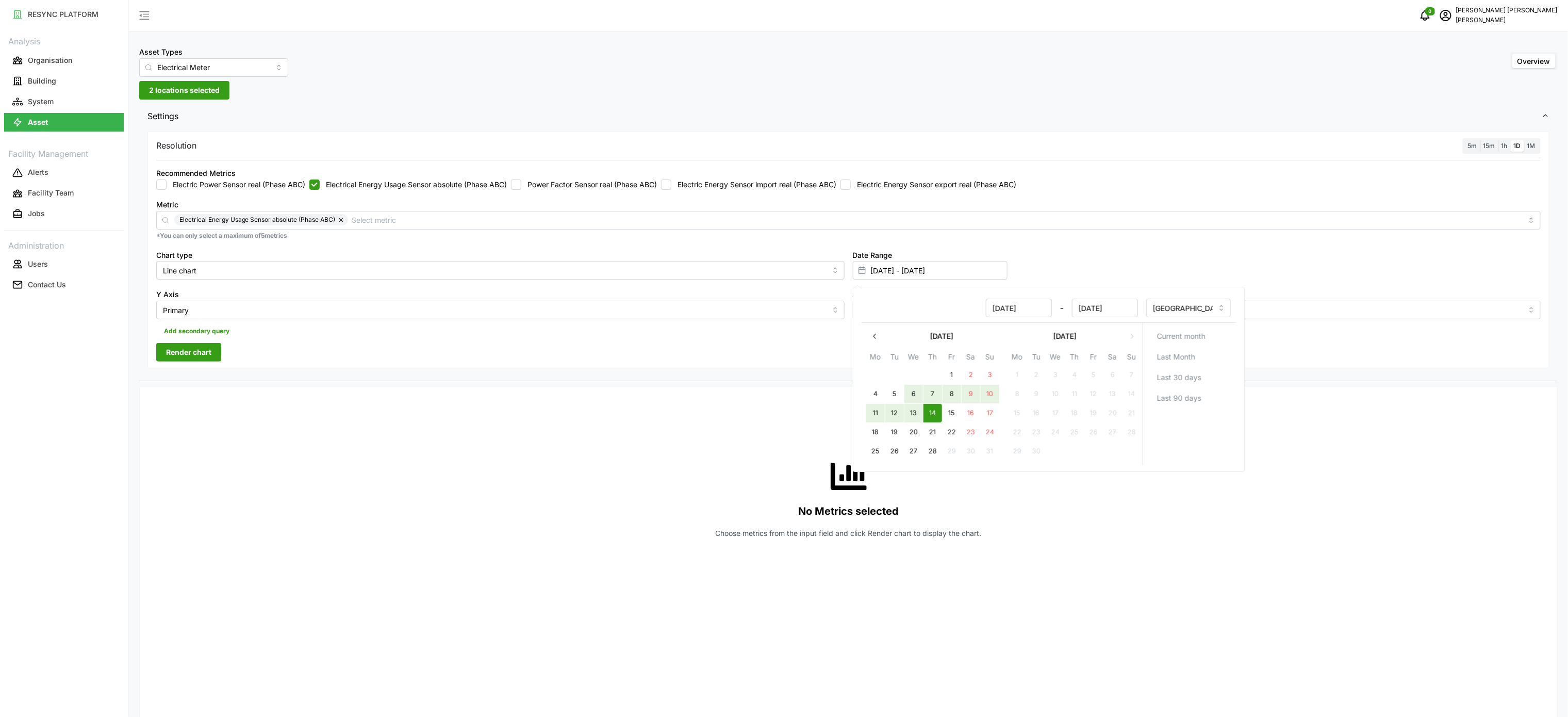
type input "[DATE] - [DATE]"
type input "[DATE]"
click at [758, 405] on div "No Metrics selected Choose metrics from the input field and click Render chart …" at bounding box center [849, 498] width 1385 height 206
click at [921, 273] on input "[DATE] - [DATE]" at bounding box center [931, 270] width 154 height 19
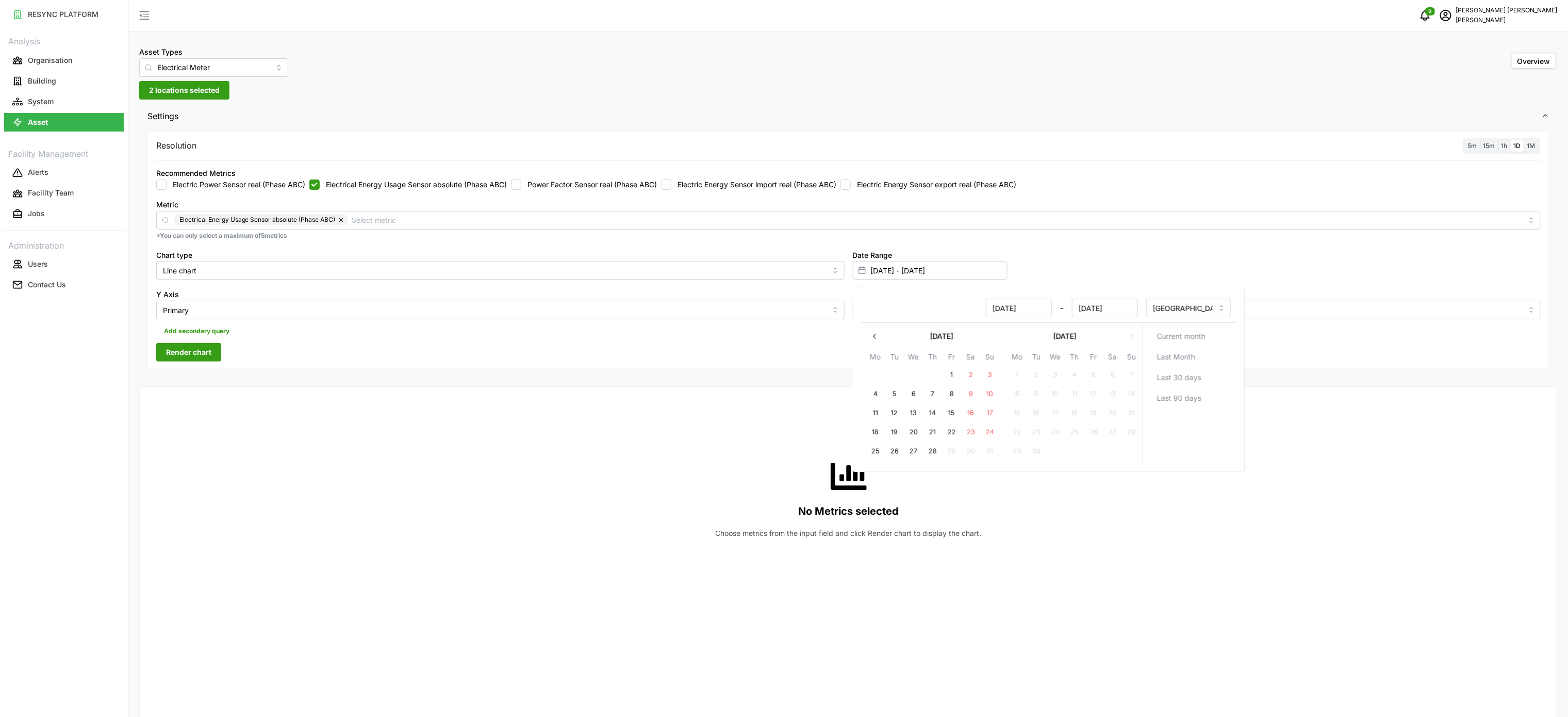
click at [882, 331] on button "button" at bounding box center [875, 336] width 19 height 19
click at [1033, 423] on button "15" at bounding box center [1036, 413] width 19 height 19
type input "[DATE] - [DATE]"
type input "[DATE]"
click at [970, 267] on input "[DATE] - [DATE]" at bounding box center [931, 270] width 154 height 19
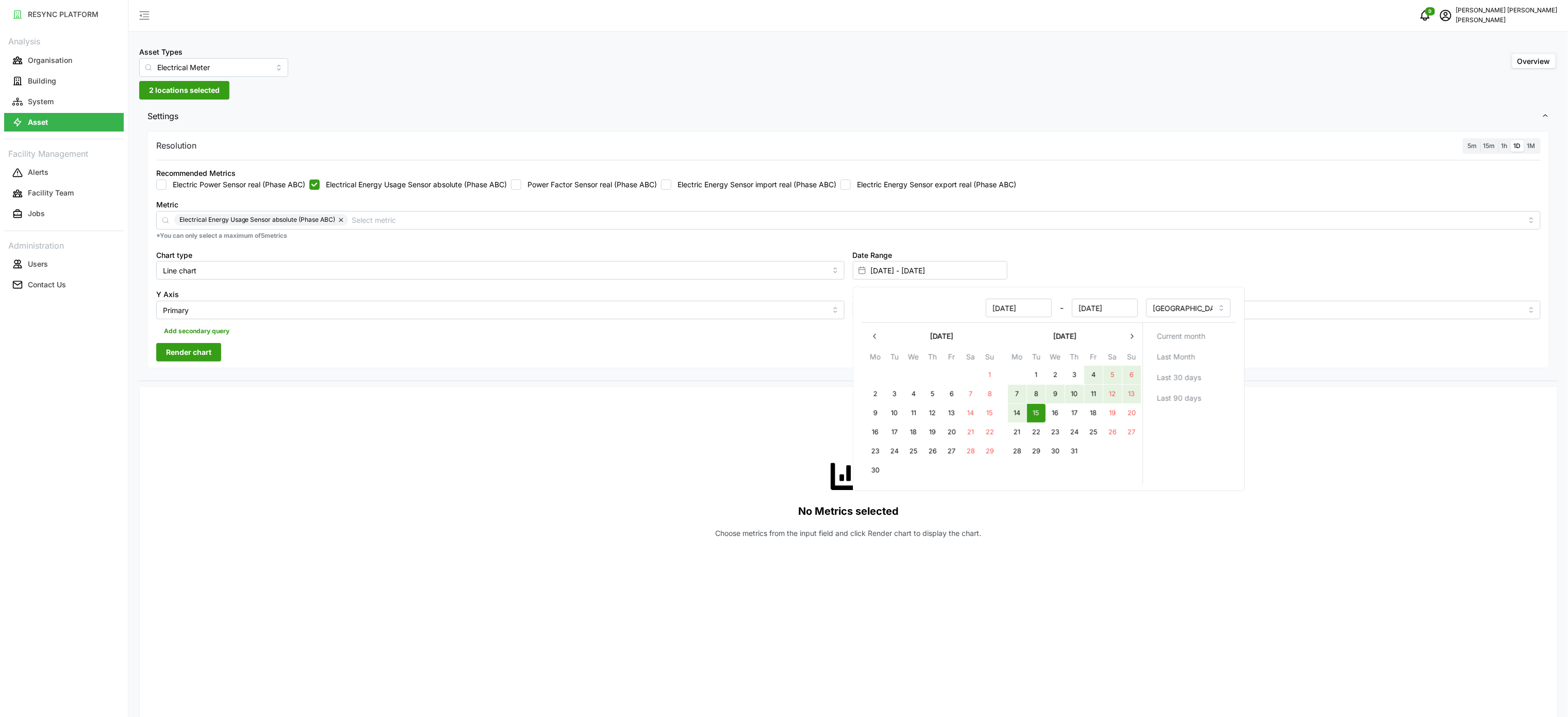
click at [1130, 335] on icon "button" at bounding box center [1131, 336] width 8 height 8
click at [953, 413] on button "15" at bounding box center [951, 413] width 19 height 19
type input "[DATE] - [DATE]"
type input "[DATE]"
click at [766, 474] on div "No Metrics selected Choose metrics from the input field and click Render chart …" at bounding box center [849, 498] width 1385 height 206
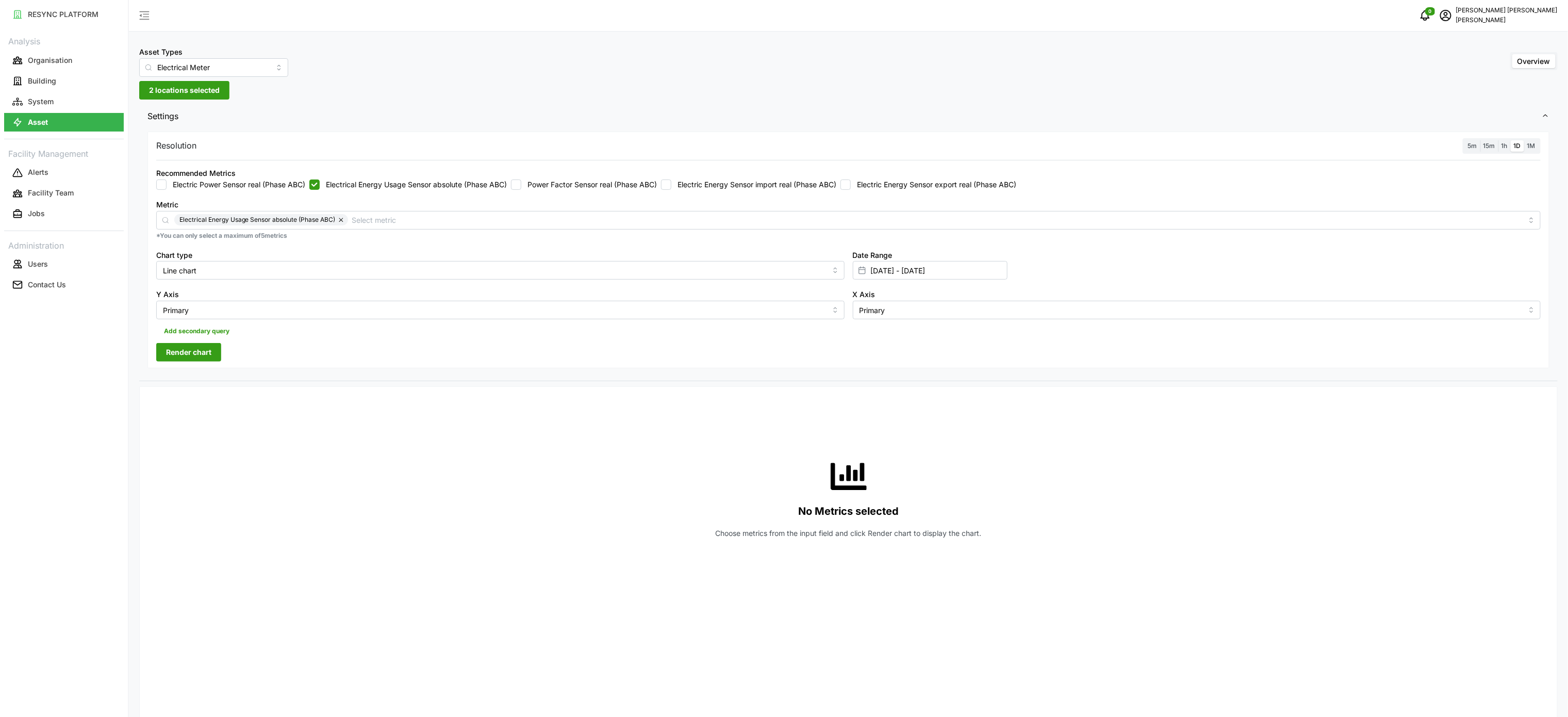
click at [1535, 146] on label "1M" at bounding box center [1532, 146] width 14 height 12
click at [1524, 140] on input "1M" at bounding box center [1524, 140] width 0 height 0
click at [171, 362] on span "Render chart" at bounding box center [188, 353] width 45 height 18
click at [482, 261] on div "Chart type Line chart" at bounding box center [500, 264] width 688 height 31
click at [483, 275] on input "Line chart" at bounding box center [500, 270] width 688 height 19
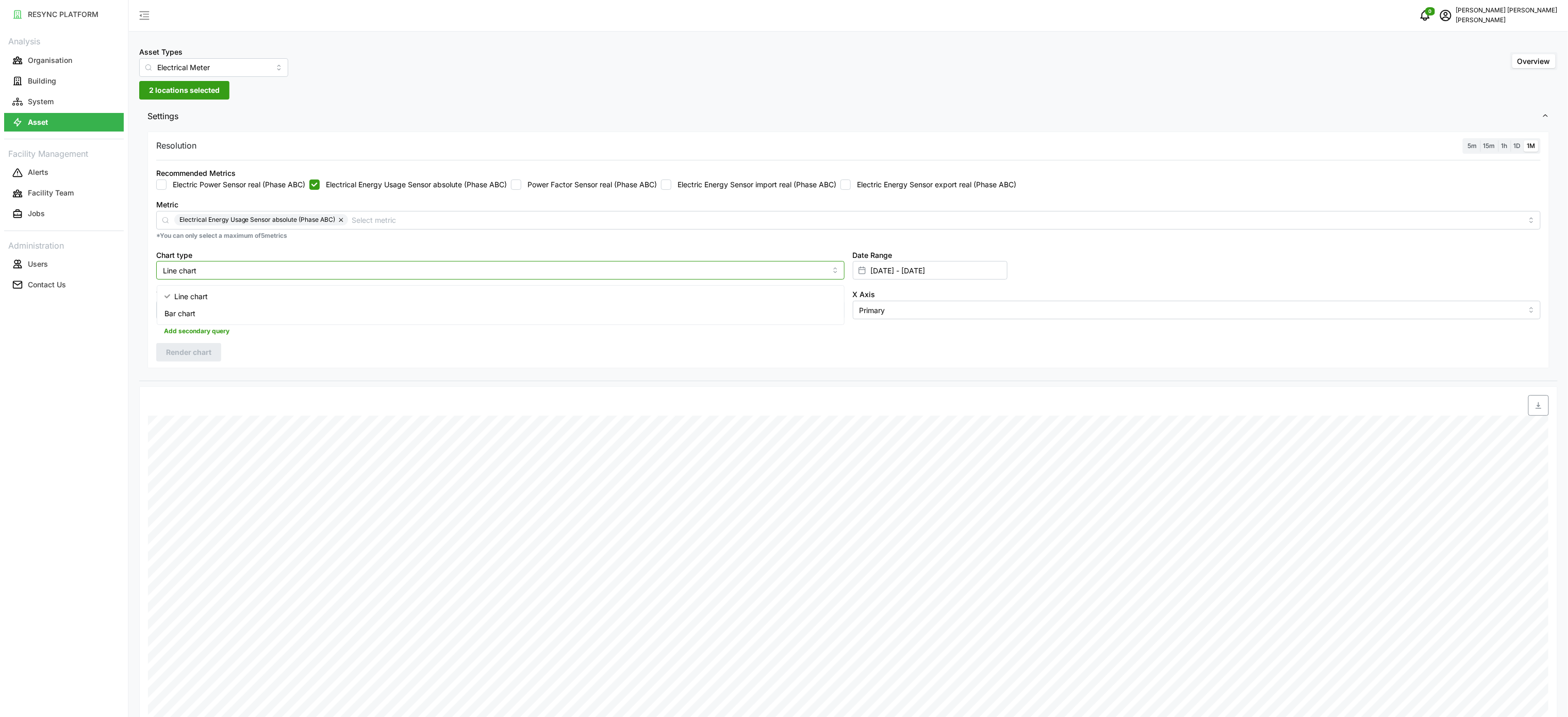
click at [392, 315] on div "Bar chart" at bounding box center [500, 314] width 683 height 18
type input "Bar chart"
click at [207, 359] on span "Render chart" at bounding box center [188, 353] width 45 height 18
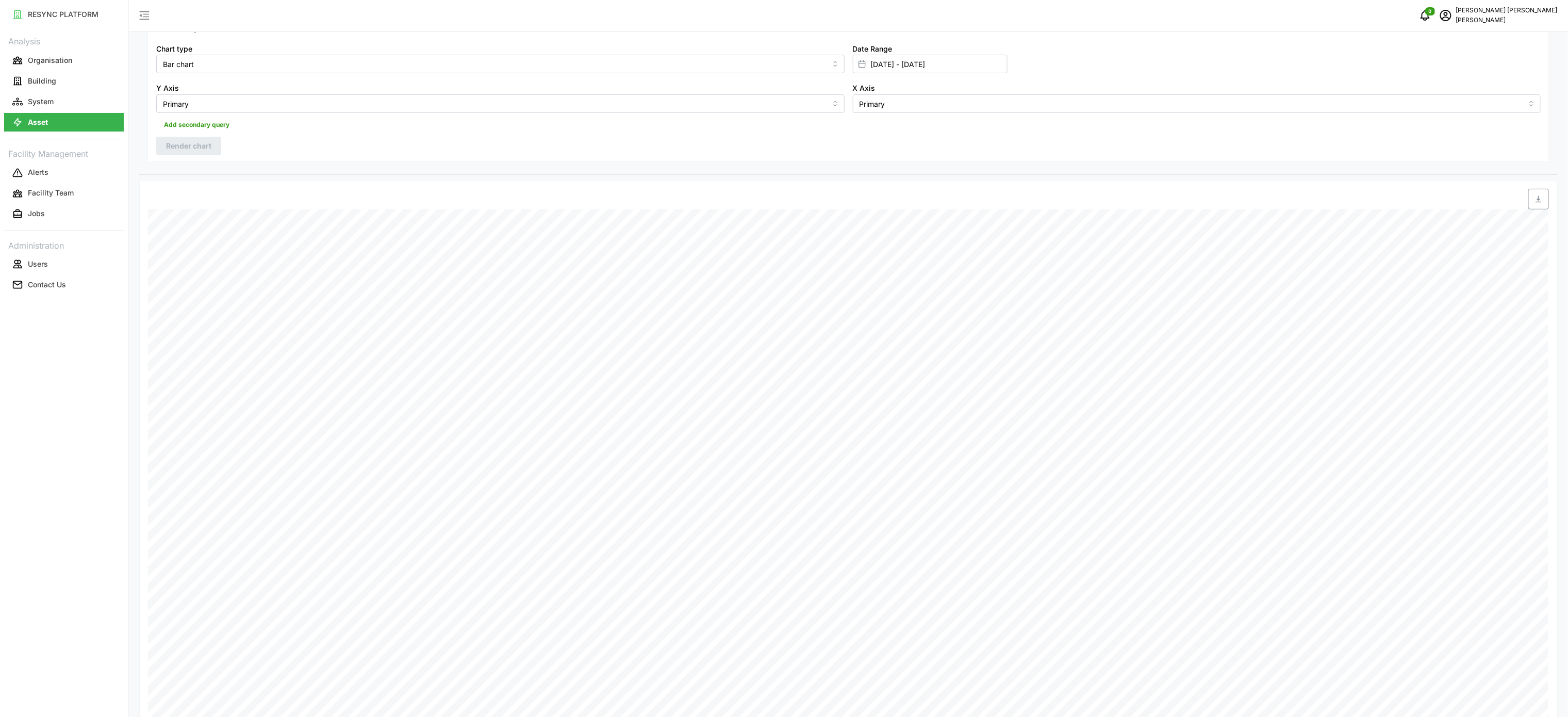
click at [1541, 207] on span "button" at bounding box center [1539, 199] width 20 height 20
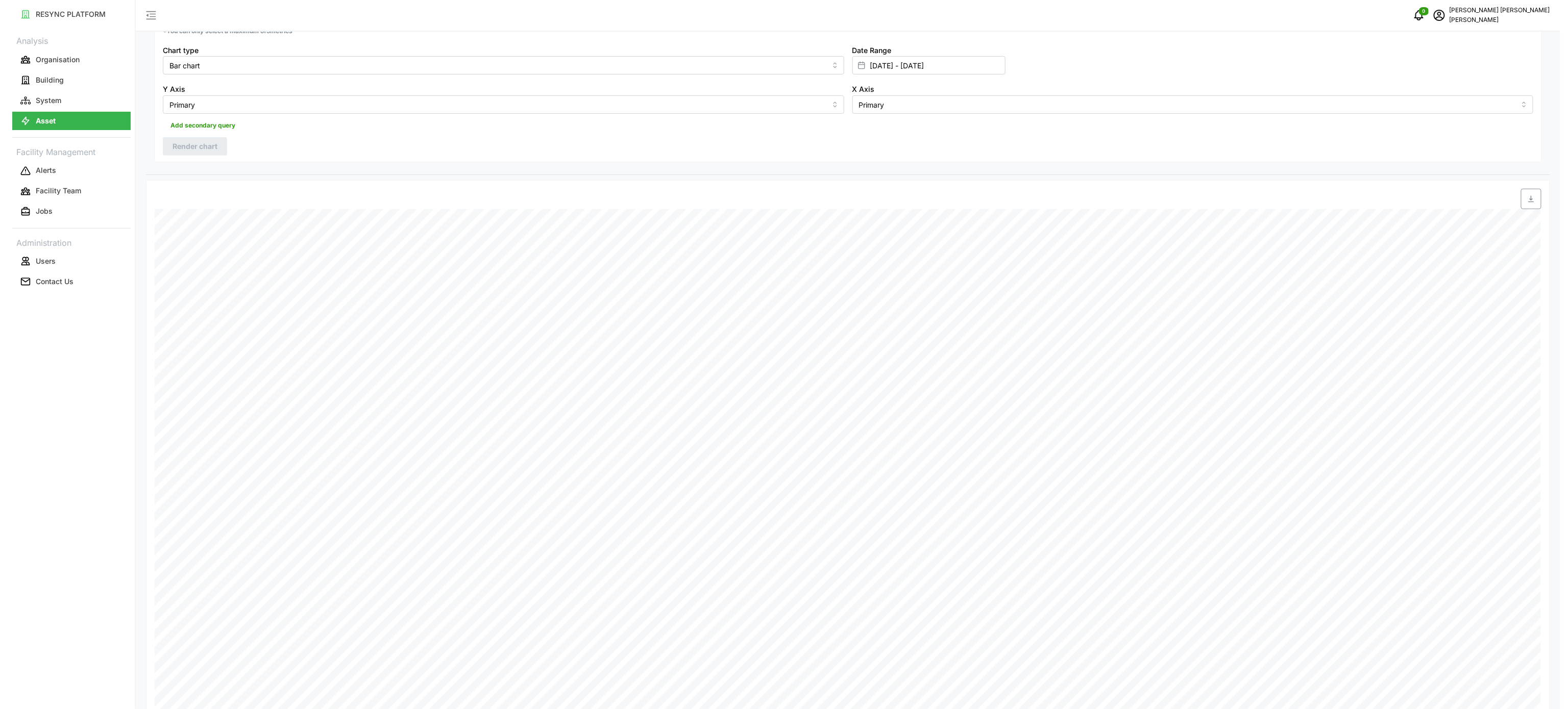
scroll to position [0, 0]
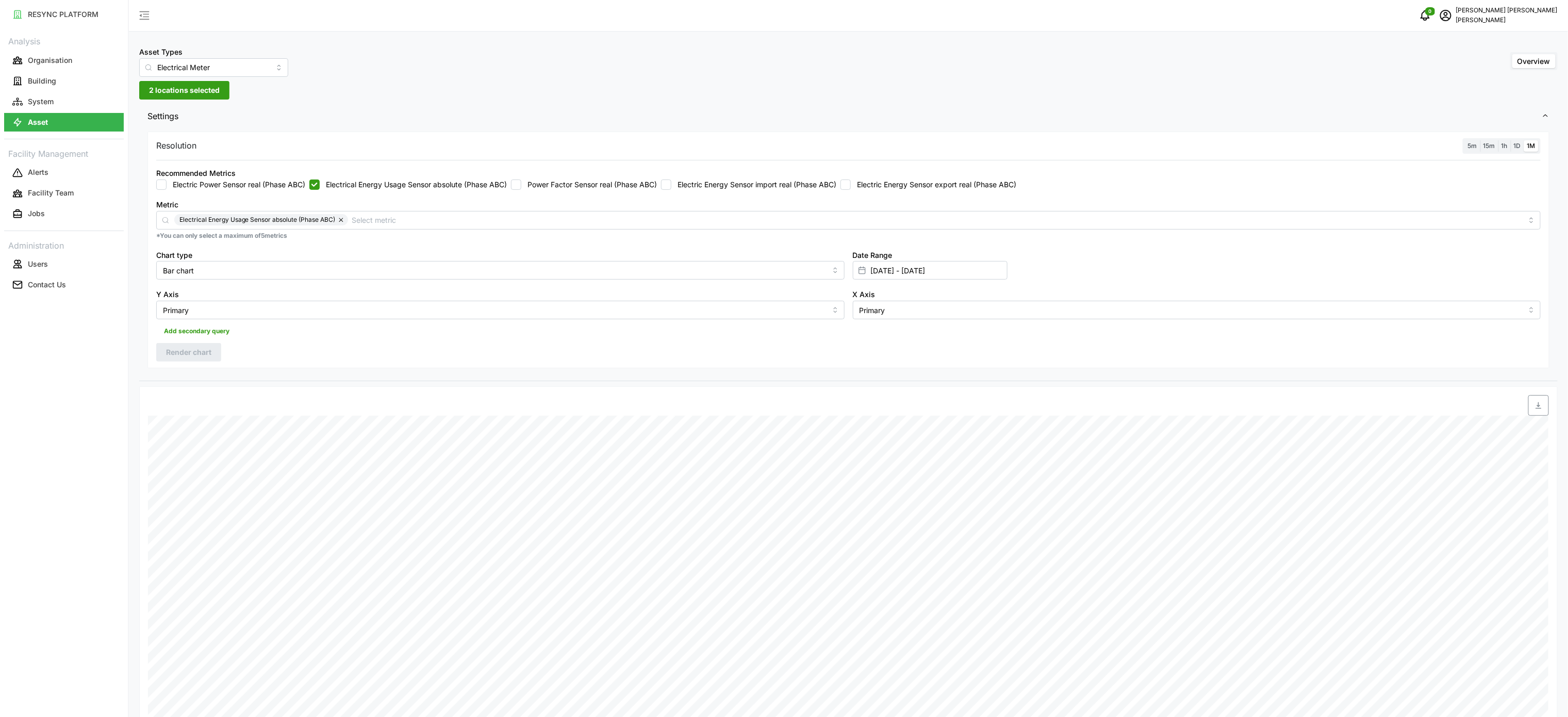
click at [273, 187] on label "Electric Power Sensor real (Phase ABC)" at bounding box center [236, 185] width 139 height 11
click at [167, 187] on input "Electric Power Sensor real (Phase ABC)" at bounding box center [162, 185] width 11 height 11
click at [270, 189] on label "Electric Power Sensor real (Phase ABC)" at bounding box center [236, 185] width 139 height 11
click at [167, 189] on input "Electric Power Sensor real (Phase ABC)" at bounding box center [162, 185] width 11 height 11
checkbox input "false"
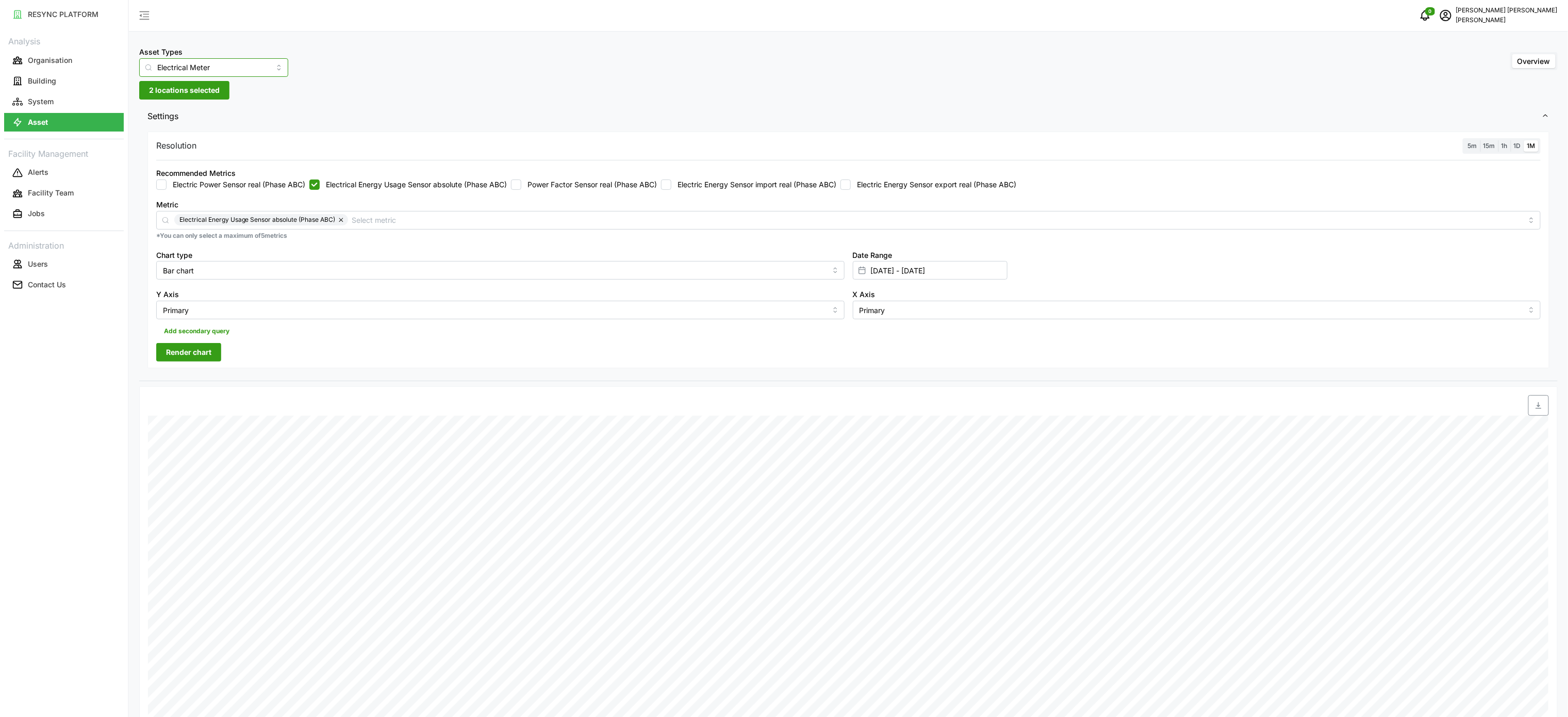
click at [262, 62] on input "Electrical Meter" at bounding box center [214, 68] width 149 height 19
click at [204, 119] on div "Electrical Meter" at bounding box center [207, 127] width 130 height 18
click at [202, 92] on span "2 locations selected" at bounding box center [185, 91] width 71 height 18
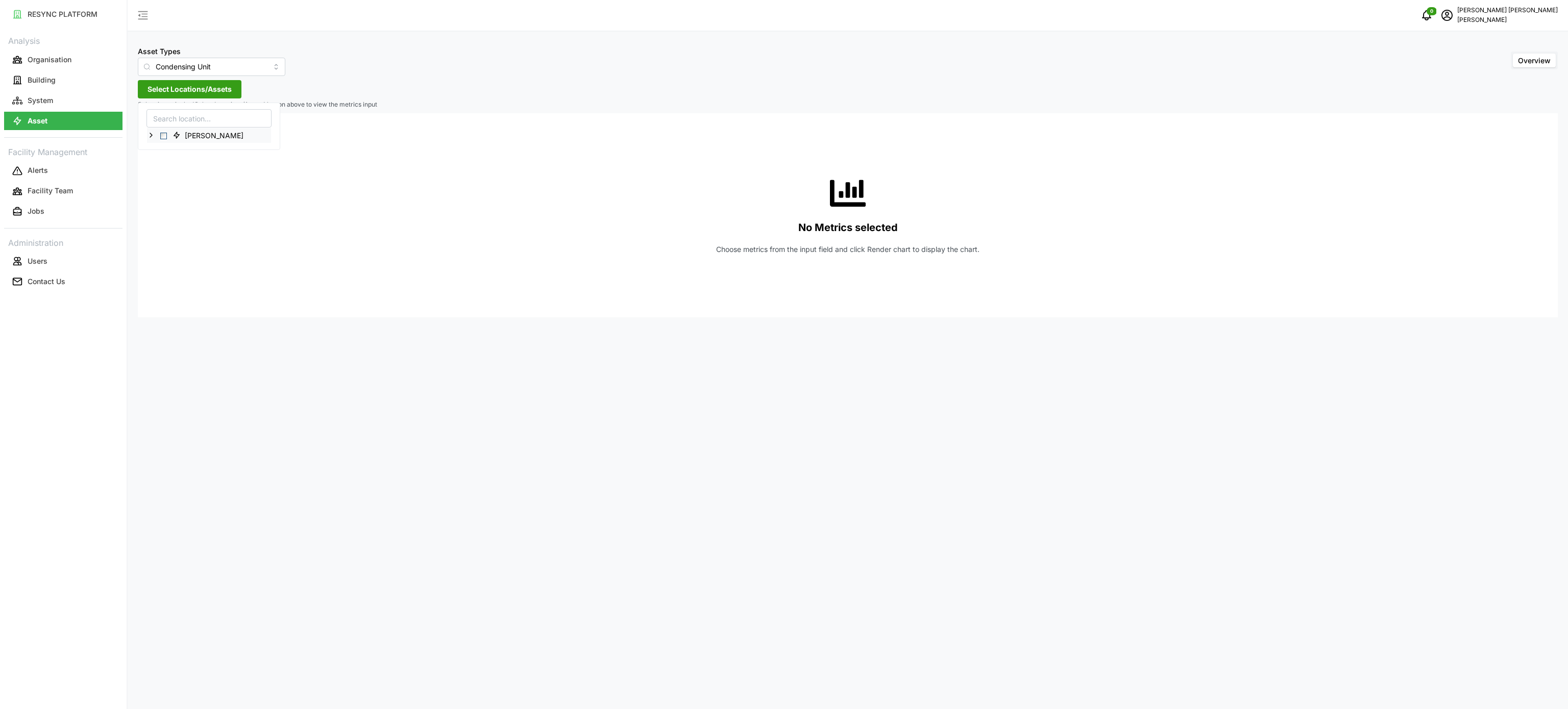
click at [149, 133] on icon at bounding box center [150, 134] width 8 height 8
click at [160, 152] on polyline at bounding box center [159, 149] width 2 height 4
click at [168, 164] on polyline at bounding box center [167, 164] width 2 height 4
click at [225, 71] on input "Condensing Unit" at bounding box center [212, 67] width 148 height 18
click at [204, 121] on div "Electrical Meter" at bounding box center [205, 126] width 128 height 18
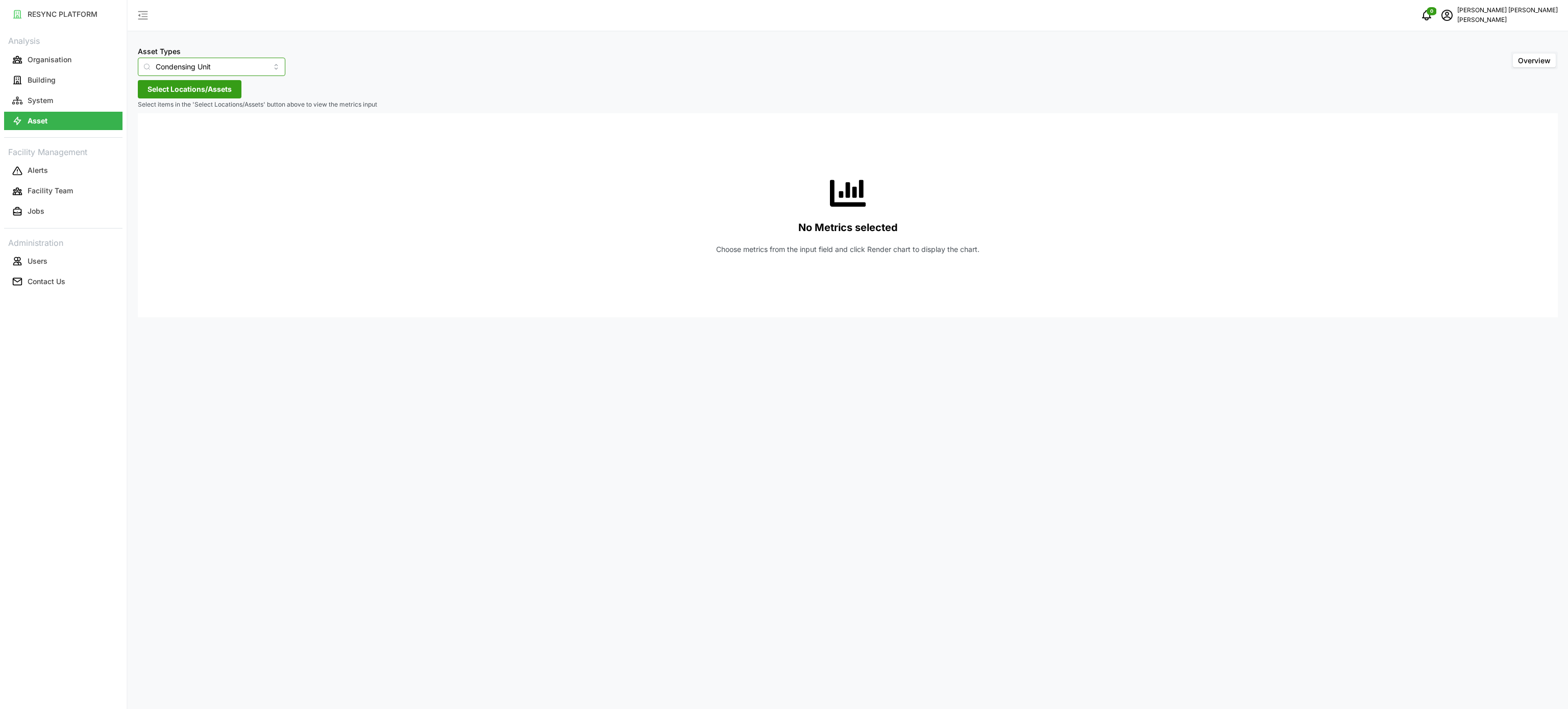
type input "Electrical Meter"
click at [208, 93] on span "Select Locations/Assets" at bounding box center [190, 90] width 84 height 18
click at [156, 134] on icon at bounding box center [150, 134] width 8 height 8
click at [161, 153] on icon at bounding box center [159, 149] width 8 height 8
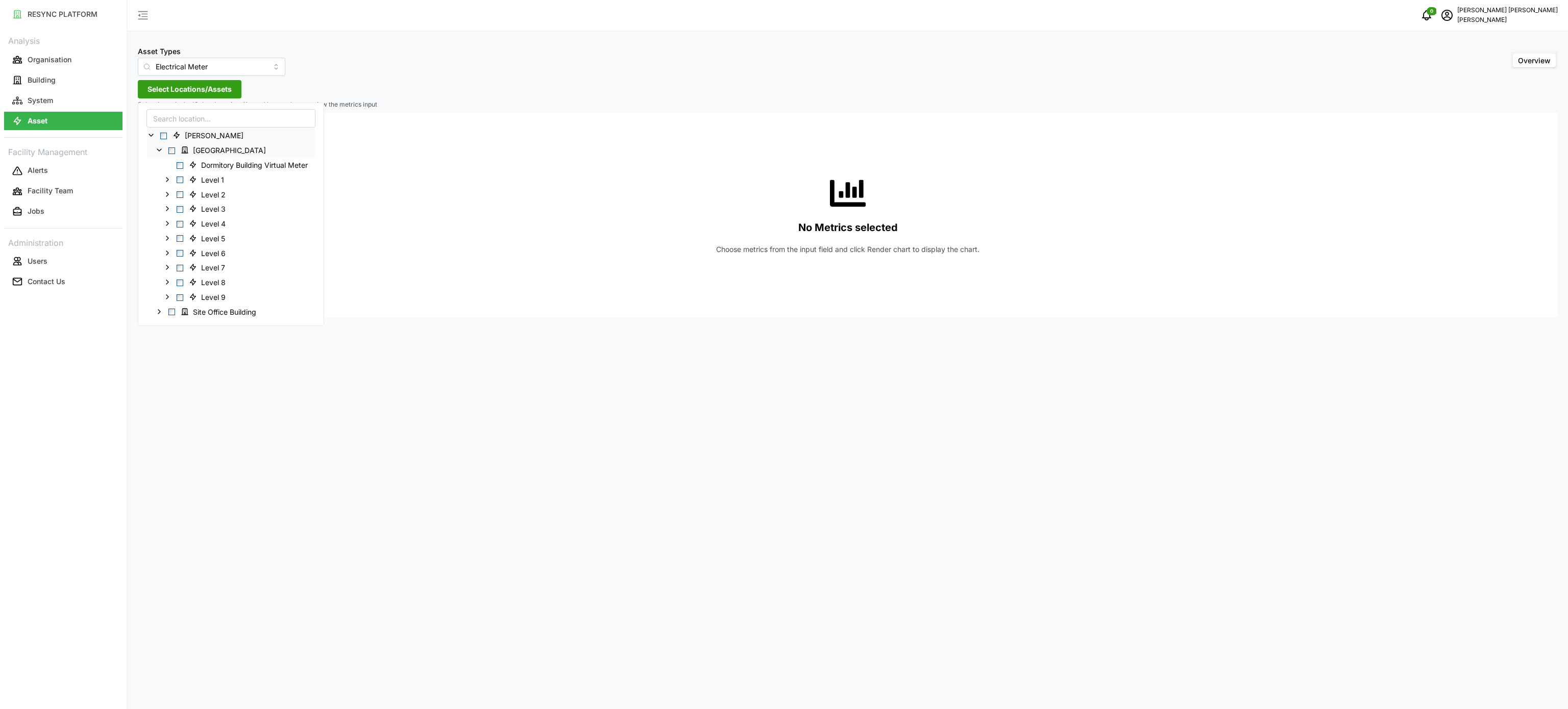
click at [657, 428] on div "Asset Types Electrical Meter Overview Select Locations/Assets Select items in t…" at bounding box center [847, 354] width 1441 height 709
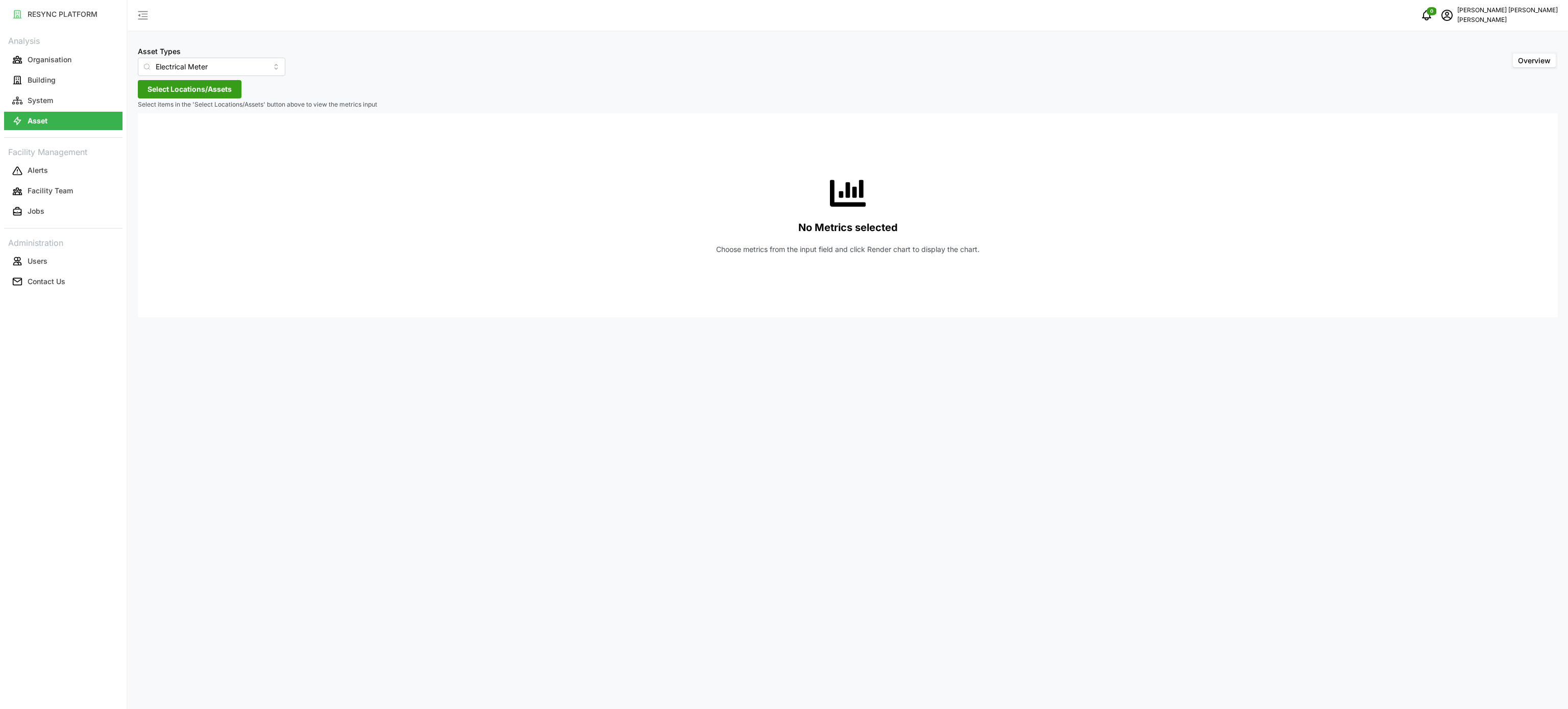
click at [397, 384] on div "Asset Types Electrical Meter Overview Select Locations/Assets Select items in t…" at bounding box center [847, 354] width 1441 height 709
click at [211, 78] on div "Asset Types Electrical Meter Overview Select Locations/Assets Select items in t…" at bounding box center [847, 354] width 1441 height 709
click at [214, 90] on span "Select Locations/Assets" at bounding box center [190, 90] width 84 height 18
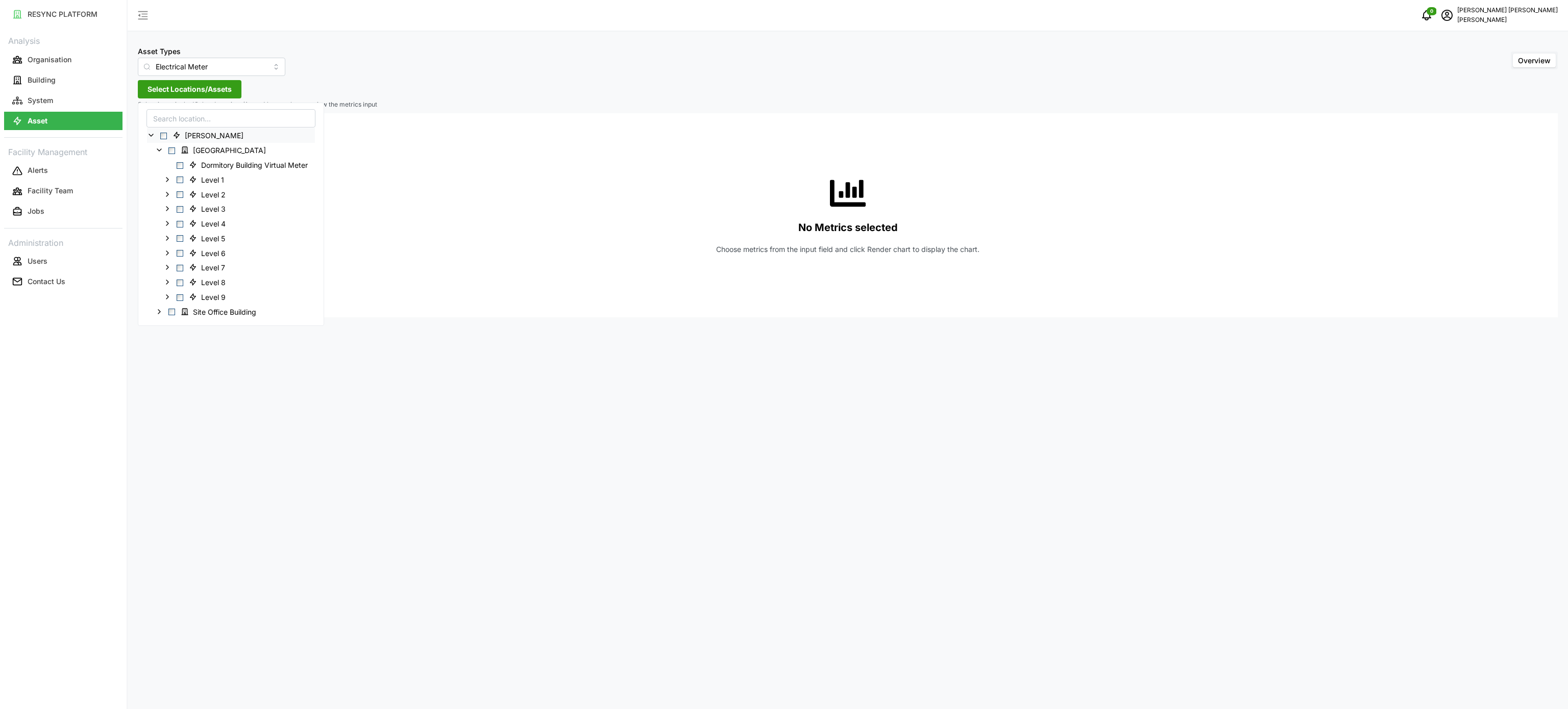
click at [162, 138] on span "Select Chuan Lim" at bounding box center [163, 136] width 7 height 7
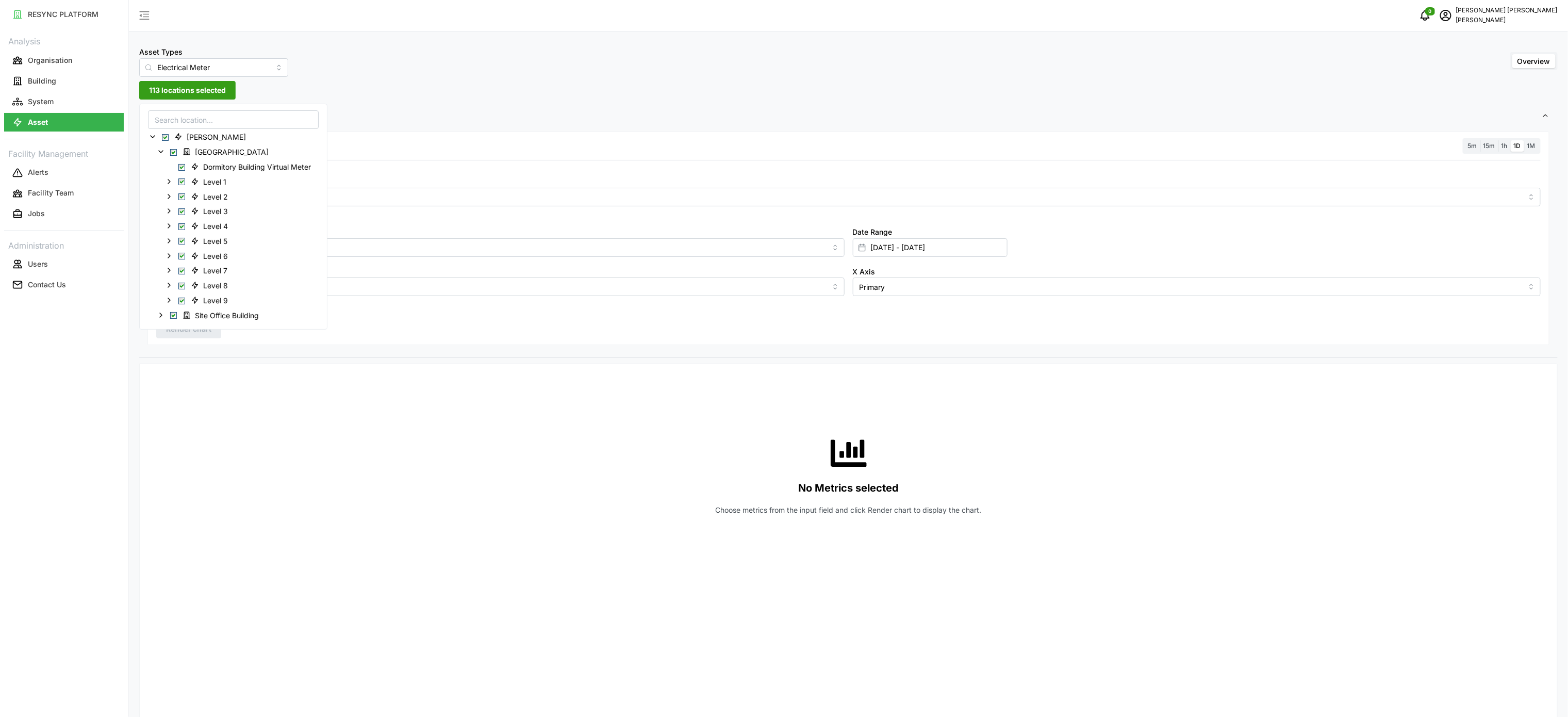
click at [368, 397] on div "No Metrics selected Choose metrics from the input field and click Render chart …" at bounding box center [849, 475] width 1385 height 206
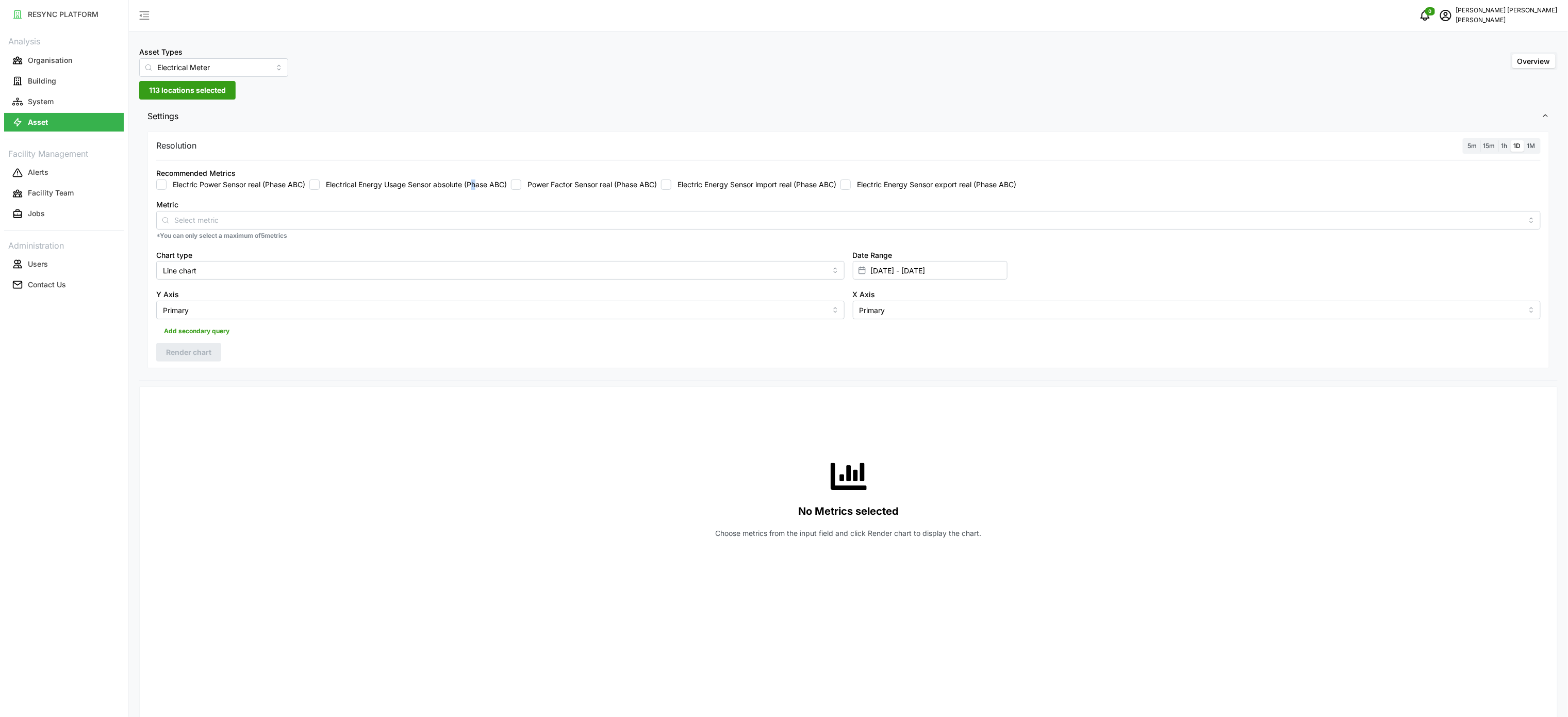
click at [478, 185] on label "Electrical Energy Usage Sensor absolute (Phase ABC)" at bounding box center [413, 185] width 187 height 11
click at [390, 186] on label "Electrical Energy Usage Sensor absolute (Phase ABC)" at bounding box center [413, 185] width 187 height 11
click at [320, 186] on input "Electrical Energy Usage Sensor absolute (Phase ABC)" at bounding box center [315, 185] width 11 height 11
click at [1532, 147] on span "1M" at bounding box center [1532, 146] width 8 height 8
click at [1524, 140] on input "1M" at bounding box center [1524, 140] width 0 height 0
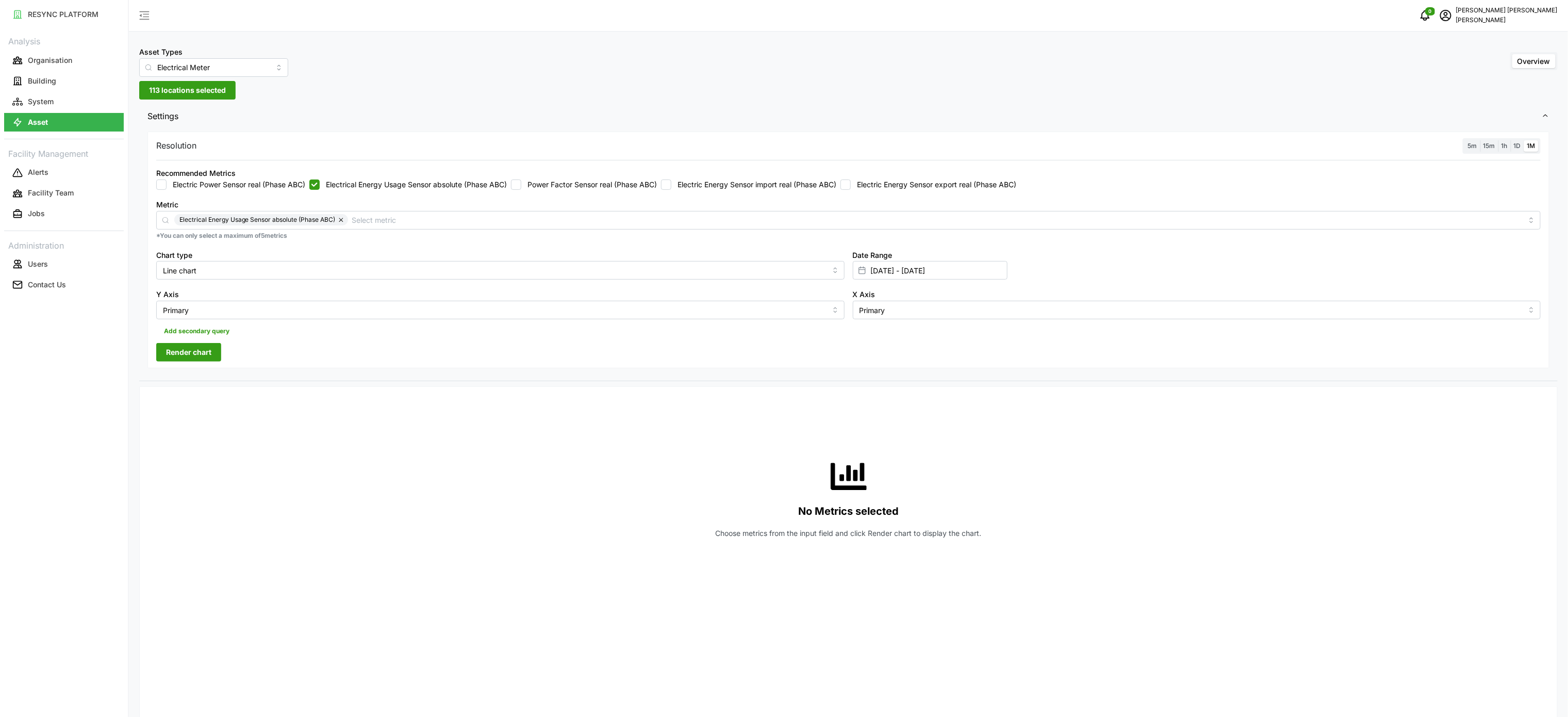
click at [175, 357] on span "Render chart" at bounding box center [188, 353] width 45 height 18
drag, startPoint x: 1539, startPoint y: 402, endPoint x: 1532, endPoint y: 401, distance: 7.1
click at [1538, 402] on span "button" at bounding box center [1539, 406] width 20 height 20
click at [434, 183] on label "Electrical Energy Usage Sensor absolute (Phase ABC)" at bounding box center [413, 185] width 187 height 11
click at [320, 183] on input "Electrical Energy Usage Sensor absolute (Phase ABC)" at bounding box center [315, 185] width 11 height 11
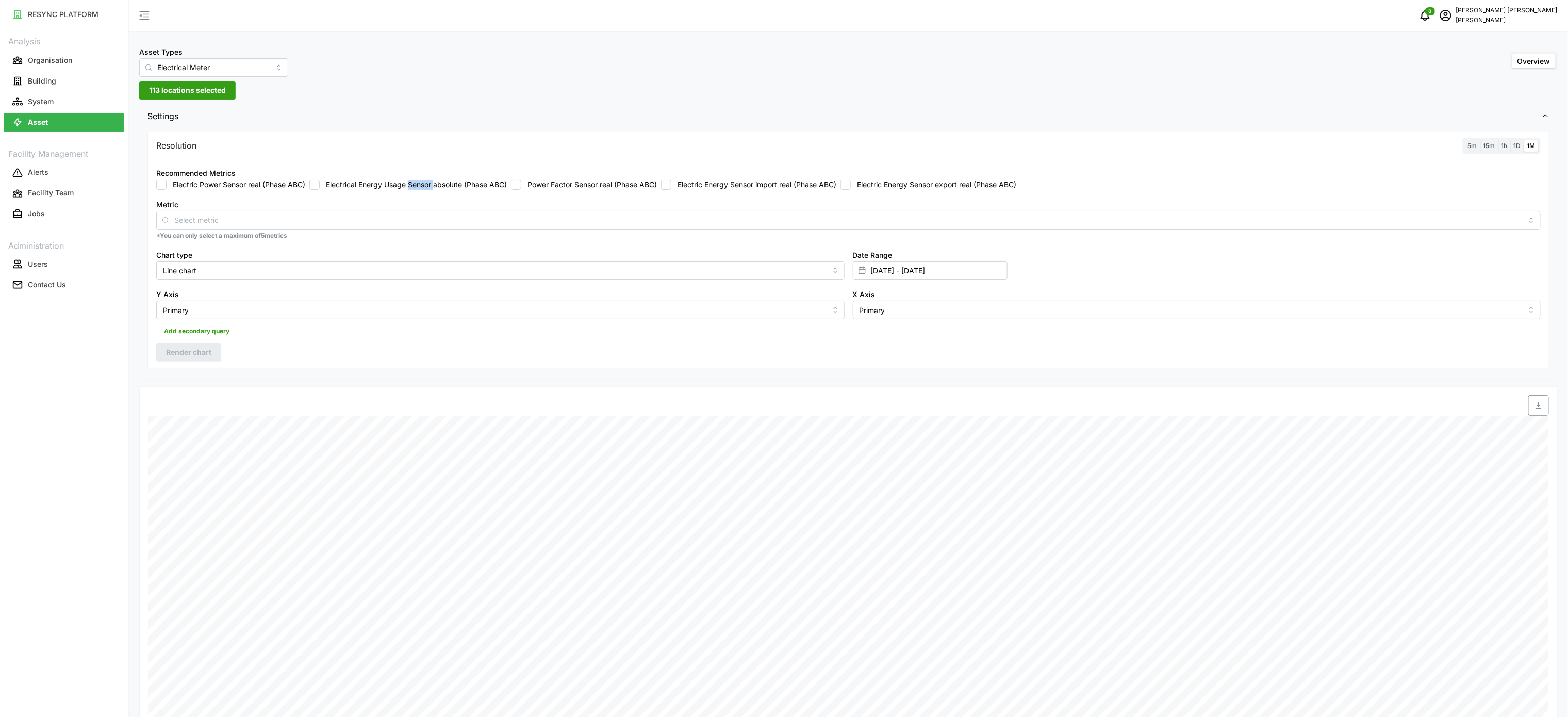
click at [434, 183] on label "Electrical Energy Usage Sensor absolute (Phase ABC)" at bounding box center [413, 185] width 187 height 11
click at [320, 183] on input "Electrical Energy Usage Sensor absolute (Phase ABC)" at bounding box center [315, 185] width 11 height 11
click at [193, 342] on div "Resolution 5m 15m 1h 1D 1M Recommended Metrics Electric Power Sensor real (Phas…" at bounding box center [848, 250] width 1402 height 237
click at [194, 350] on span "Render chart" at bounding box center [188, 353] width 45 height 18
click at [1529, 398] on span "button" at bounding box center [1539, 406] width 20 height 20
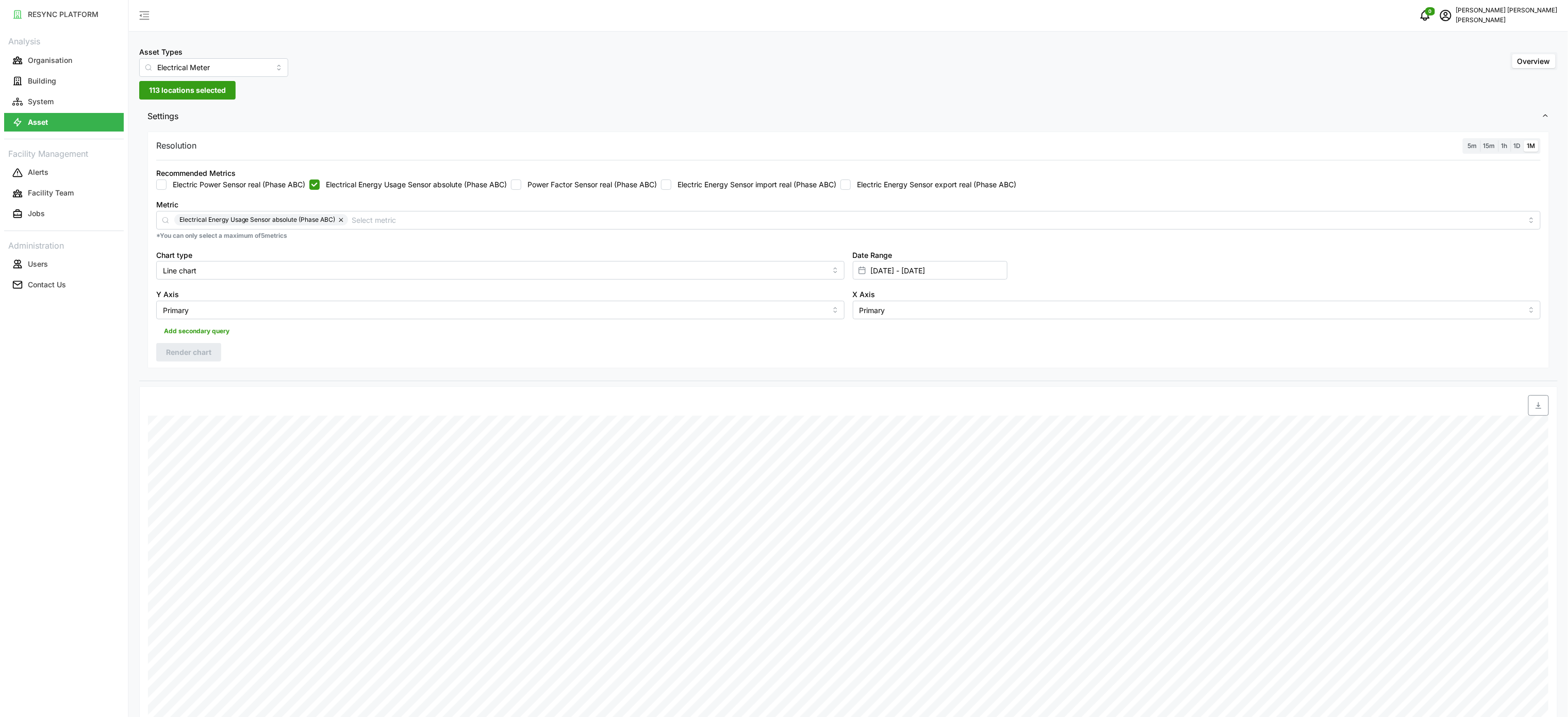
click at [387, 185] on label "Electrical Energy Usage Sensor absolute (Phase ABC)" at bounding box center [413, 185] width 187 height 11
click at [320, 185] on input "Electrical Energy Usage Sensor absolute (Phase ABC)" at bounding box center [315, 185] width 11 height 11
checkbox input "false"
click at [275, 186] on label "Electric Power Sensor real (Phase ABC)" at bounding box center [236, 185] width 139 height 11
click at [167, 186] on input "Electric Power Sensor real (Phase ABC)" at bounding box center [162, 185] width 11 height 11
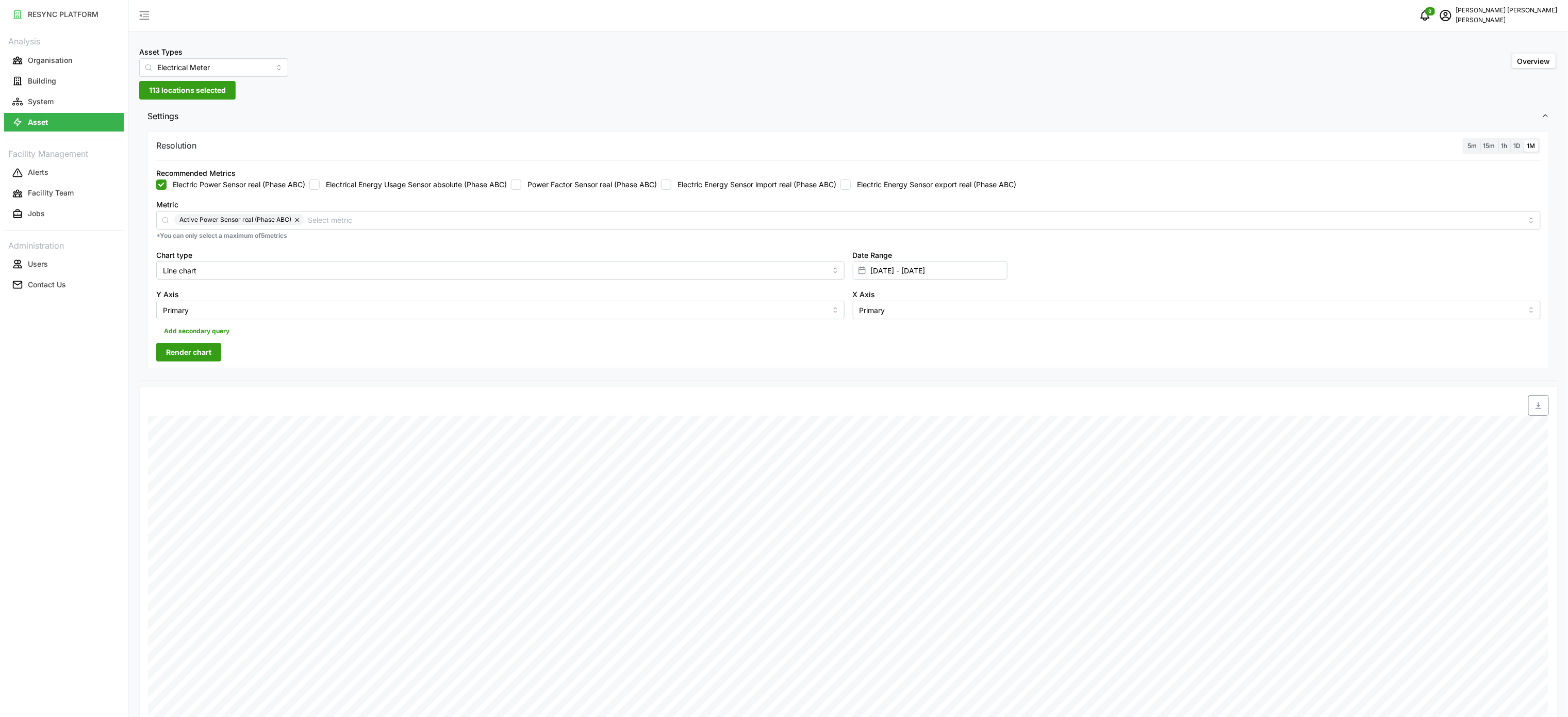
click at [192, 355] on span "Render chart" at bounding box center [188, 353] width 45 height 18
click at [209, 185] on label "Electric Power Sensor real (Phase ABC)" at bounding box center [236, 185] width 139 height 11
click at [167, 185] on input "Electric Power Sensor real (Phase ABC)" at bounding box center [162, 185] width 11 height 11
checkbox input "false"
click at [426, 187] on label "Electrical Energy Usage Sensor absolute (Phase ABC)" at bounding box center [413, 185] width 187 height 11
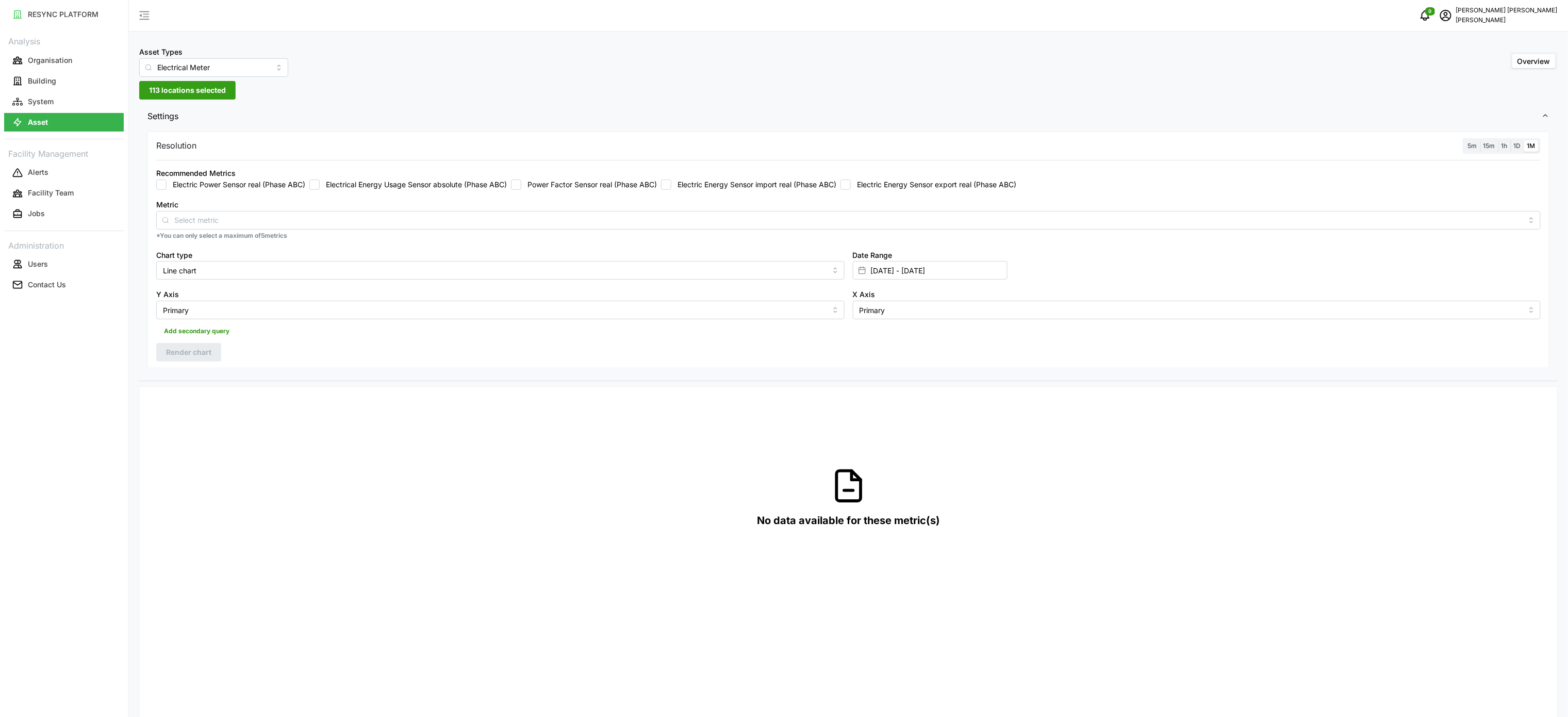
click at [330, 180] on label "Electrical Energy Usage Sensor absolute (Phase ABC)" at bounding box center [413, 185] width 187 height 11
click at [320, 180] on input "Electrical Energy Usage Sensor absolute (Phase ABC)" at bounding box center [315, 185] width 11 height 11
checkbox input "true"
click at [194, 353] on span "Render chart" at bounding box center [188, 353] width 45 height 18
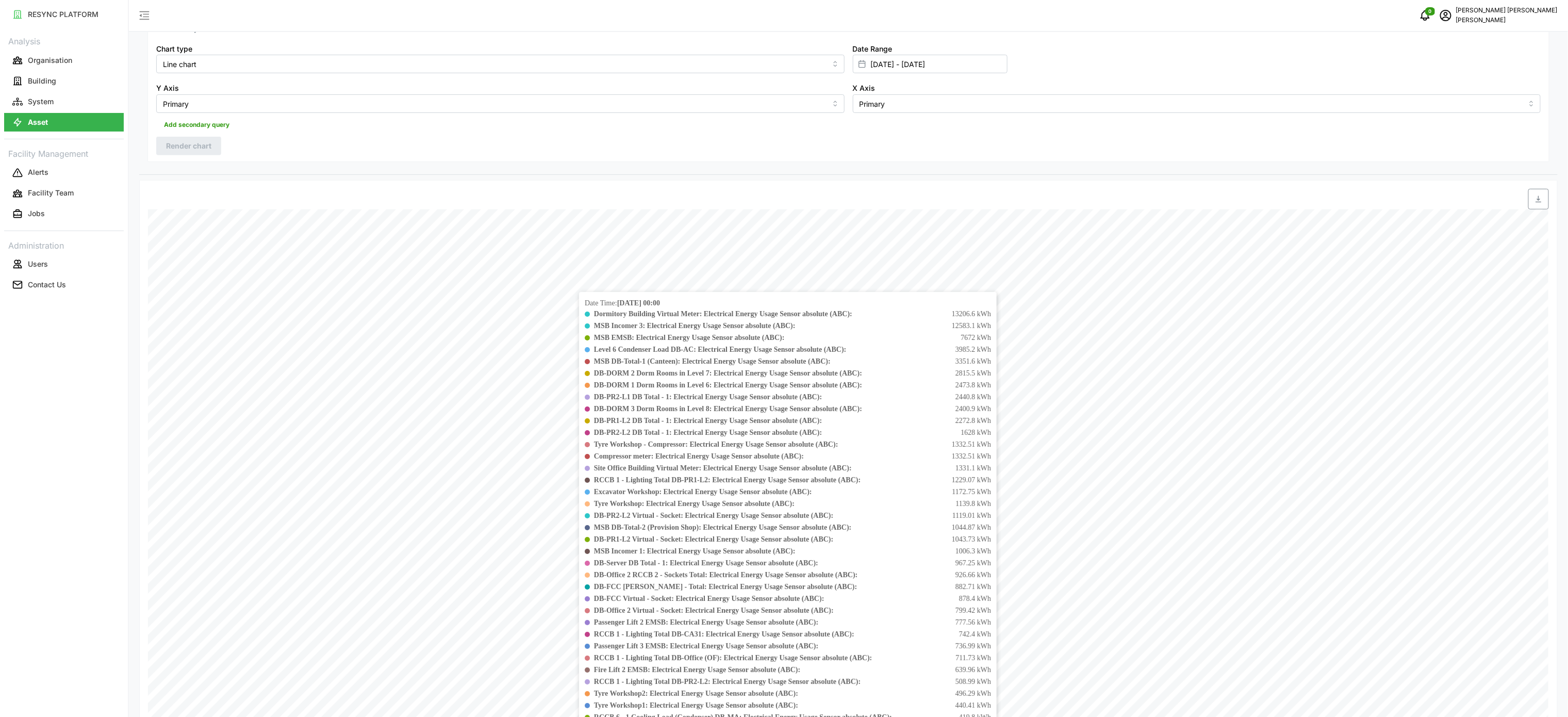
scroll to position [334, 0]
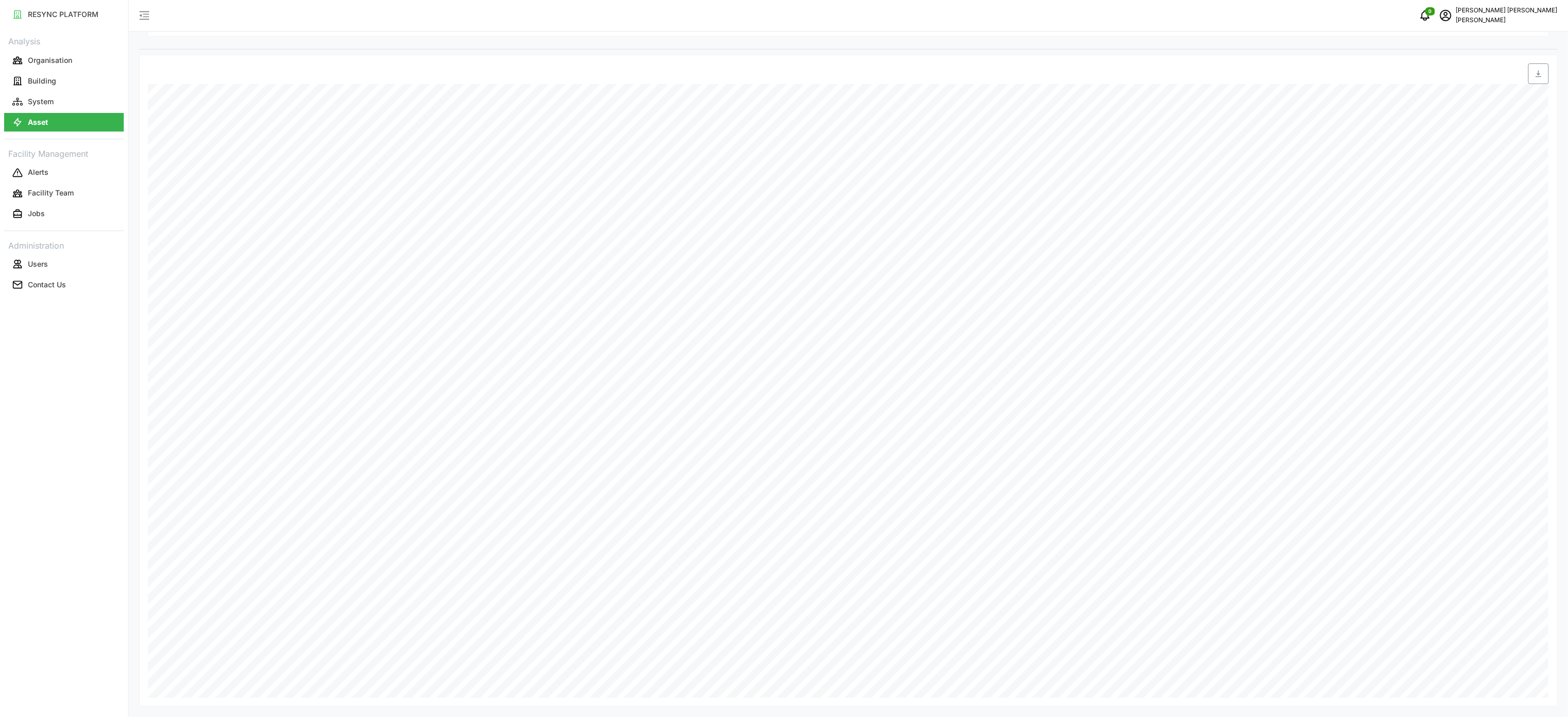
click at [1546, 71] on span "button" at bounding box center [1539, 74] width 20 height 20
click at [816, 559] on div "Date Time: [DATE] 00:00 Dormitory Building Virtual Meter: Electrical Energy Usa…" at bounding box center [849, 391] width 1401 height 614
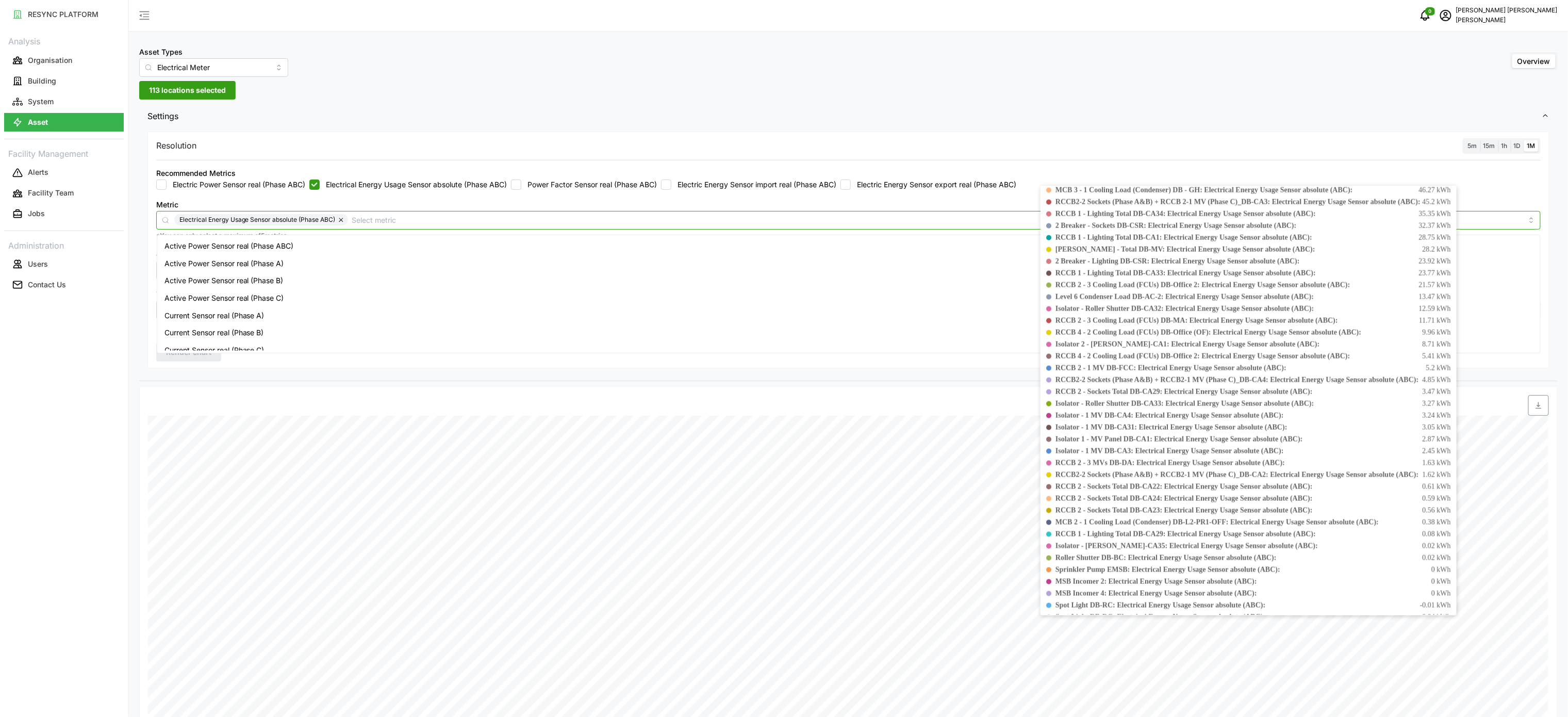
scroll to position [934, 0]
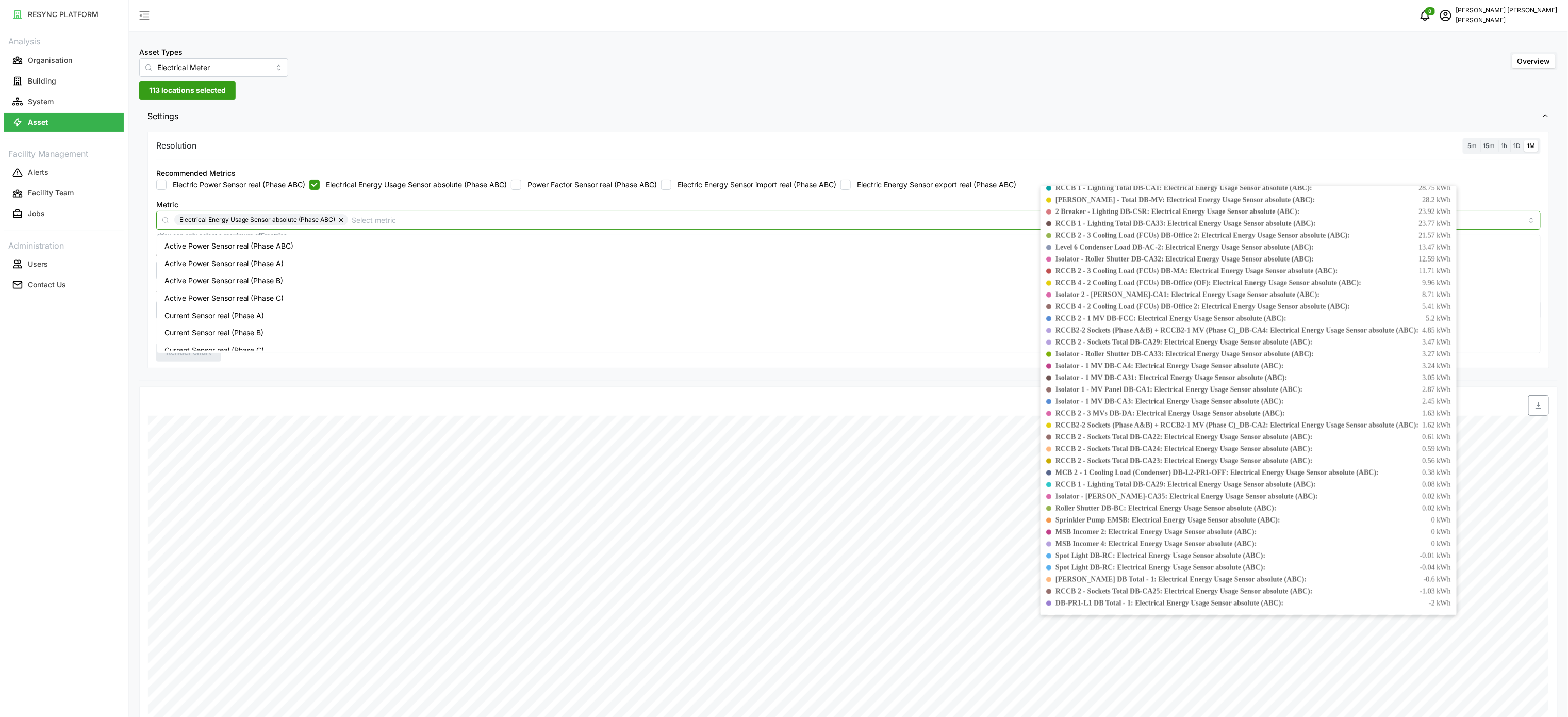
drag, startPoint x: 831, startPoint y: 218, endPoint x: 1491, endPoint y: 607, distance: 766.1
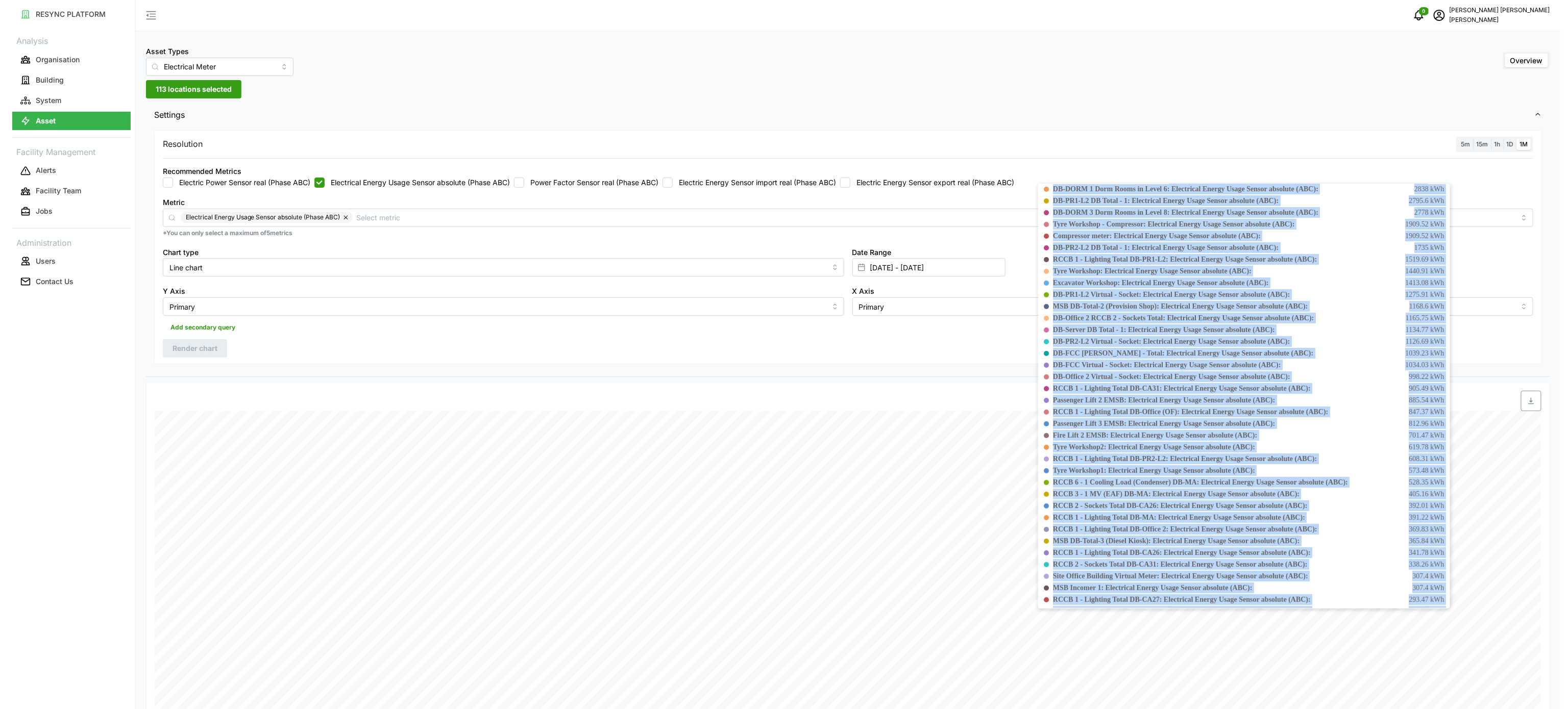
scroll to position [0, 0]
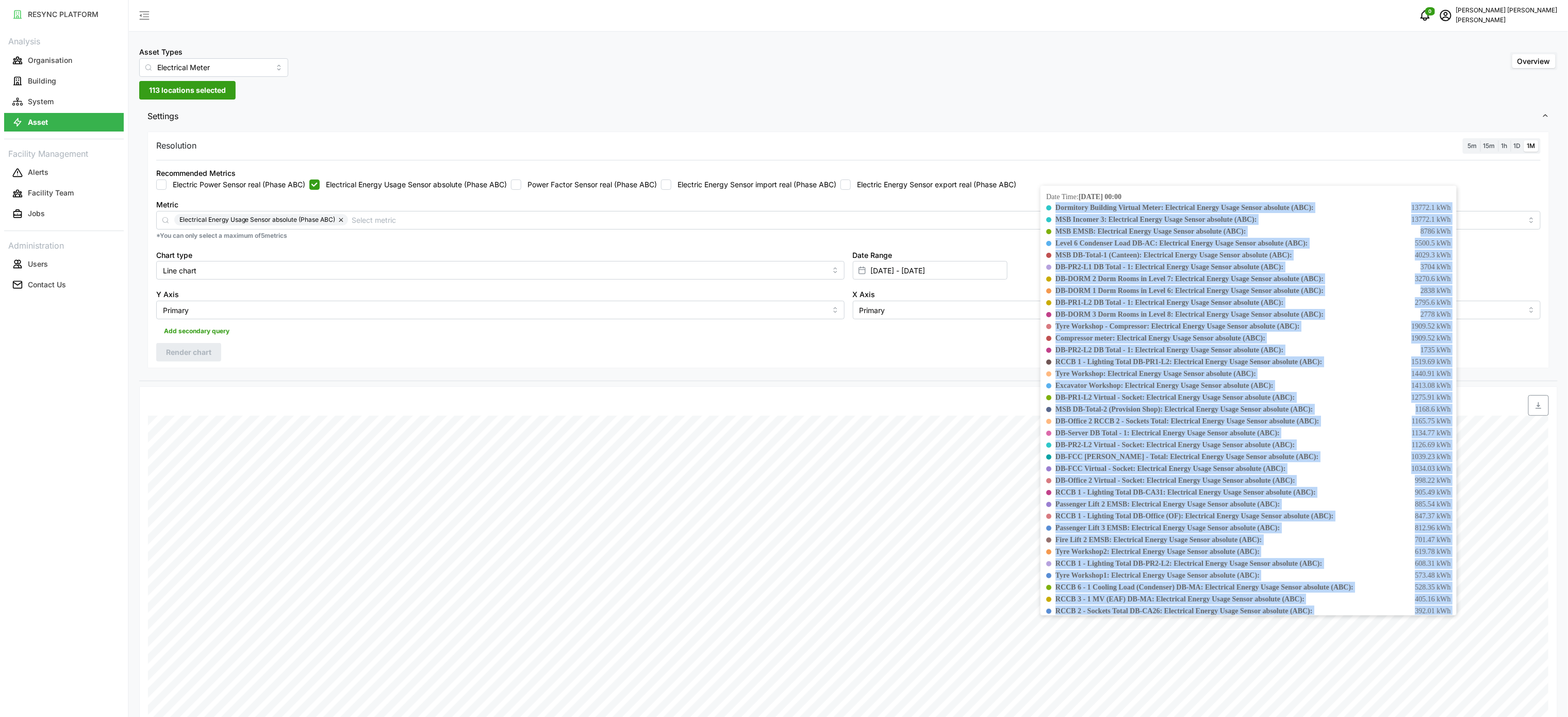
drag, startPoint x: 1498, startPoint y: 601, endPoint x: 1087, endPoint y: 193, distance: 579.1
click at [1087, 193] on div "Date Time: [DATE] 00:00 Dormitory Building Virtual Meter: Electrical Energy Usa…" at bounding box center [1248, 401] width 416 height 430
copy div "Dormitory Building Virtual Meter: Electrical Energy Usage Sensor absolute (ABC)…"
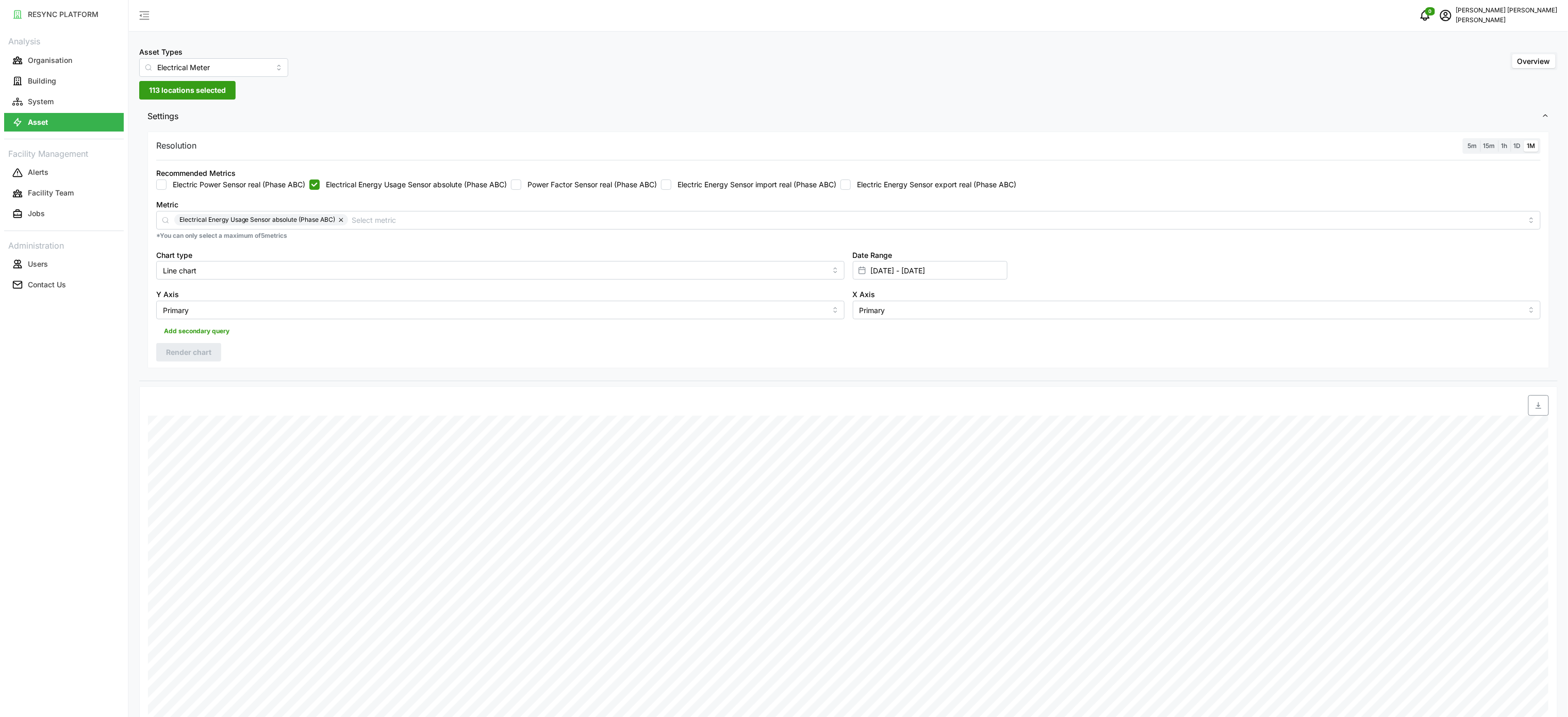
click at [388, 108] on span "Settings" at bounding box center [844, 116] width 1395 height 25
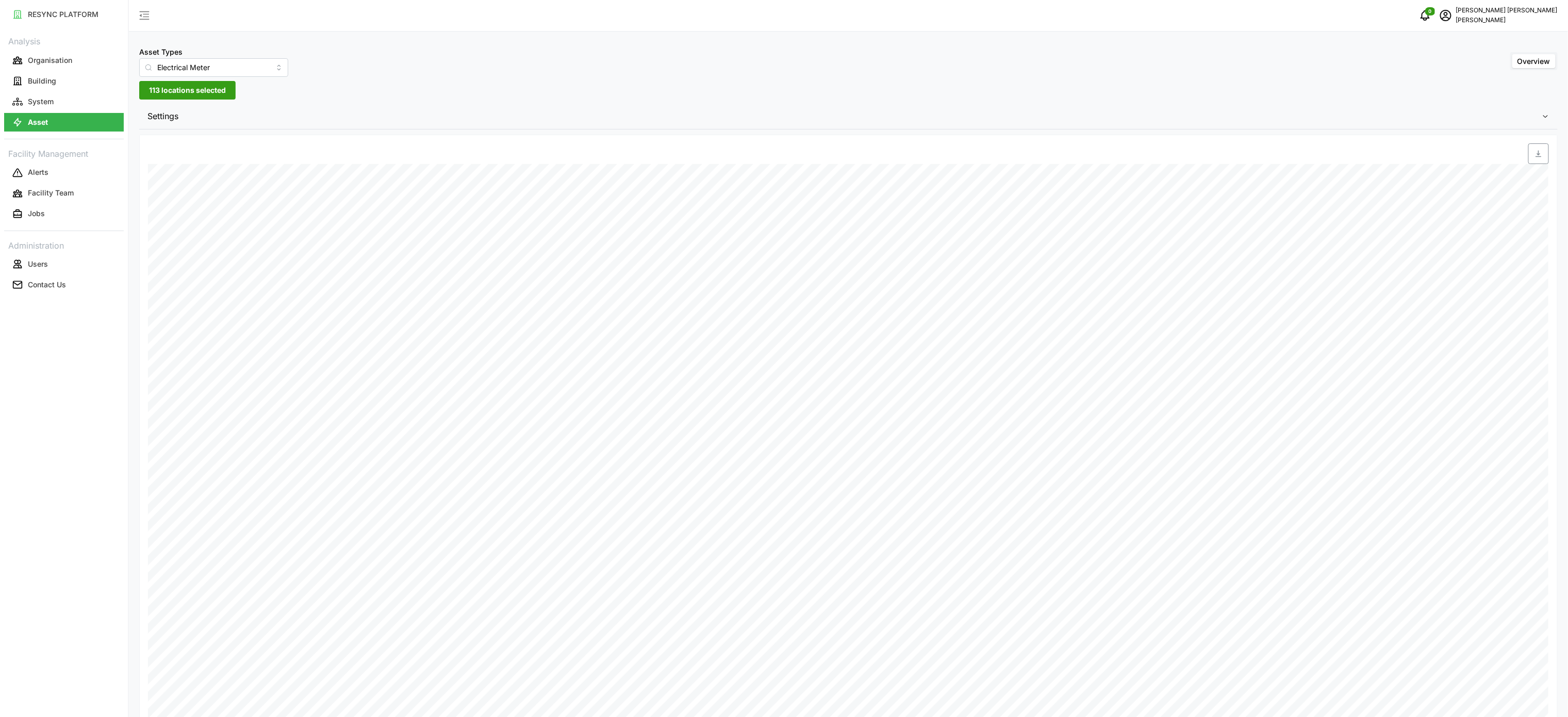
click at [388, 108] on span "Settings" at bounding box center [844, 116] width 1395 height 25
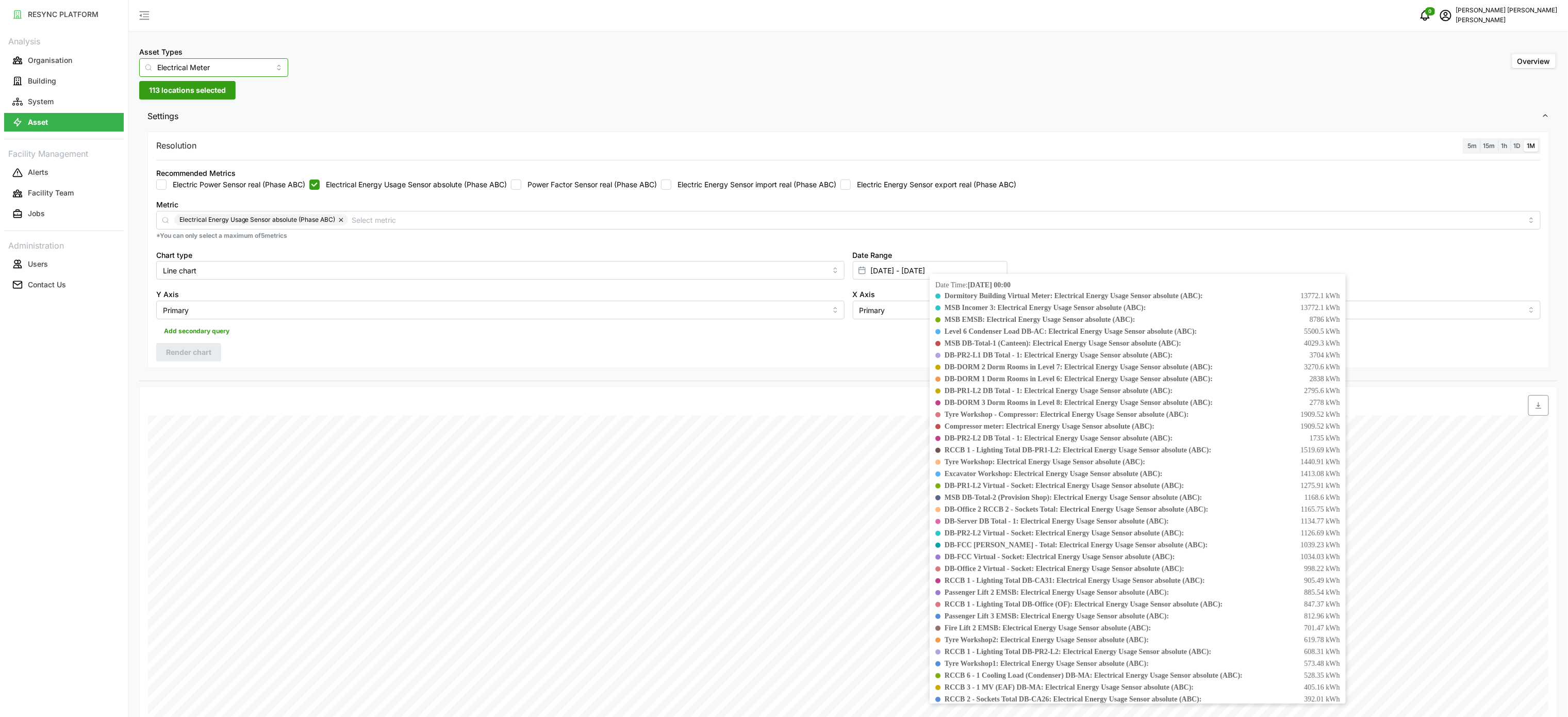
click at [238, 73] on input "Electrical Meter" at bounding box center [214, 68] width 149 height 19
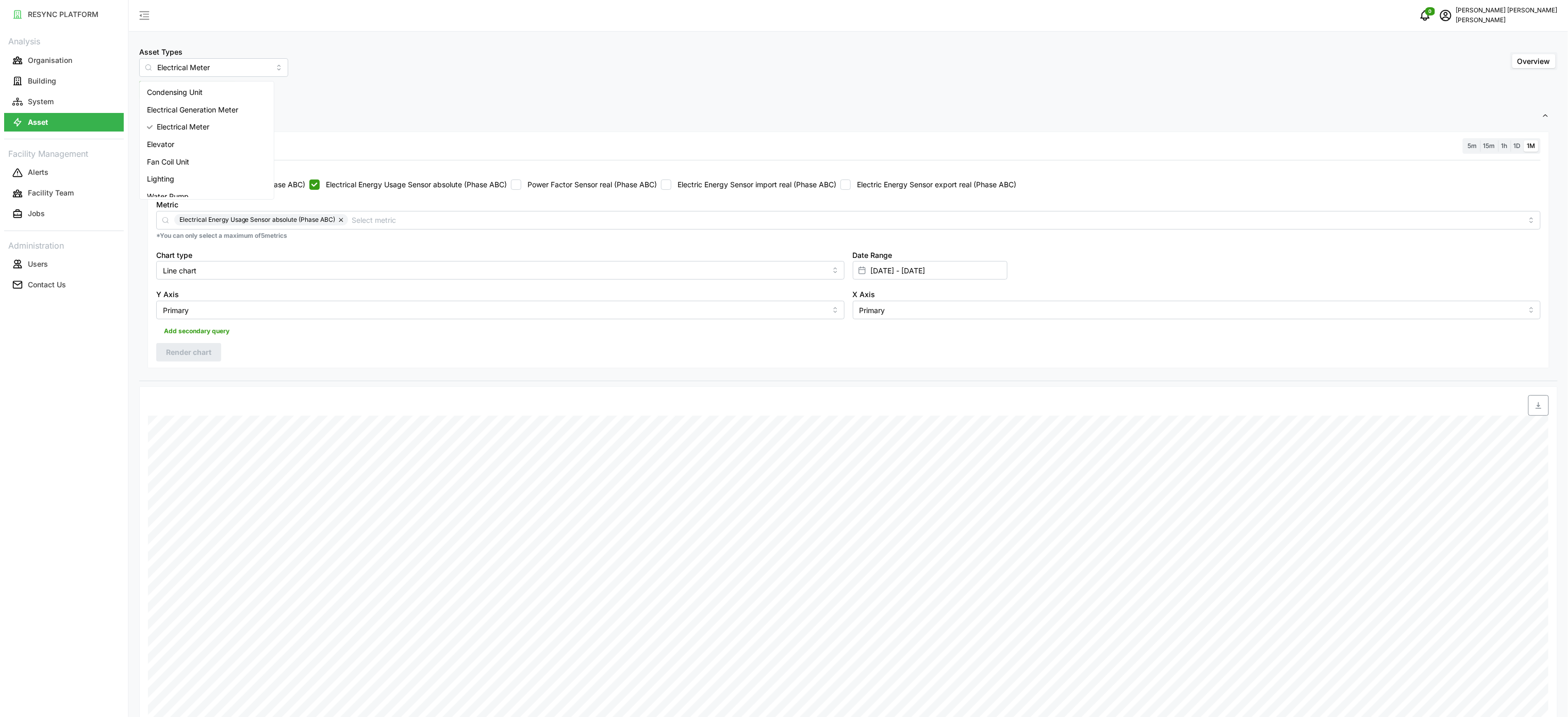
click at [375, 92] on div "Asset Types Electrical Meter Overview 113 locations selected Settings Resolutio…" at bounding box center [848, 524] width 1439 height 1049
click at [68, 104] on button "System" at bounding box center [64, 101] width 120 height 19
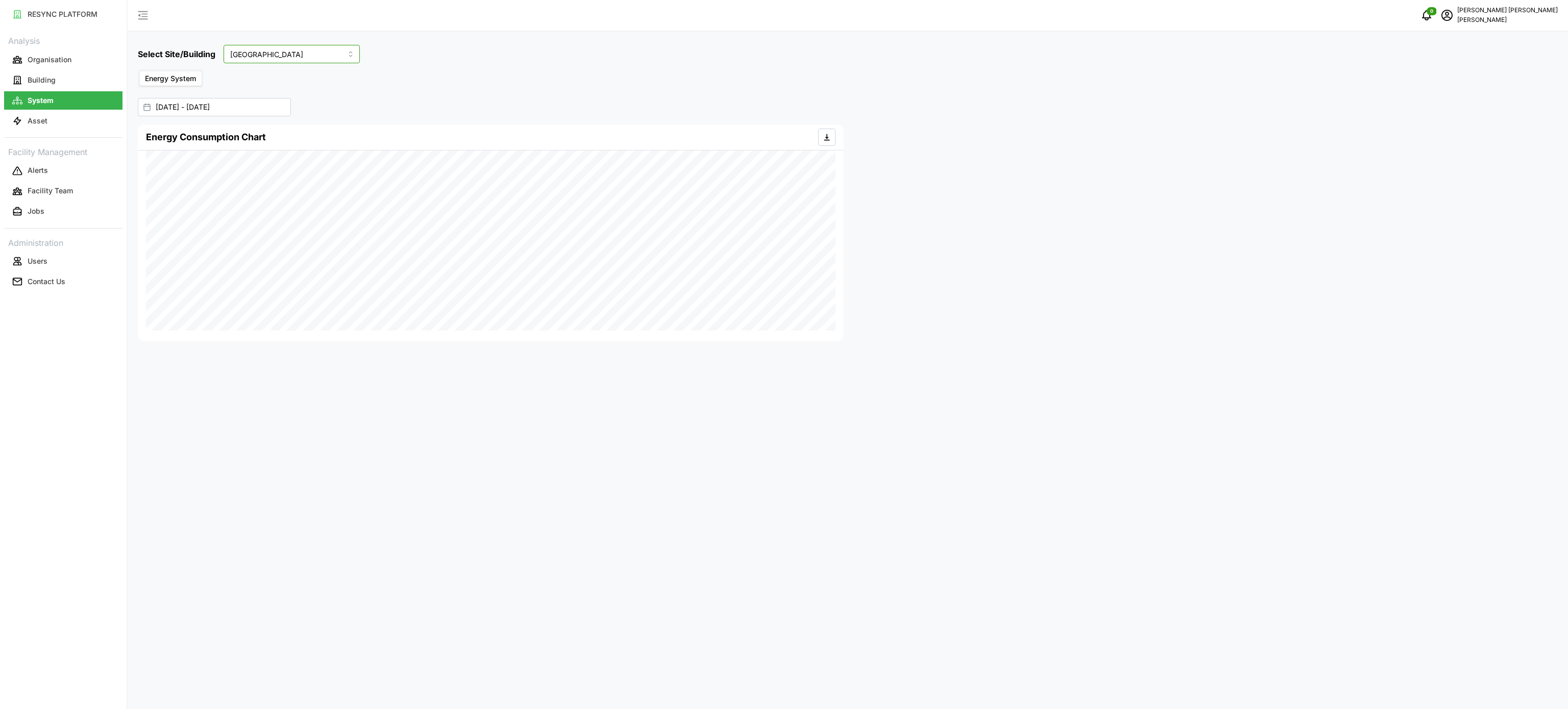
click at [312, 59] on input "[GEOGRAPHIC_DATA]" at bounding box center [291, 54] width 136 height 18
click at [324, 51] on input "[GEOGRAPHIC_DATA]" at bounding box center [291, 54] width 136 height 18
click at [185, 74] on span "Energy System" at bounding box center [171, 78] width 51 height 9
click at [140, 71] on input "Energy System" at bounding box center [140, 71] width 0 height 0
click at [190, 78] on span "Energy System" at bounding box center [171, 78] width 51 height 9
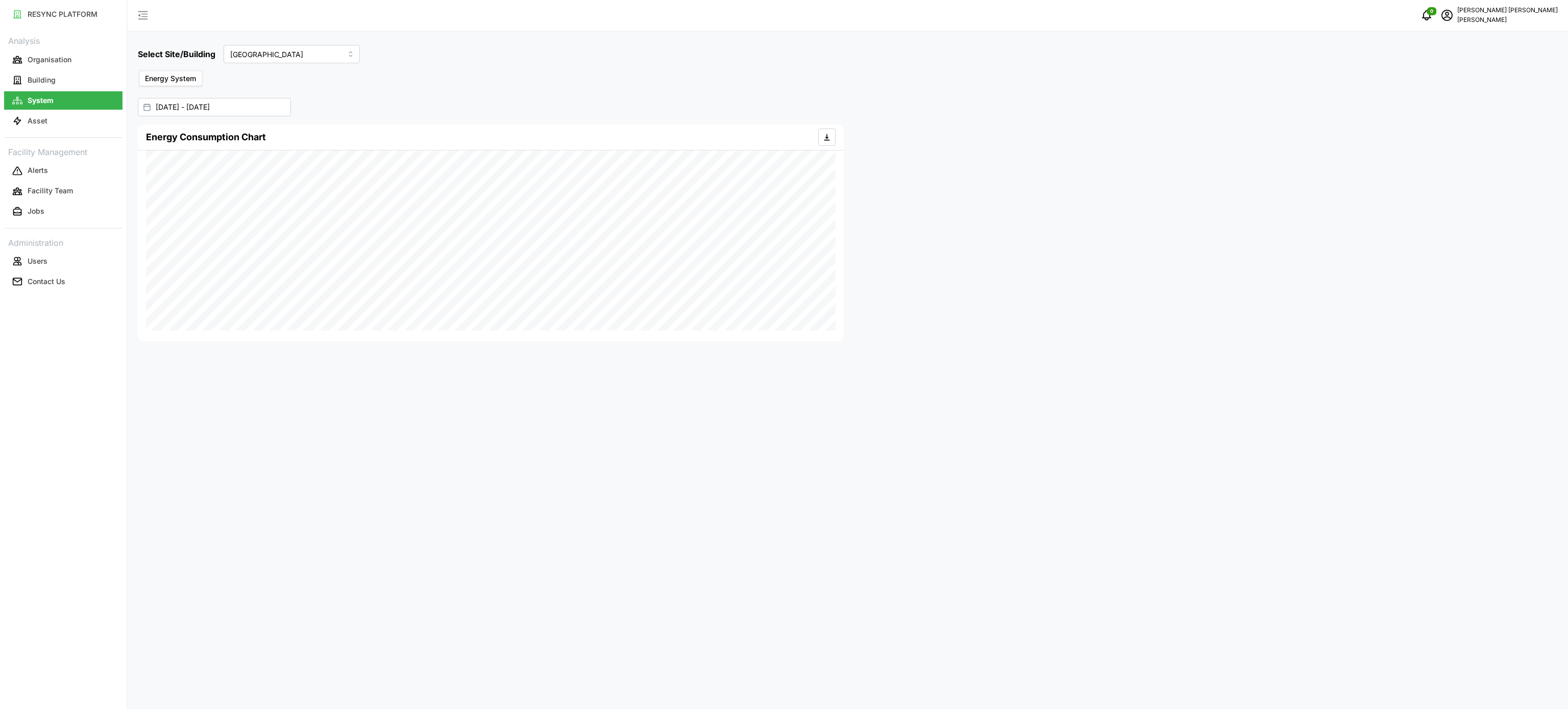
click at [140, 71] on input "Energy System" at bounding box center [140, 71] width 0 height 0
click at [323, 47] on input "[GEOGRAPHIC_DATA]" at bounding box center [291, 54] width 136 height 18
click at [254, 107] on span "[PERSON_NAME]" at bounding box center [261, 112] width 59 height 11
type input "[PERSON_NAME]"
click at [196, 76] on label "Energy System" at bounding box center [171, 78] width 62 height 14
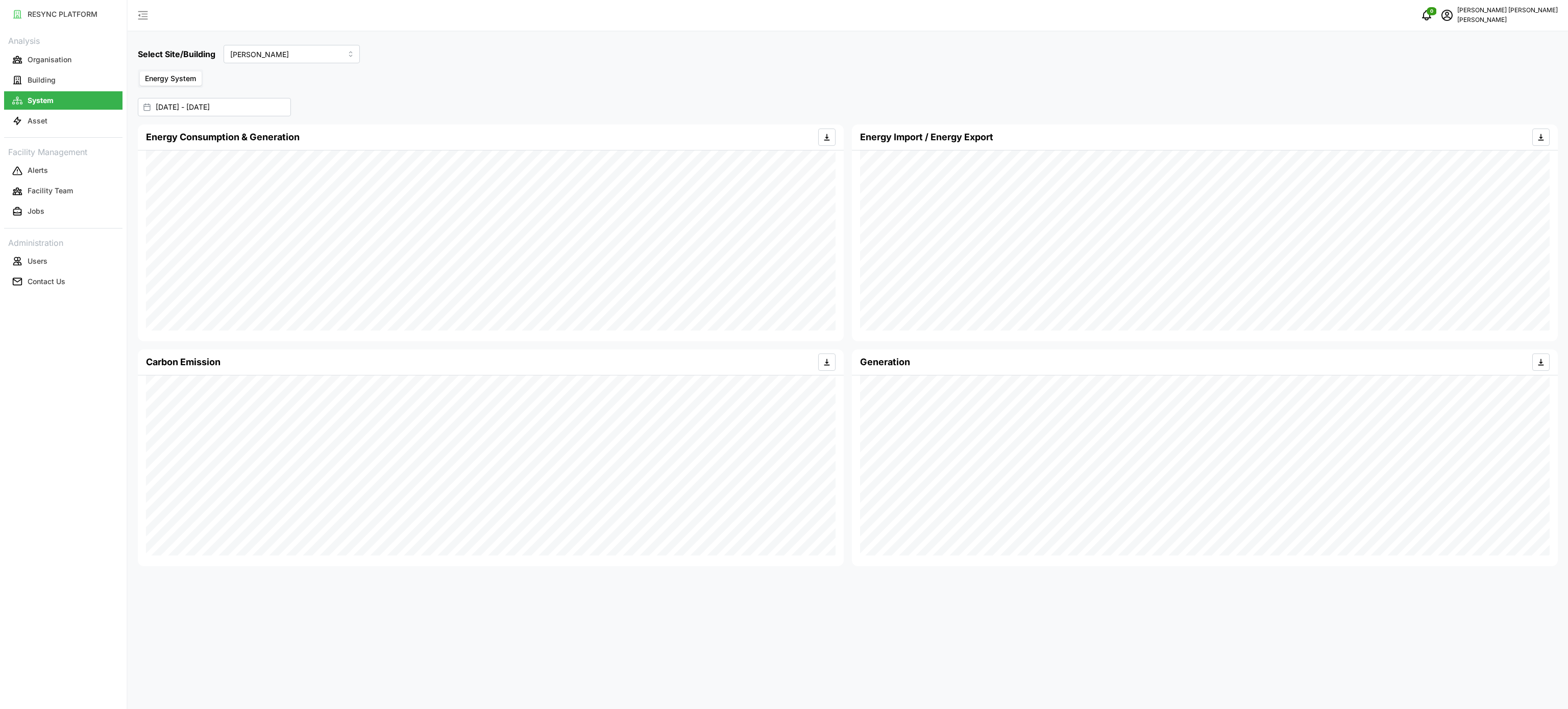
click at [140, 71] on input "Energy System" at bounding box center [140, 71] width 0 height 0
click at [332, 61] on input "[PERSON_NAME]" at bounding box center [291, 54] width 136 height 18
click at [436, 74] on div "Energy System" at bounding box center [848, 78] width 1420 height 18
click at [232, 101] on input "[DATE] - [DATE]" at bounding box center [214, 107] width 153 height 18
click at [323, 148] on input "[DATE]" at bounding box center [302, 142] width 65 height 18
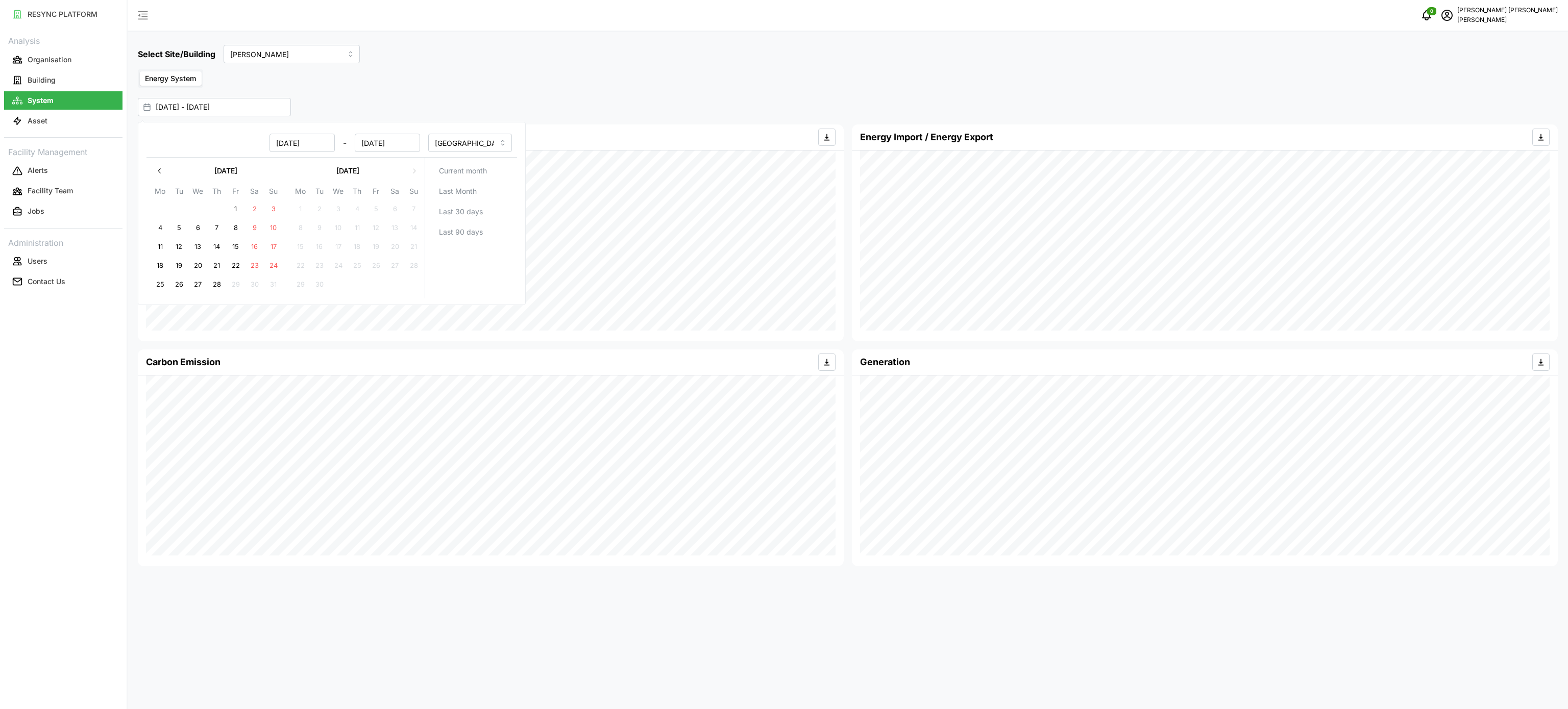
click at [157, 173] on icon "button" at bounding box center [159, 170] width 8 height 8
click at [323, 245] on button "15" at bounding box center [319, 247] width 18 height 18
type input "[DATE] - [DATE]"
type input "[DATE]"
click at [411, 167] on button "button" at bounding box center [414, 170] width 18 height 18
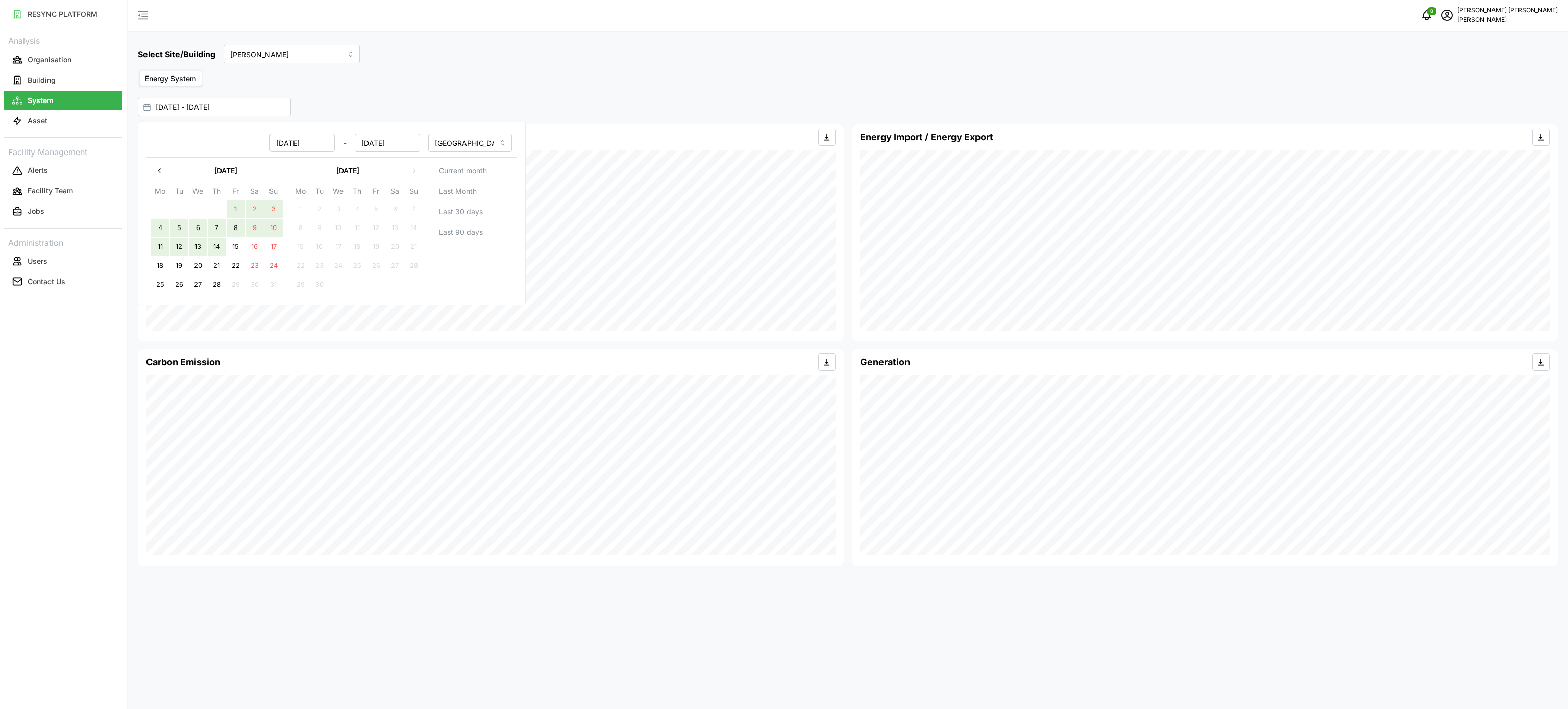
click at [219, 252] on button "14" at bounding box center [216, 247] width 18 height 18
type input "[DATE] - [DATE]"
type input "[DATE]"
click at [549, 92] on div "Select Site/Building [PERSON_NAME] Energy System [DATE] - [DATE] Energy Consump…" at bounding box center [847, 354] width 1441 height 709
click at [825, 134] on icon "button" at bounding box center [826, 137] width 8 height 8
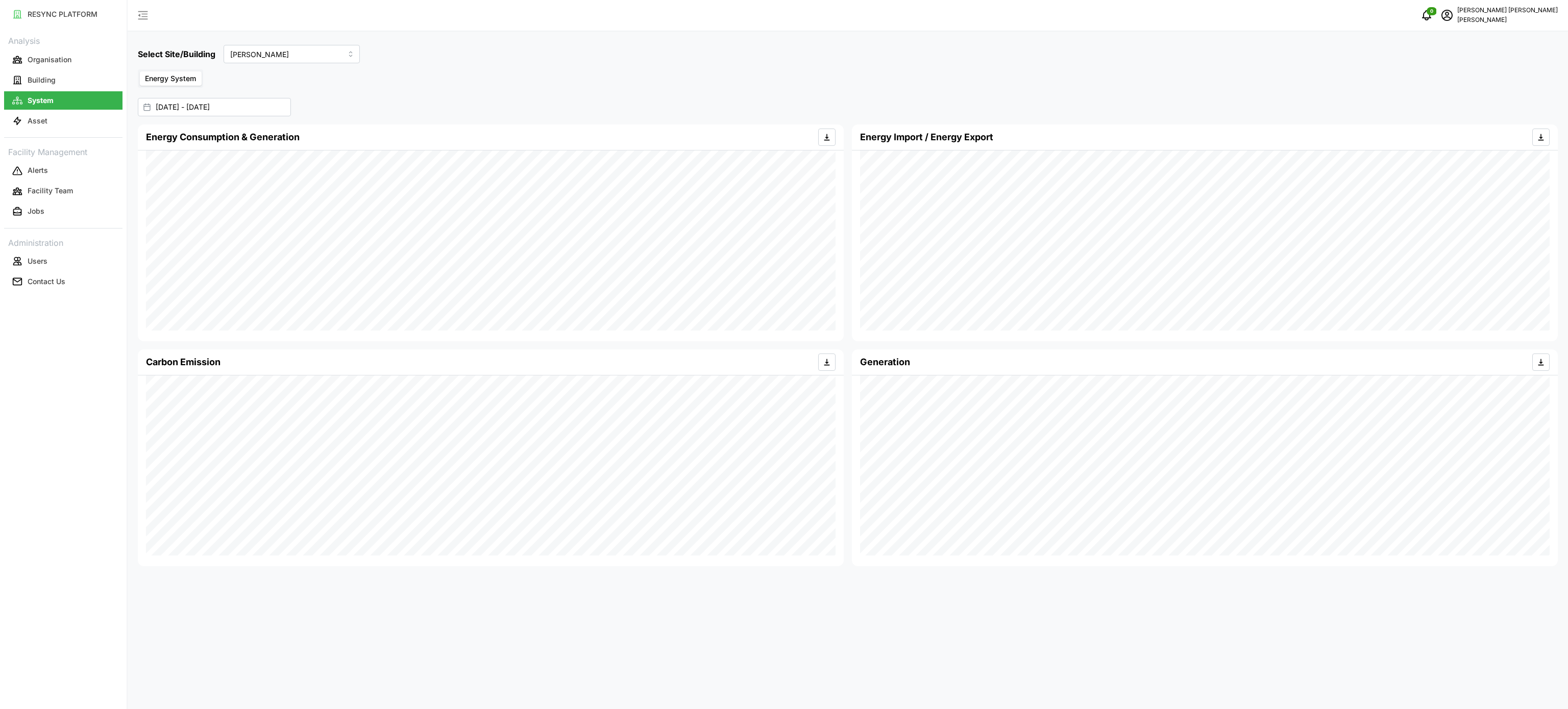
click at [438, 64] on div "Select Site/Building [PERSON_NAME]" at bounding box center [847, 54] width 1428 height 26
click at [545, 74] on div "Energy System" at bounding box center [848, 78] width 1420 height 18
